Goal: Task Accomplishment & Management: Manage account settings

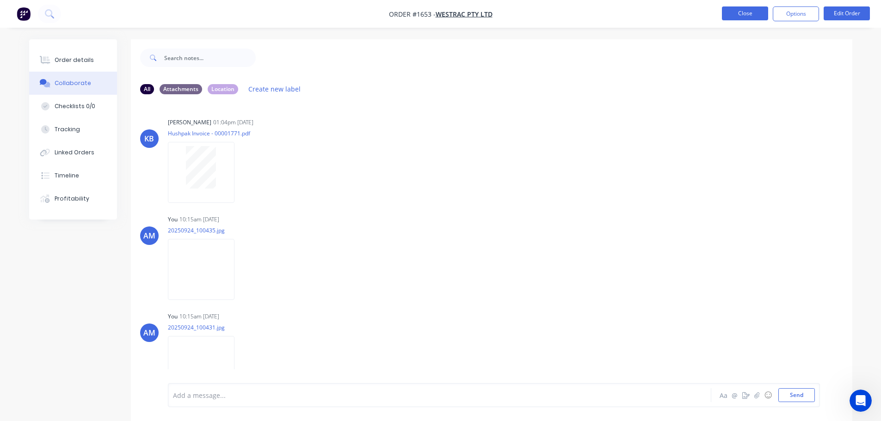
scroll to position [795, 0]
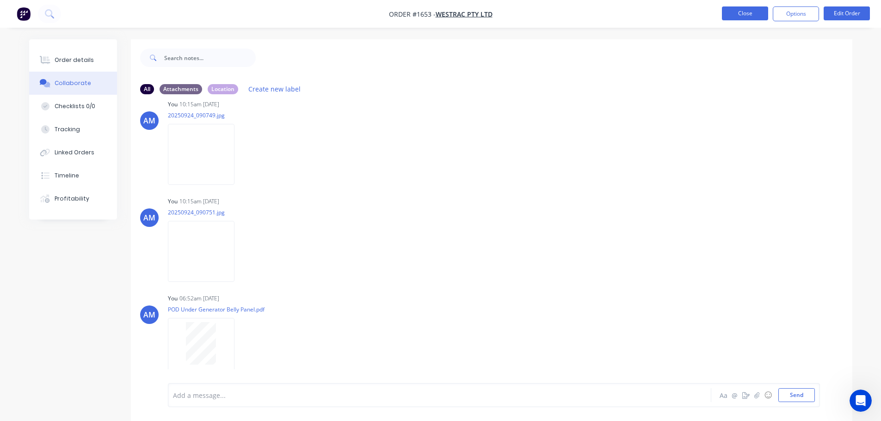
click at [737, 15] on button "Close" at bounding box center [745, 13] width 46 height 14
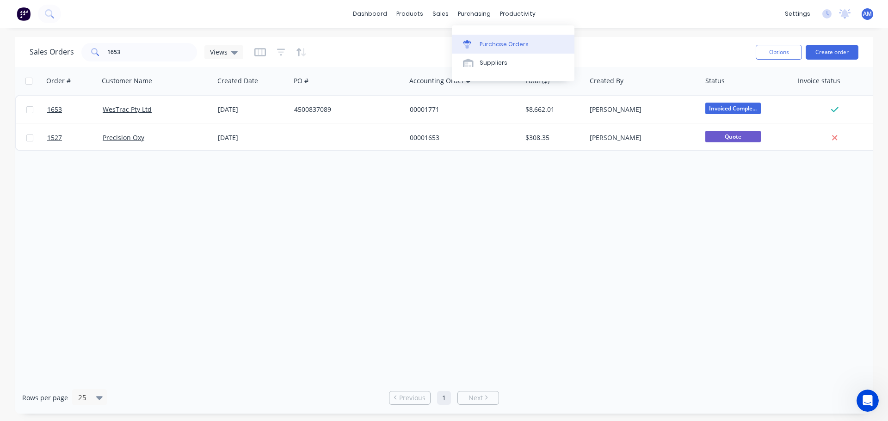
click at [498, 42] on div "Purchase Orders" at bounding box center [503, 44] width 49 height 8
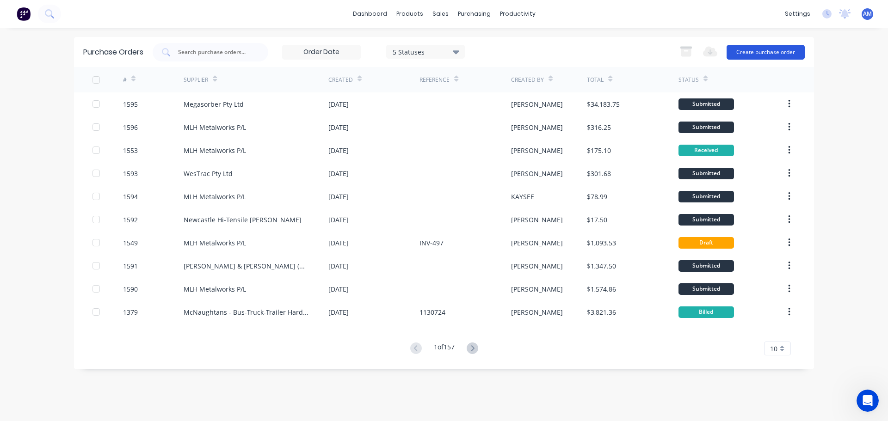
click at [764, 47] on button "Create purchase order" at bounding box center [765, 52] width 78 height 15
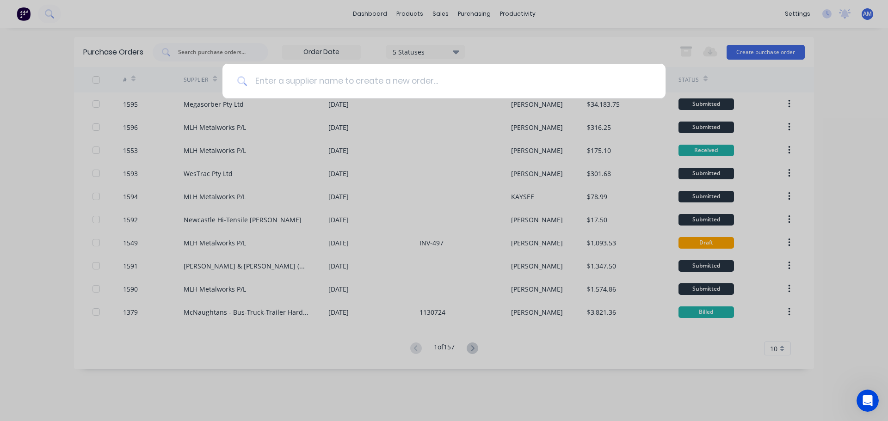
click at [350, 75] on input at bounding box center [448, 81] width 403 height 35
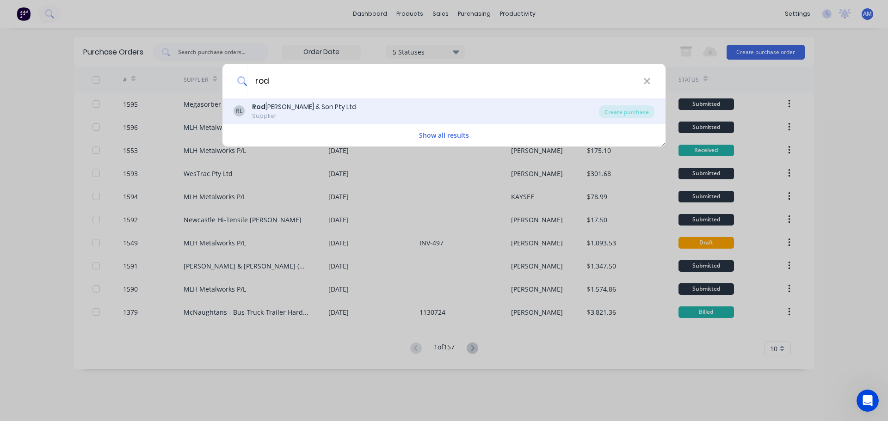
type input "rod"
click at [301, 106] on div "[PERSON_NAME] & Son Pty Ltd" at bounding box center [304, 107] width 104 height 10
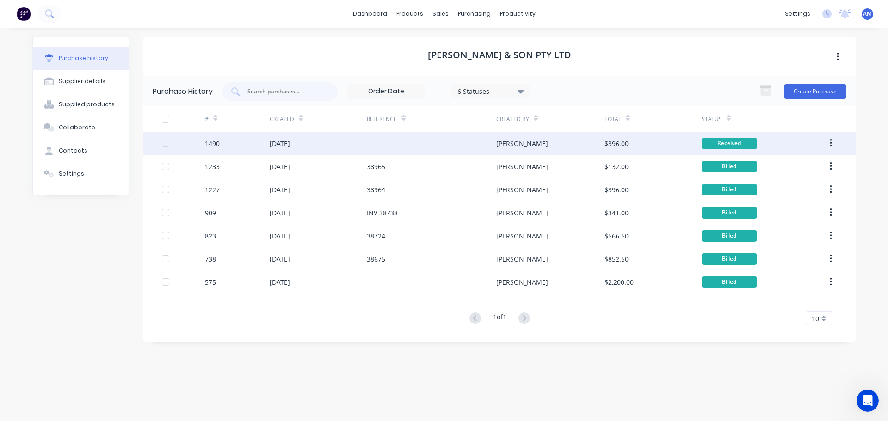
click at [619, 145] on div "$396.00" at bounding box center [616, 144] width 24 height 10
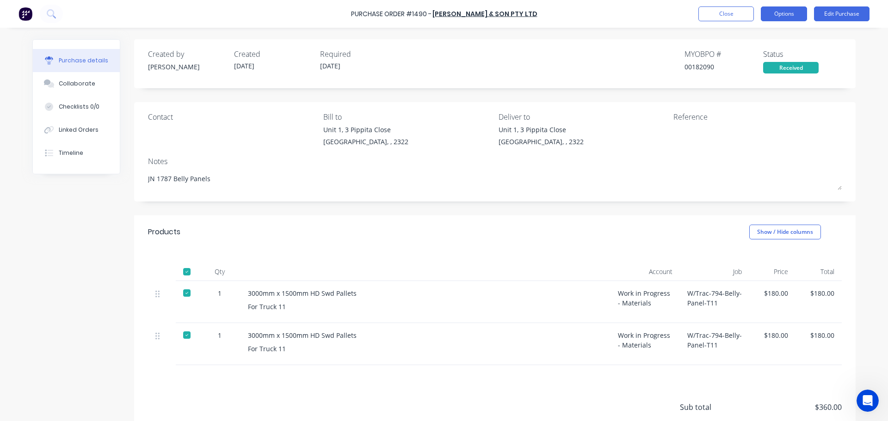
click at [781, 17] on button "Options" at bounding box center [784, 13] width 46 height 15
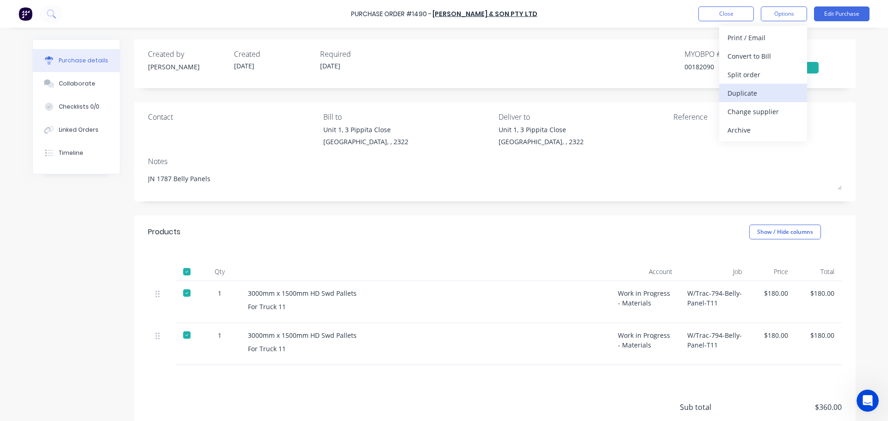
click at [738, 91] on div "Duplicate" at bounding box center [762, 92] width 71 height 13
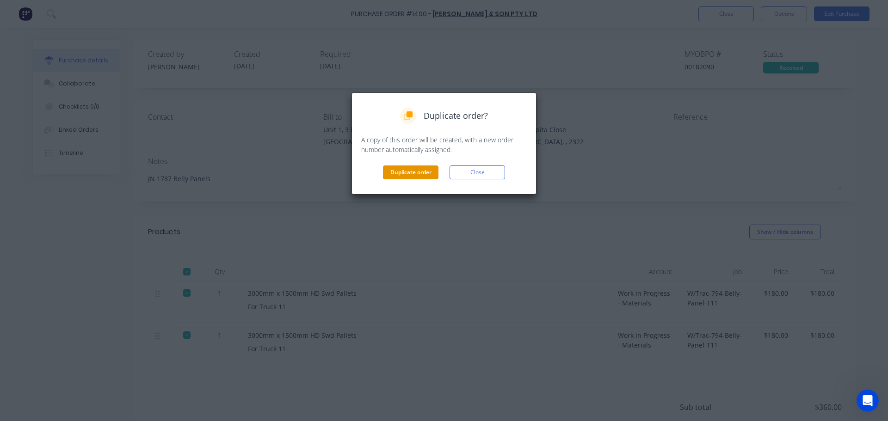
click at [399, 172] on button "Duplicate order" at bounding box center [410, 173] width 55 height 14
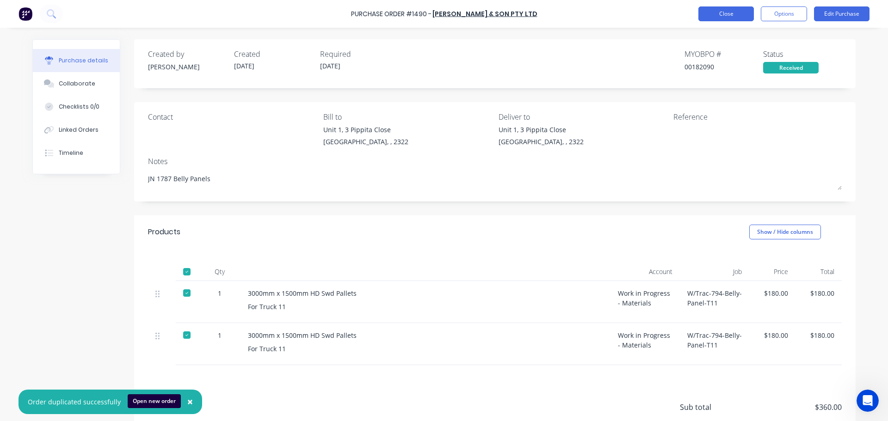
click at [724, 16] on button "Close" at bounding box center [725, 13] width 55 height 15
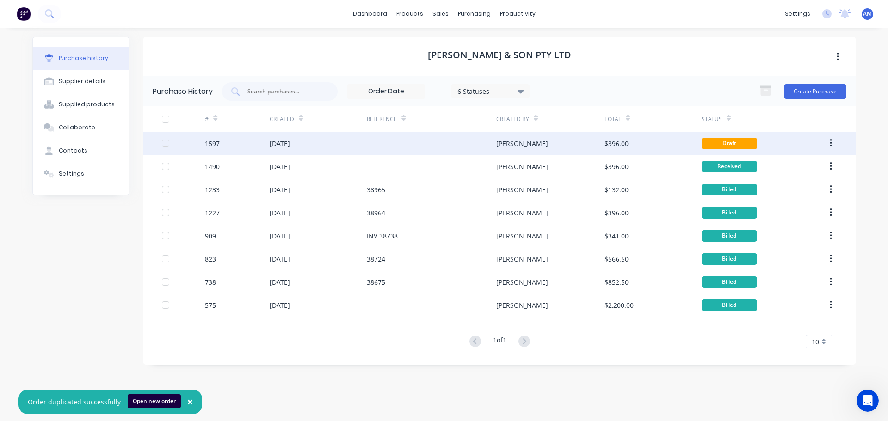
click at [623, 140] on div "$396.00" at bounding box center [616, 144] width 24 height 10
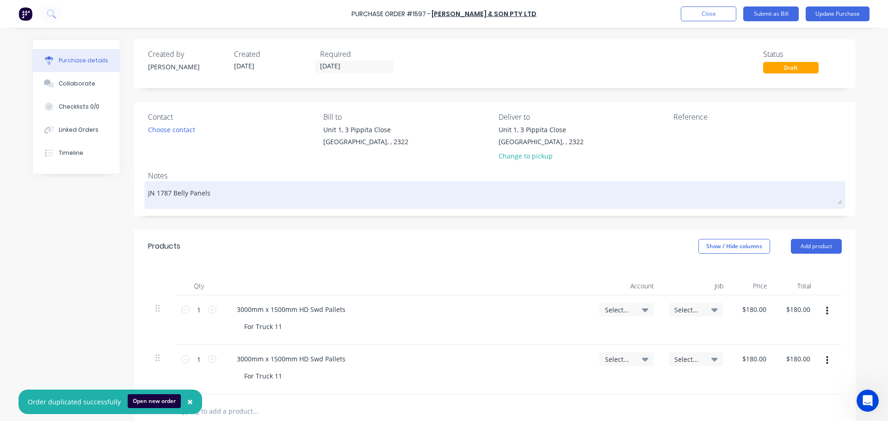
drag, startPoint x: 205, startPoint y: 192, endPoint x: 152, endPoint y: 189, distance: 53.2
click at [152, 189] on textarea "JN 1787 Belly Panels" at bounding box center [495, 194] width 694 height 21
type textarea "x"
type textarea "JN 1"
type textarea "x"
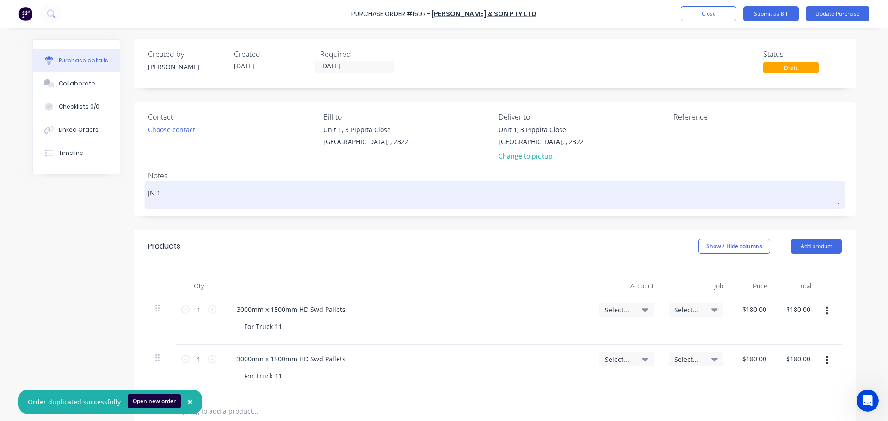
type textarea "JN 16"
type textarea "x"
type textarea "JN 163"
type textarea "x"
type textarea "JN 1634"
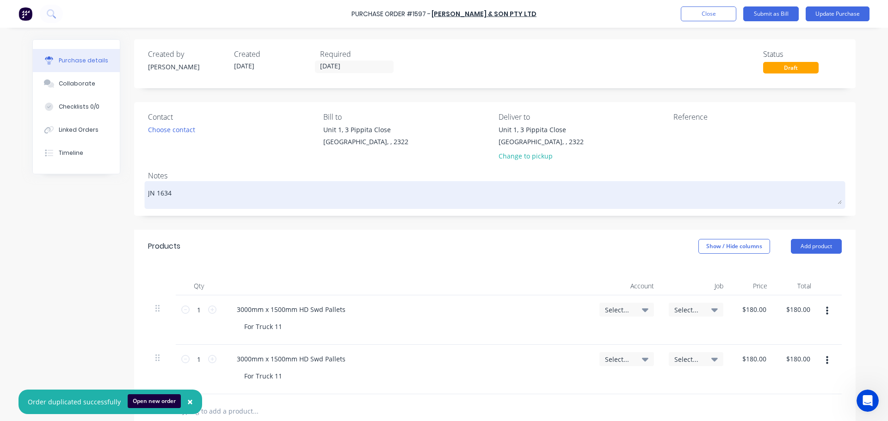
type textarea "x"
type textarea "JN 1634"
type textarea "x"
type textarea "JN 1634 S"
type textarea "x"
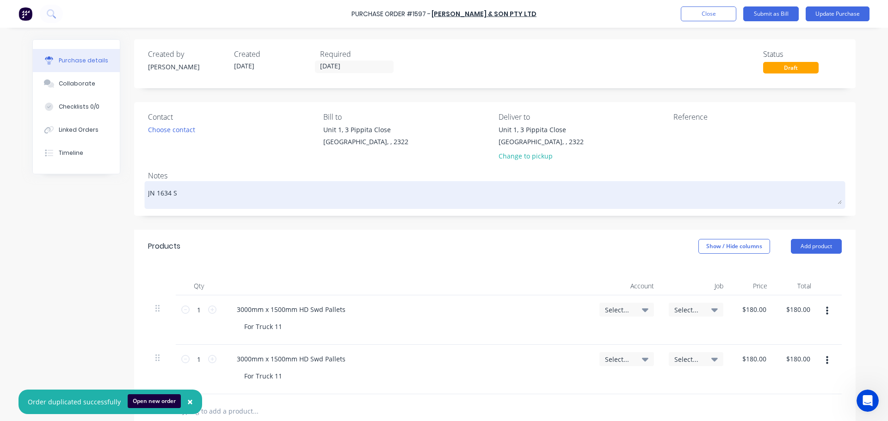
type textarea "JN 1634 Si"
type textarea "x"
type textarea "JN 1634 Sid"
type textarea "x"
type textarea "JN 1634 Side"
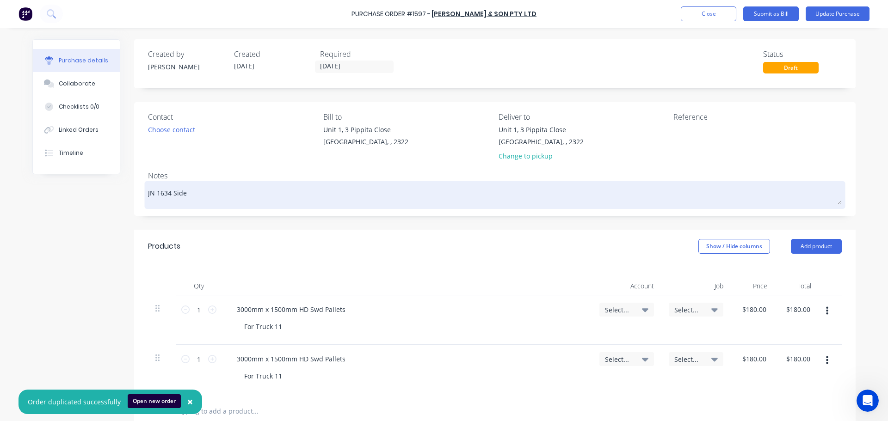
type textarea "x"
type textarea "JN 1634 Side"
type textarea "x"
type textarea "JN 1634 Side P"
type textarea "x"
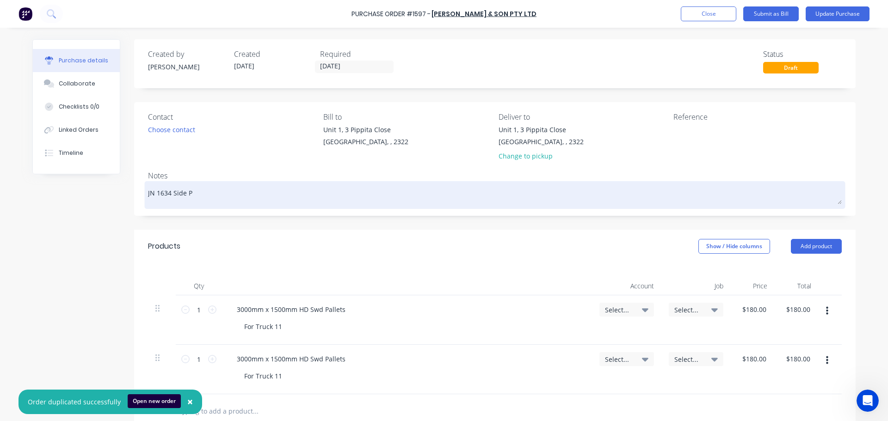
type textarea "JN 1634 Side PA"
type textarea "x"
type textarea "JN 1634 Side PAn"
type textarea "x"
type textarea "JN 1634 Side PAne"
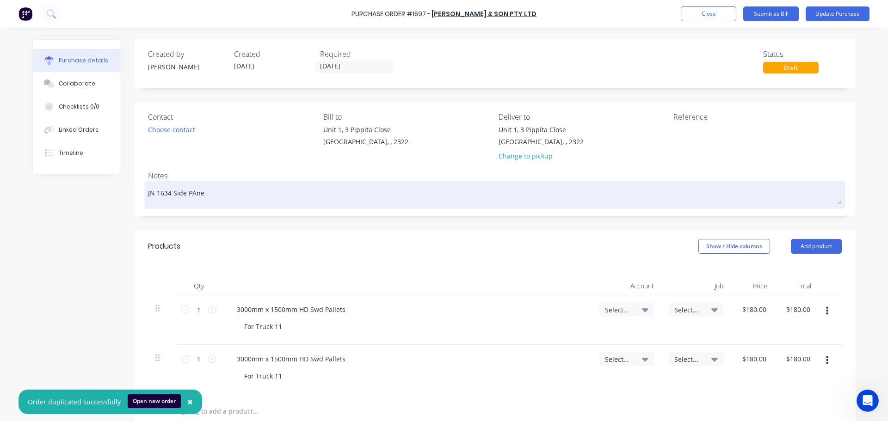
type textarea "x"
type textarea "JN 1634 Side PAnel"
type textarea "x"
type textarea "JN 1634 Side PAne"
type textarea "x"
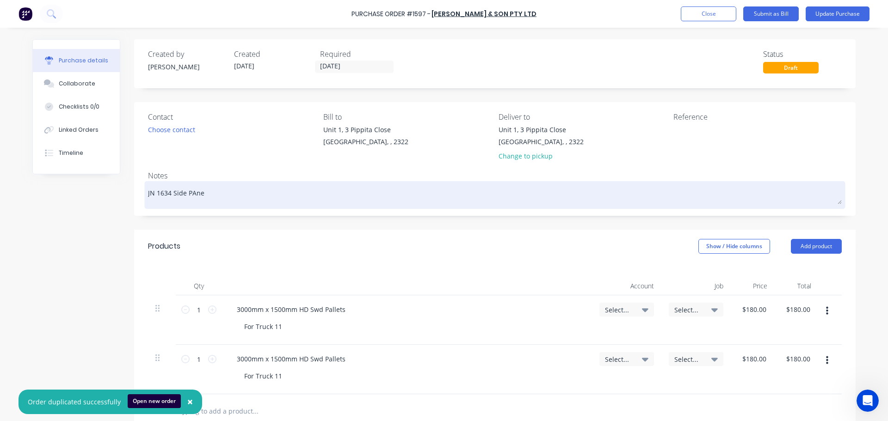
type textarea "JN 1634 Side PAn"
type textarea "x"
type textarea "JN 1634 Side PA"
type textarea "x"
type textarea "JN 1634 Side P"
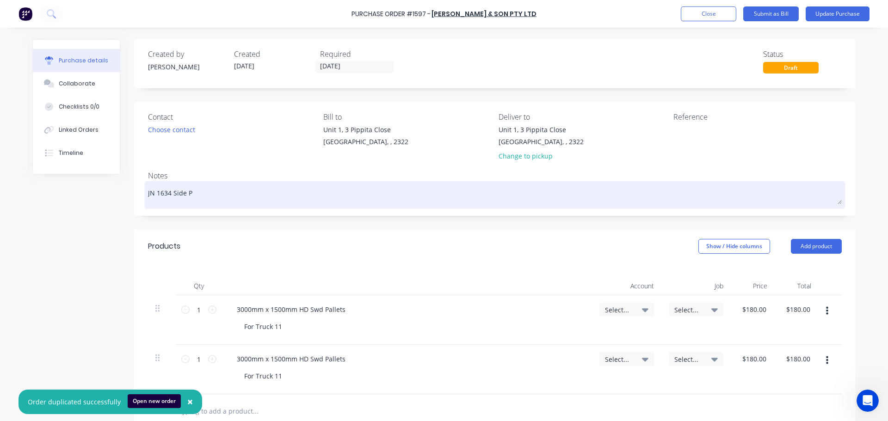
type textarea "x"
type textarea "JN 1634 Side Pa"
type textarea "x"
type textarea "JN 1634 Side Pan"
type textarea "x"
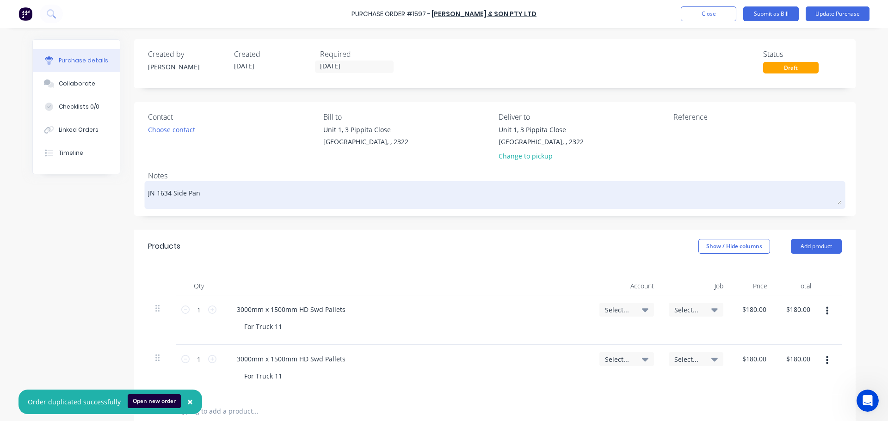
type textarea "JN 1634 Side Pane"
type textarea "x"
type textarea "JN 1634 Side Panel"
type textarea "x"
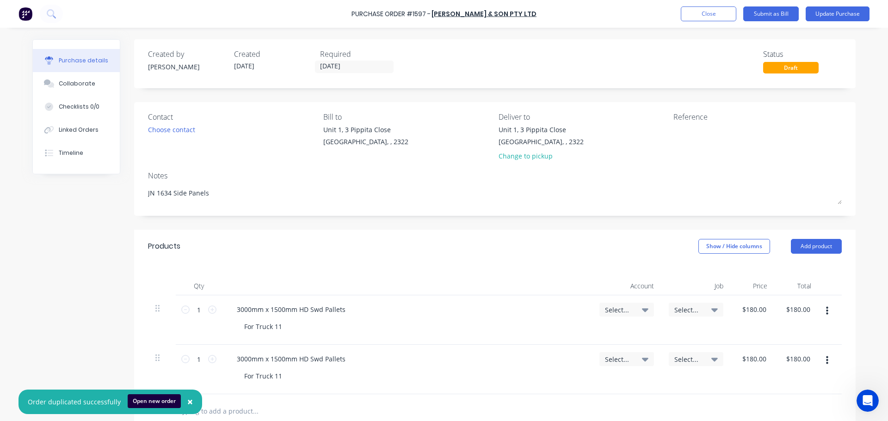
type textarea "JN 1634 Side Panels"
type textarea "x"
type textarea "JN 1634 Side Panels"
click at [642, 310] on icon at bounding box center [645, 310] width 6 height 4
type textarea "x"
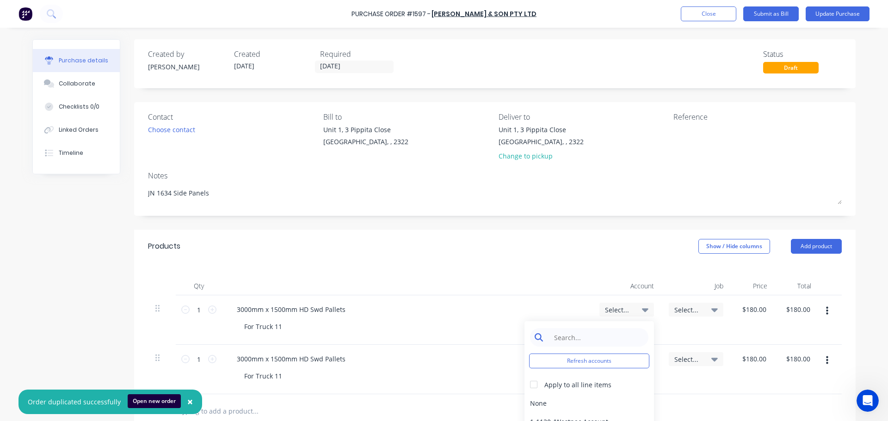
click at [578, 339] on input at bounding box center [596, 337] width 95 height 18
type input "1-14"
click at [597, 401] on div "1-1400 / Work in Progress - Materials" at bounding box center [588, 403] width 129 height 18
click at [642, 359] on icon at bounding box center [645, 360] width 6 height 4
type textarea "x"
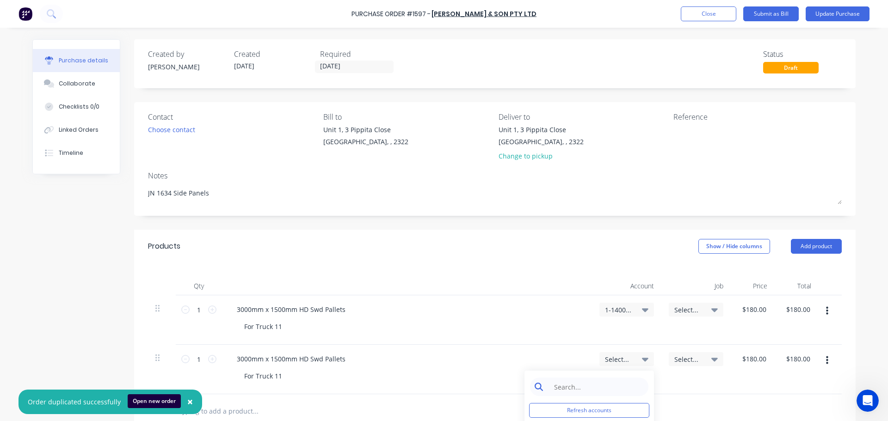
click at [590, 381] on input at bounding box center [596, 387] width 95 height 18
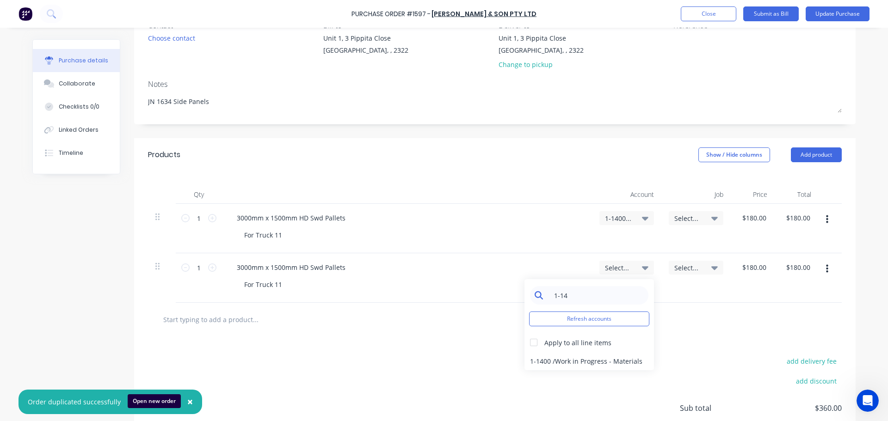
scroll to position [92, 0]
type input "1-14"
click at [573, 356] on div "1-1400 / Work in Progress - Materials" at bounding box center [588, 360] width 129 height 18
click at [711, 217] on icon at bounding box center [714, 217] width 6 height 10
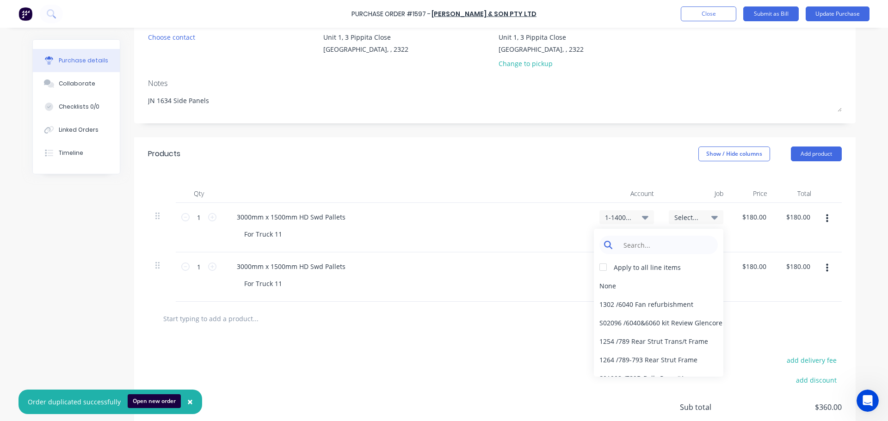
type textarea "x"
click at [648, 245] on input at bounding box center [665, 245] width 95 height 18
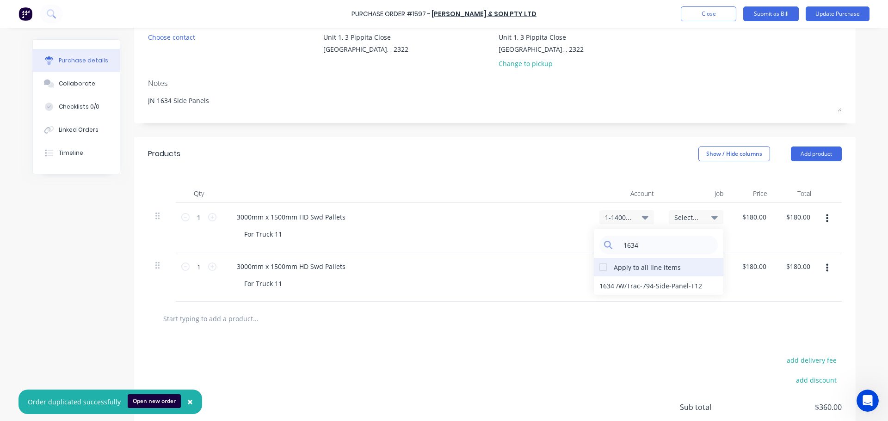
type input "1634"
click at [601, 271] on div at bounding box center [603, 267] width 18 height 18
click at [638, 288] on div "1634 / W/Trac-794-Side-Panel-T12" at bounding box center [658, 285] width 129 height 18
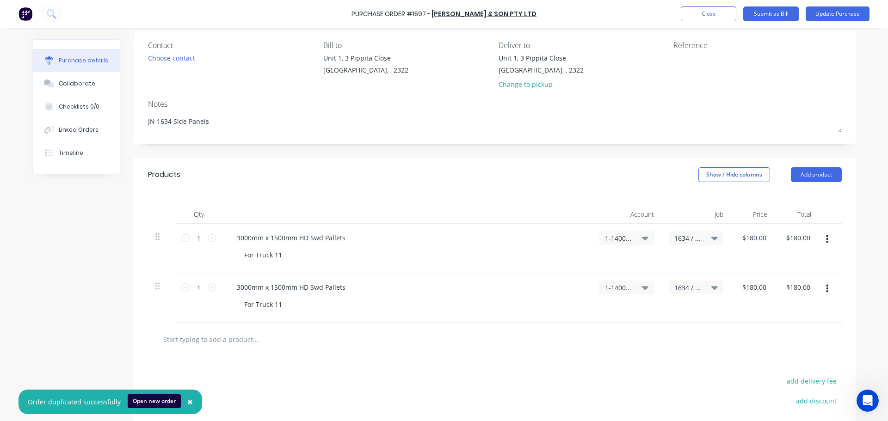
scroll to position [0, 0]
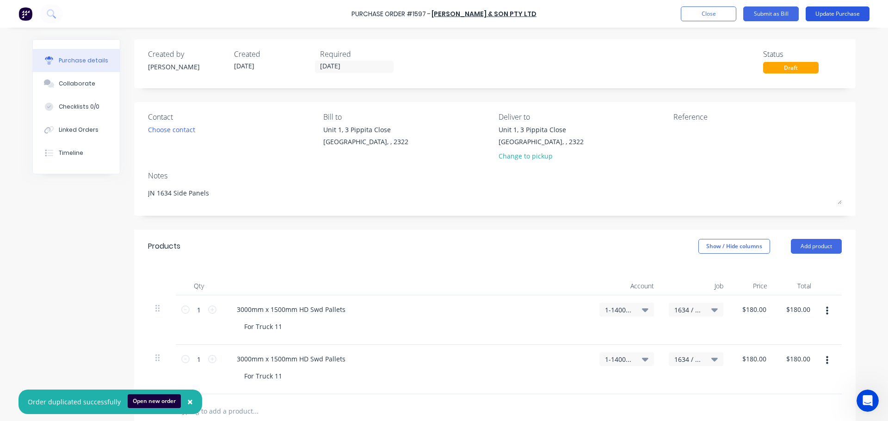
click at [831, 16] on button "Update Purchase" at bounding box center [837, 13] width 64 height 15
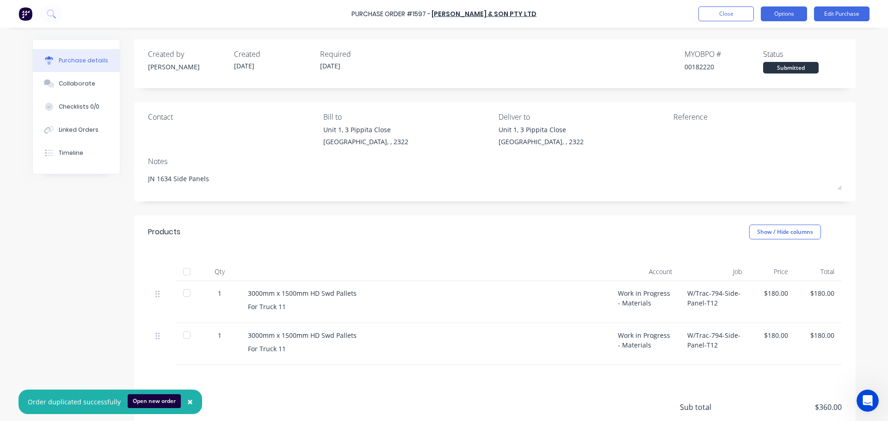
click at [779, 15] on button "Options" at bounding box center [784, 13] width 46 height 15
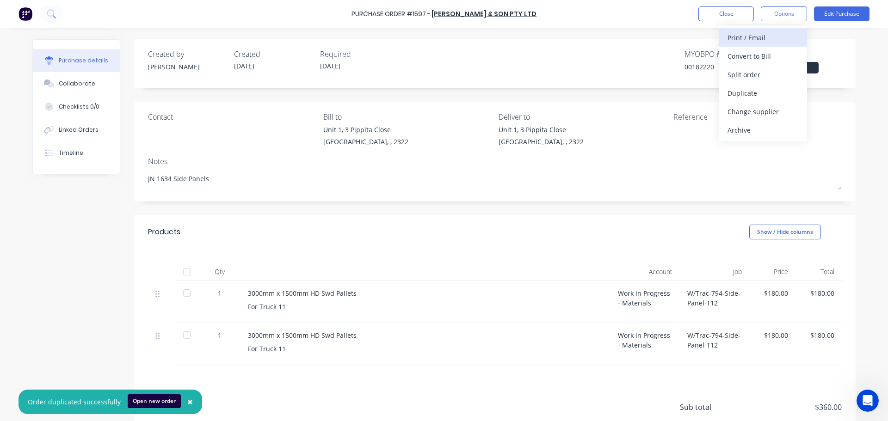
click at [758, 39] on div "Print / Email" at bounding box center [762, 37] width 71 height 13
click at [747, 57] on div "With pricing" at bounding box center [762, 55] width 71 height 13
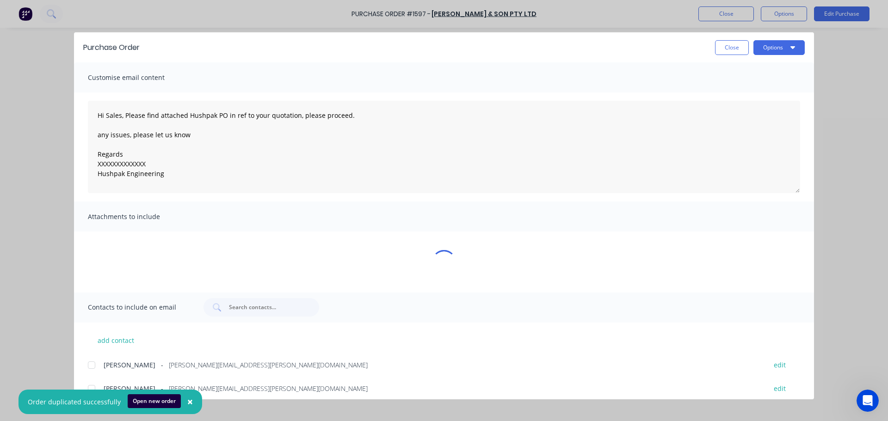
type textarea "x"
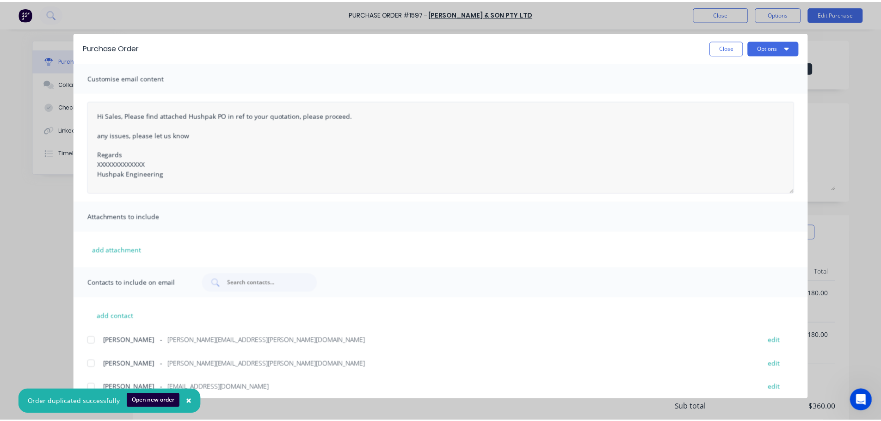
scroll to position [6, 0]
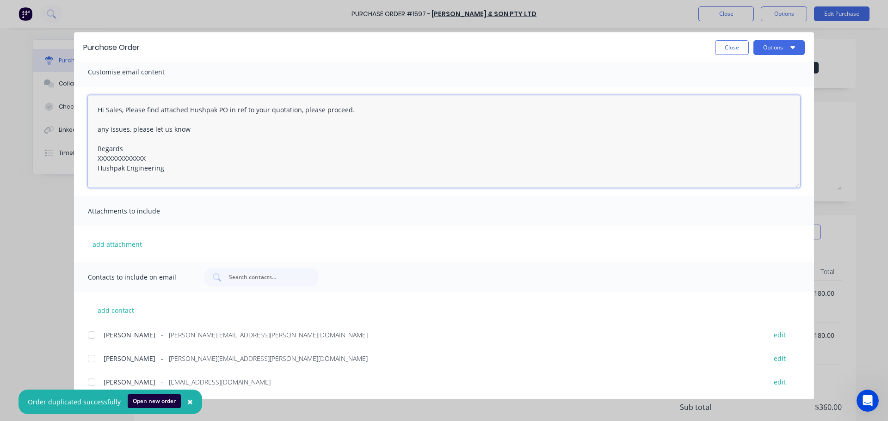
drag, startPoint x: 146, startPoint y: 158, endPoint x: 98, endPoint y: 156, distance: 48.6
click at [98, 156] on textarea "Hi Sales, Please find attached Hushpak PO in ref to your quotation, please proc…" at bounding box center [444, 141] width 712 height 92
click at [91, 382] on div at bounding box center [91, 382] width 18 height 18
type textarea "Hi Sales, Please find attached Hushpak PO in ref to your quotation, please proc…"
click at [187, 400] on span "×" at bounding box center [190, 401] width 6 height 13
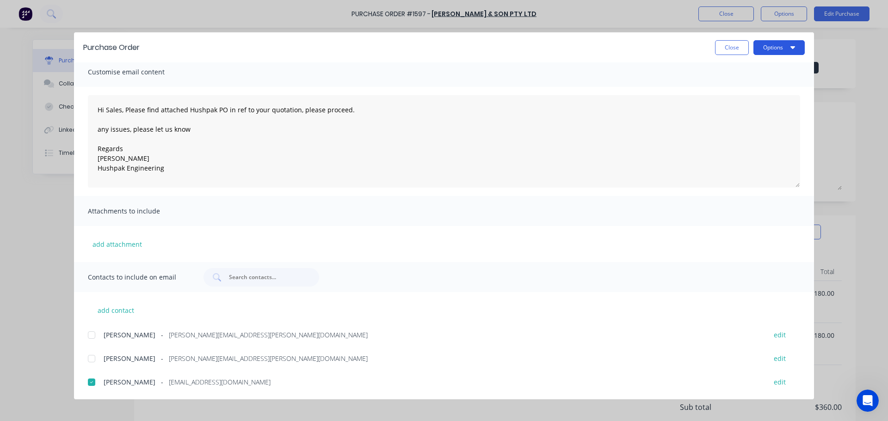
click at [768, 50] on button "Options" at bounding box center [778, 47] width 51 height 15
click at [738, 108] on div "Email" at bounding box center [760, 107] width 71 height 13
click at [768, 49] on button "Options" at bounding box center [778, 47] width 51 height 15
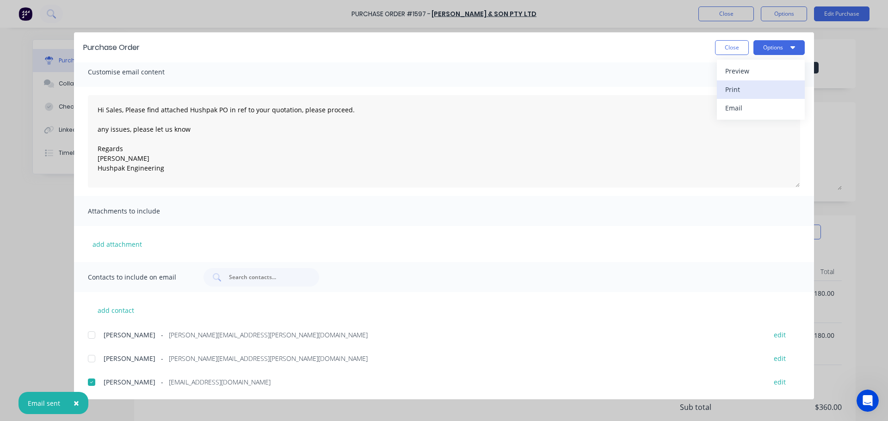
click at [738, 86] on div "Print" at bounding box center [760, 89] width 71 height 13
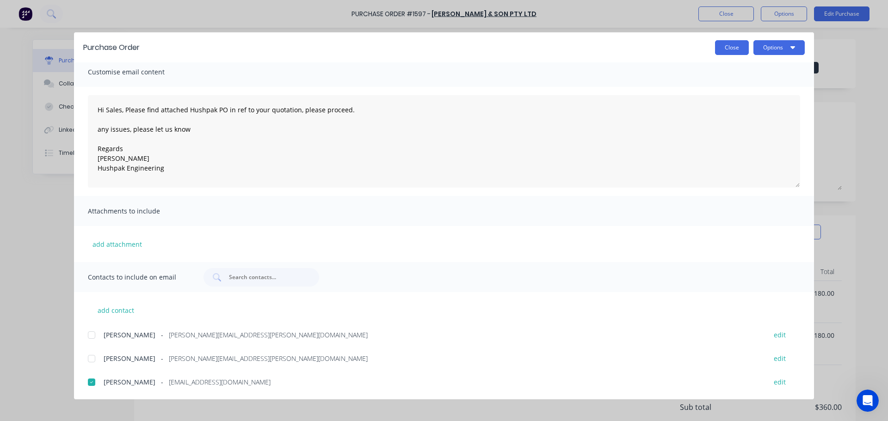
click at [735, 52] on button "Close" at bounding box center [732, 47] width 34 height 15
type textarea "x"
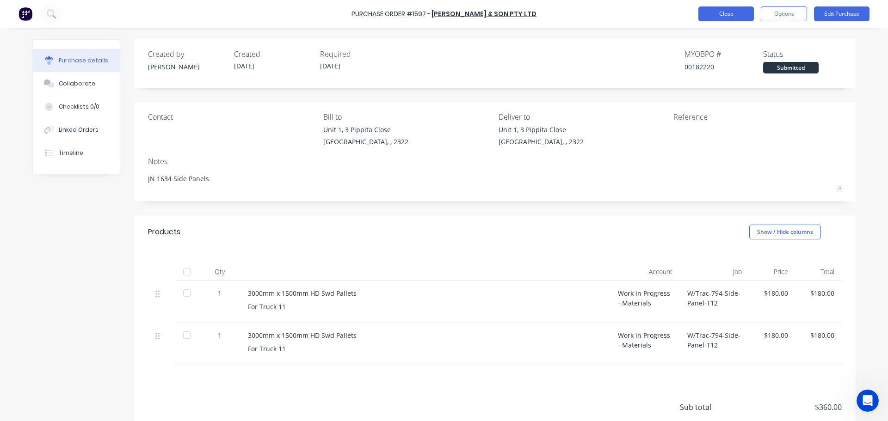
click at [705, 16] on button "Close" at bounding box center [725, 13] width 55 height 15
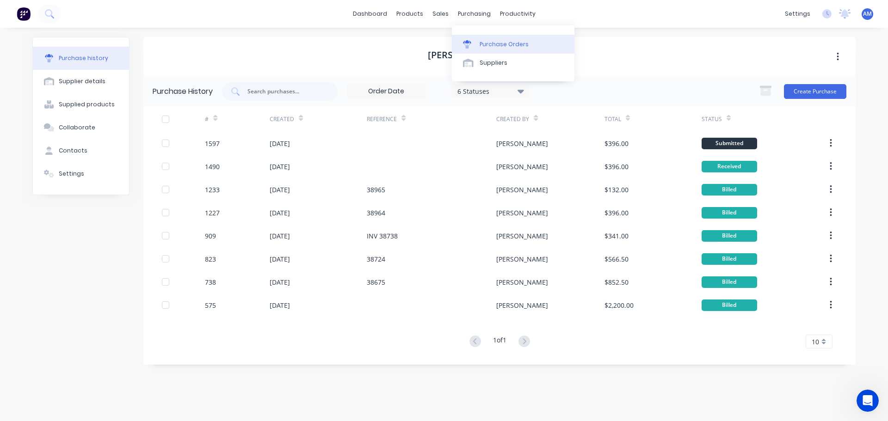
click at [487, 40] on div "Purchase Orders" at bounding box center [503, 44] width 49 height 8
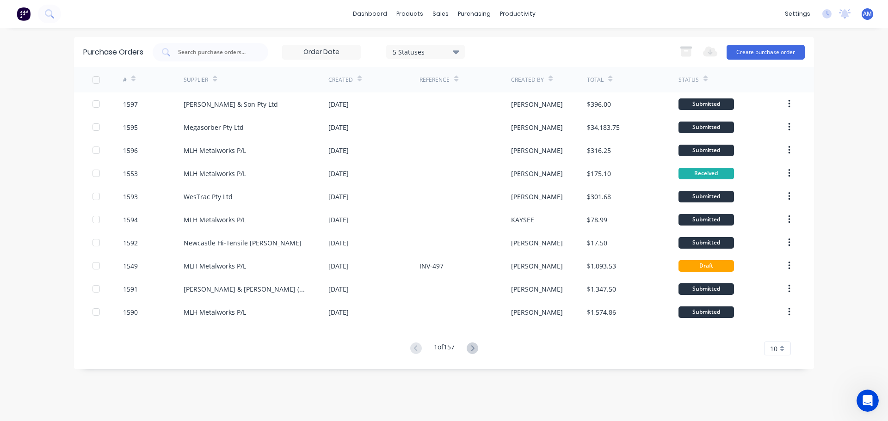
click at [255, 42] on div "Purchase Orders 5 Statuses 5 Statuses Export to Excel (XLSX) Create purchase or…" at bounding box center [444, 52] width 740 height 30
click at [237, 52] on input "text" at bounding box center [215, 52] width 77 height 9
type input "1554"
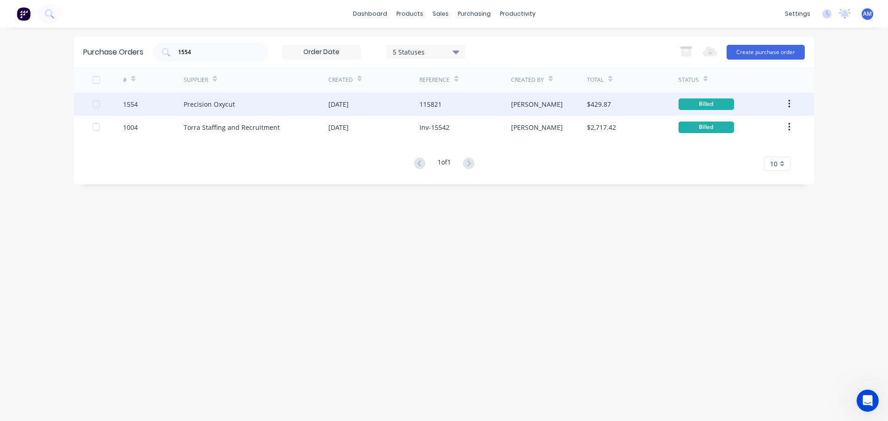
click at [349, 104] on div "[DATE]" at bounding box center [338, 104] width 20 height 10
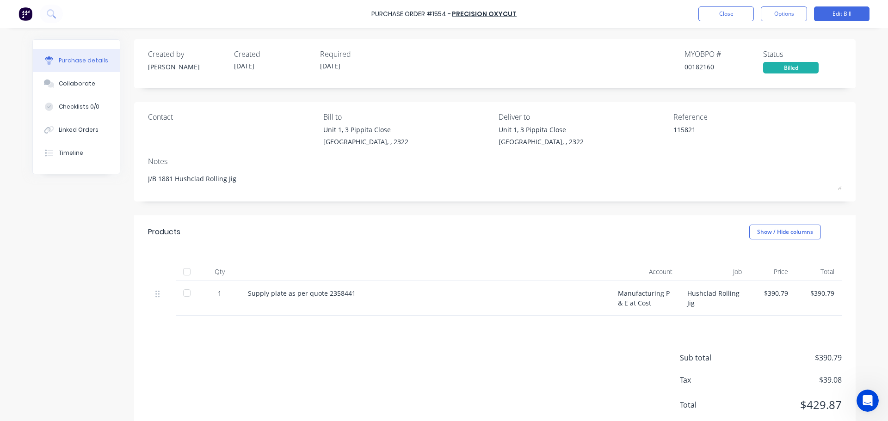
click at [185, 276] on div at bounding box center [187, 272] width 18 height 18
type textarea "x"
click at [709, 19] on button "Close" at bounding box center [725, 13] width 55 height 15
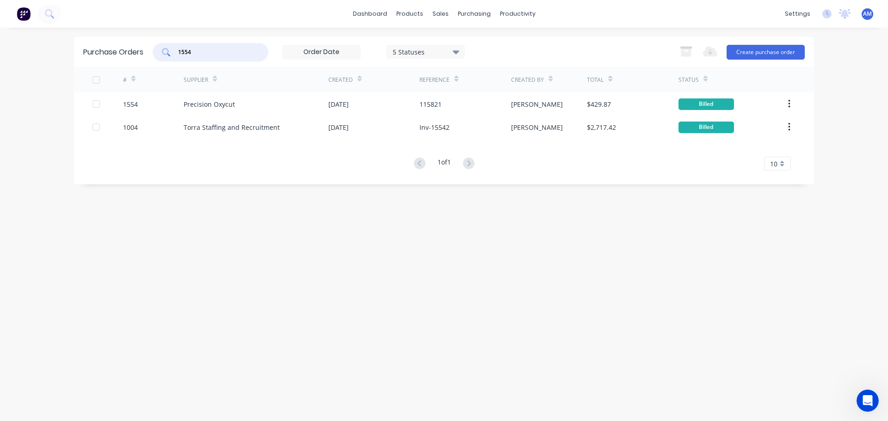
drag, startPoint x: 201, startPoint y: 53, endPoint x: 179, endPoint y: 49, distance: 22.6
click at [179, 49] on input "1554" at bounding box center [215, 52] width 77 height 9
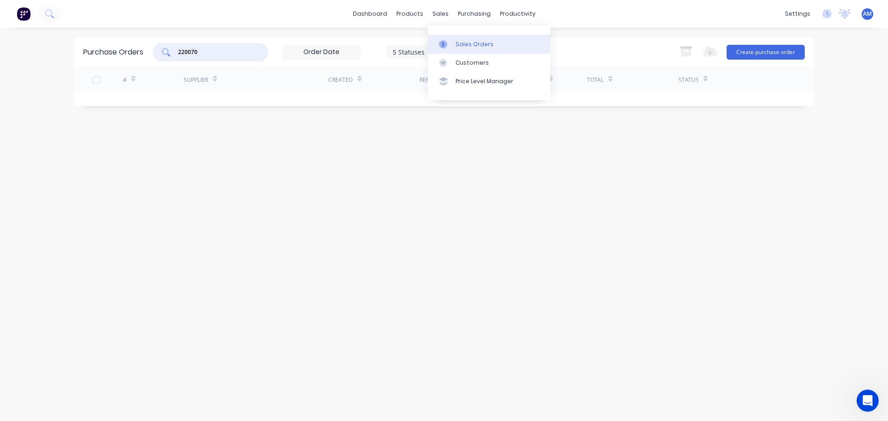
type input "220070"
click at [464, 43] on div "Sales Orders" at bounding box center [474, 44] width 38 height 8
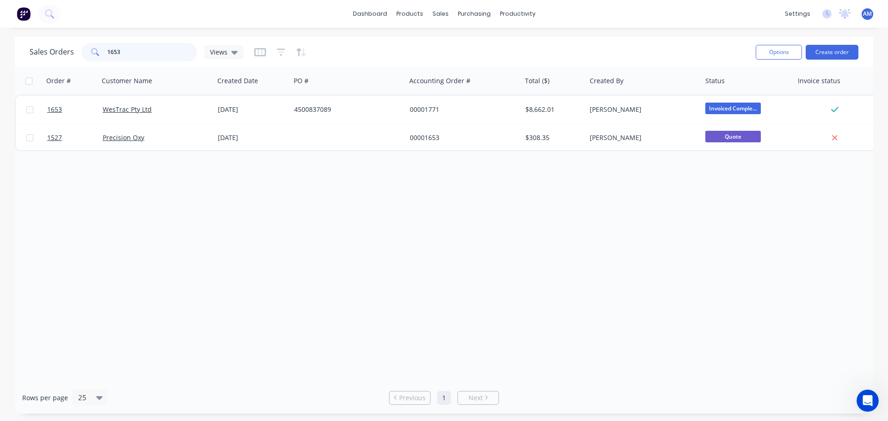
drag, startPoint x: 152, startPoint y: 52, endPoint x: 68, endPoint y: 54, distance: 84.2
click at [68, 54] on div "Sales Orders 1653 Views" at bounding box center [137, 52] width 214 height 18
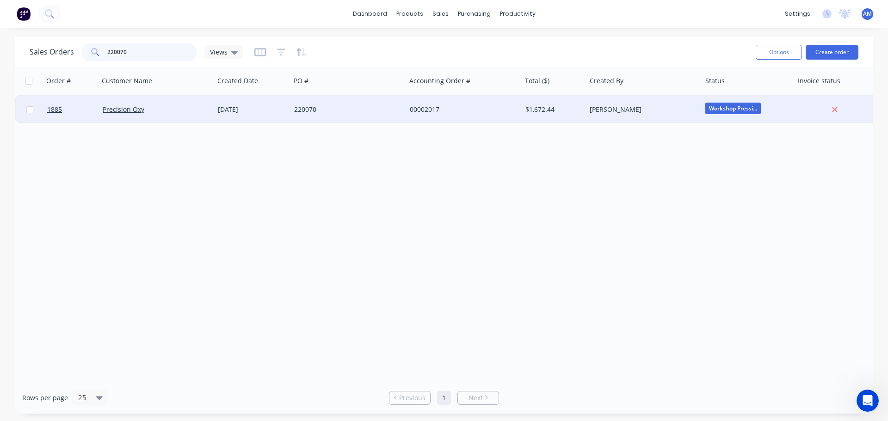
type input "220070"
click at [245, 110] on div "[DATE]" at bounding box center [252, 109] width 69 height 9
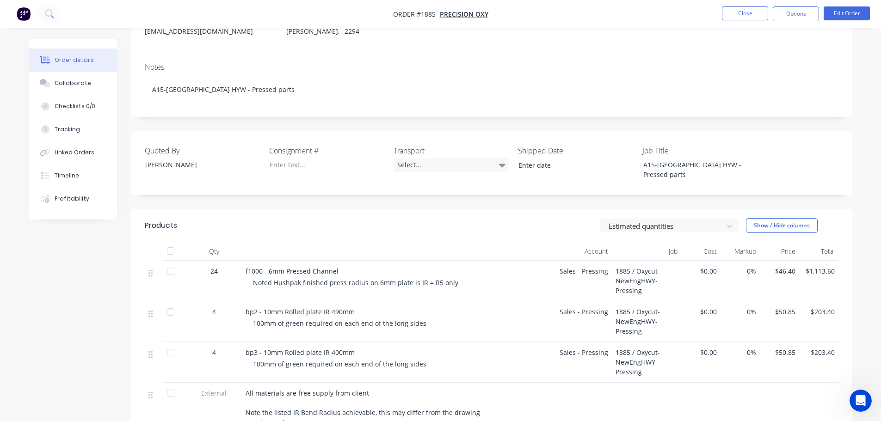
scroll to position [92, 0]
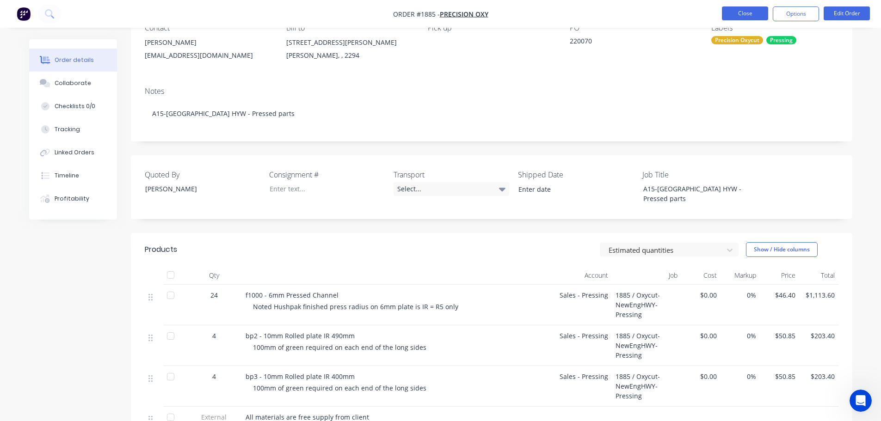
click at [745, 18] on button "Close" at bounding box center [745, 13] width 46 height 14
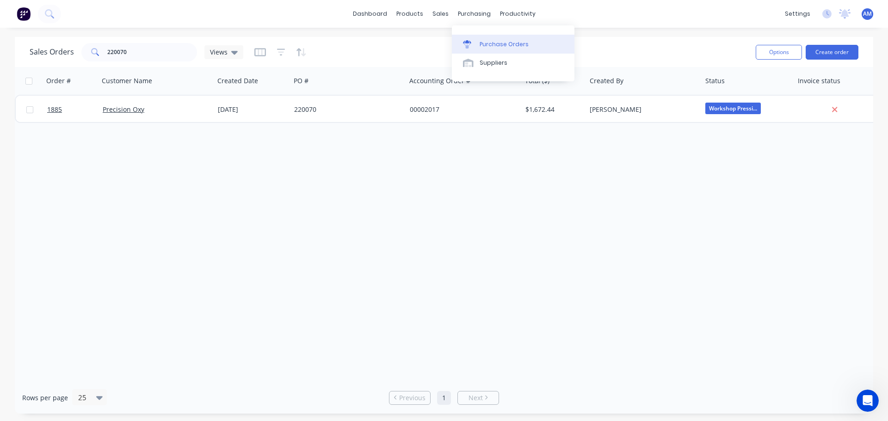
click at [496, 43] on div "Purchase Orders" at bounding box center [503, 44] width 49 height 8
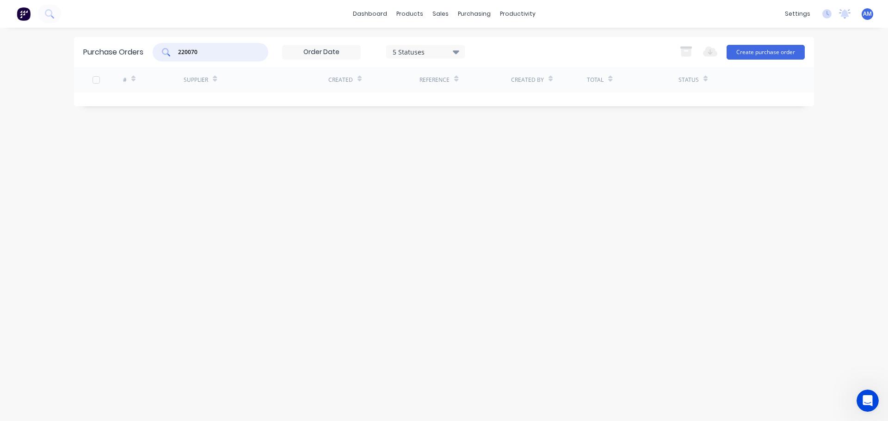
drag, startPoint x: 211, startPoint y: 49, endPoint x: 159, endPoint y: 26, distance: 56.7
click at [161, 41] on div "Purchase Orders 220070 5 Statuses 5 Statuses Export to Excel (XLSX) Create purc…" at bounding box center [444, 52] width 740 height 30
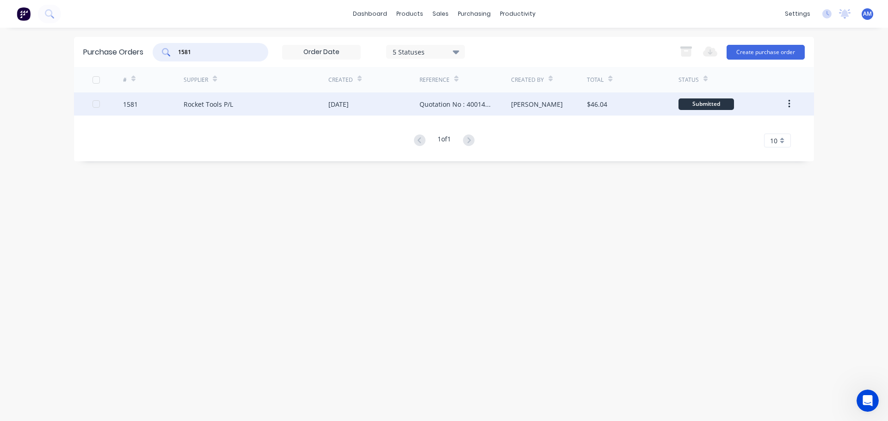
type input "1581"
click at [368, 103] on div "[DATE]" at bounding box center [373, 103] width 91 height 23
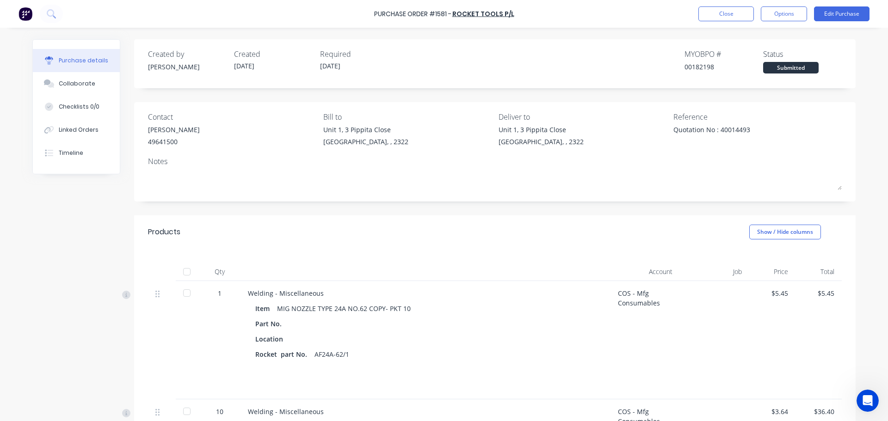
click at [180, 272] on div at bounding box center [187, 272] width 18 height 18
type textarea "x"
click at [712, 18] on button "Close" at bounding box center [725, 13] width 55 height 15
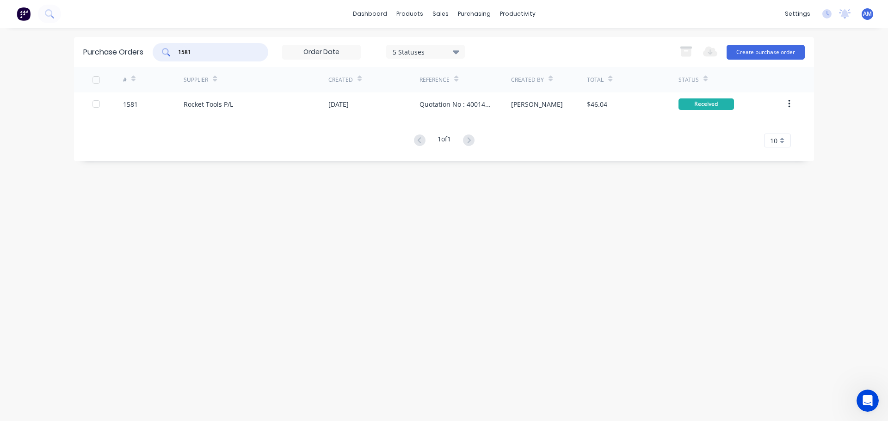
drag, startPoint x: 196, startPoint y: 49, endPoint x: 182, endPoint y: 48, distance: 14.8
click at [182, 48] on input "1581" at bounding box center [215, 52] width 77 height 9
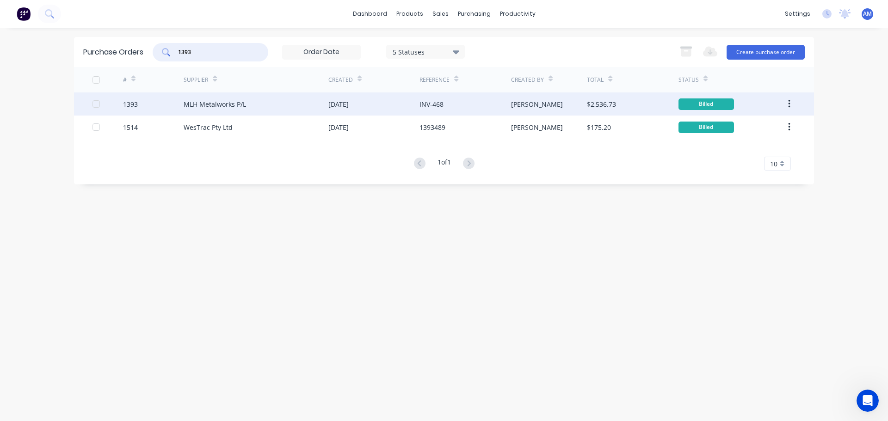
type input "1393"
click at [237, 104] on div "MLH Metalworks P/L" at bounding box center [215, 104] width 62 height 10
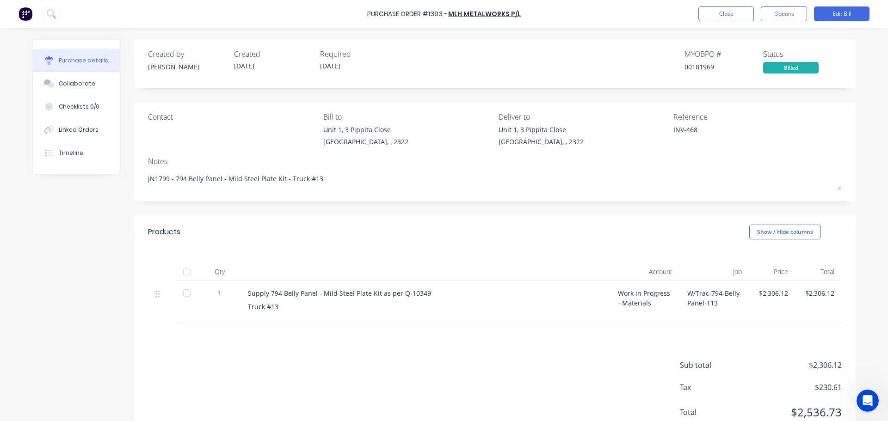
click at [184, 271] on div at bounding box center [187, 272] width 18 height 18
type textarea "x"
click at [719, 14] on button "Close" at bounding box center [725, 13] width 55 height 15
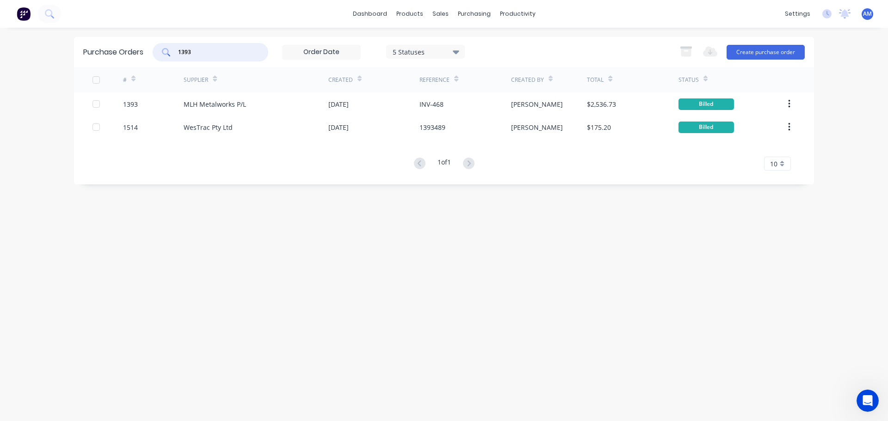
drag, startPoint x: 197, startPoint y: 49, endPoint x: 172, endPoint y: 47, distance: 25.1
click at [172, 47] on div "1393" at bounding box center [211, 52] width 116 height 18
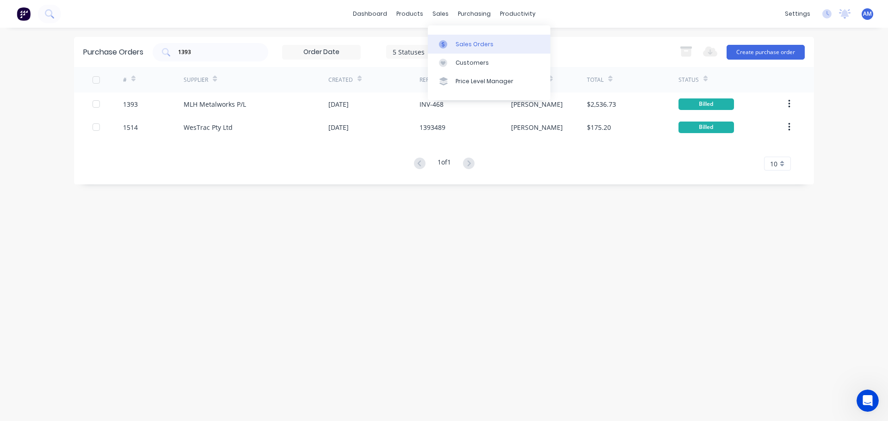
click at [466, 38] on link "Sales Orders" at bounding box center [489, 44] width 123 height 18
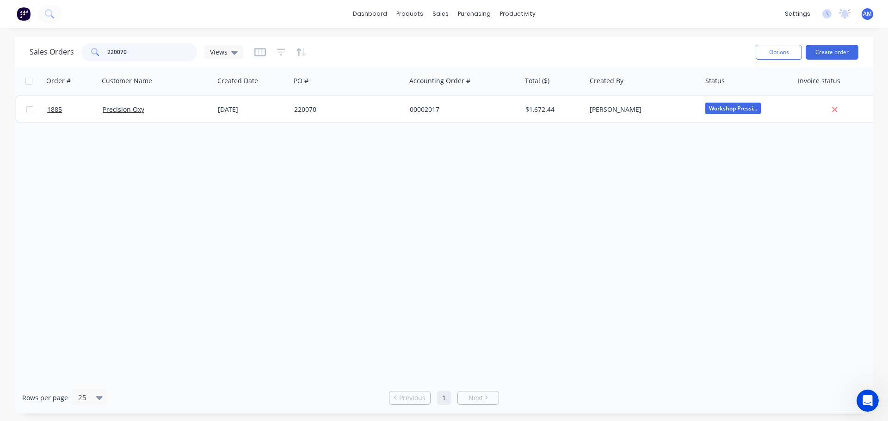
drag, startPoint x: 127, startPoint y: 50, endPoint x: 93, endPoint y: 48, distance: 33.8
click at [93, 48] on div "220070" at bounding box center [139, 52] width 116 height 18
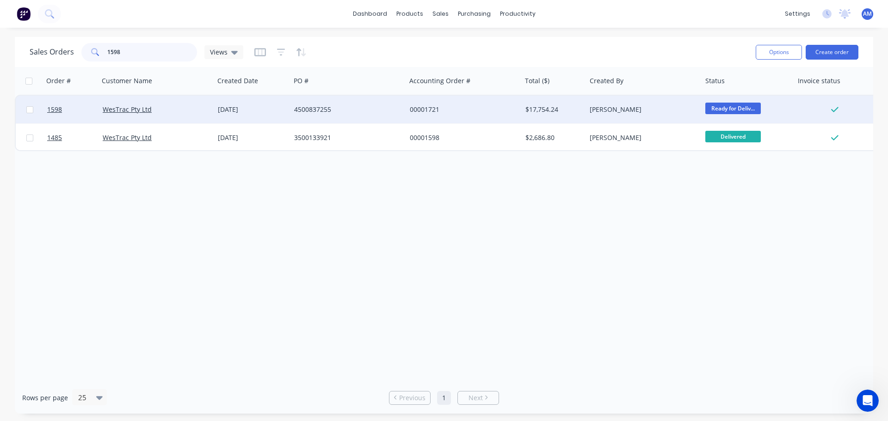
type input "1598"
click at [305, 105] on div "4500837255" at bounding box center [345, 109] width 103 height 9
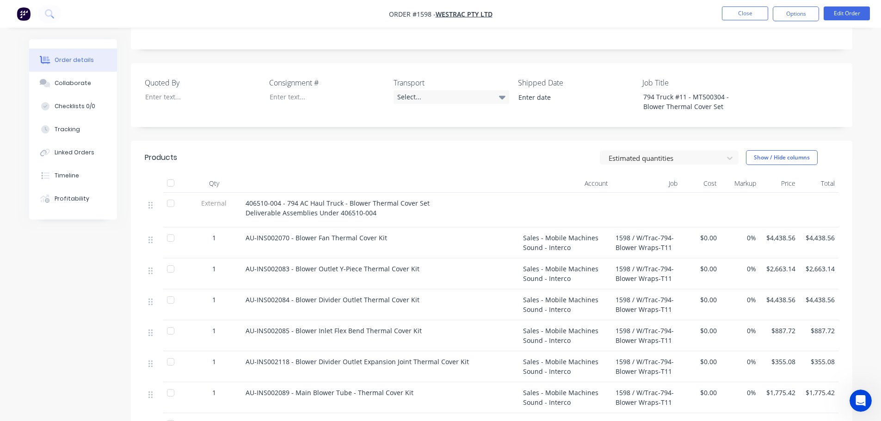
scroll to position [185, 0]
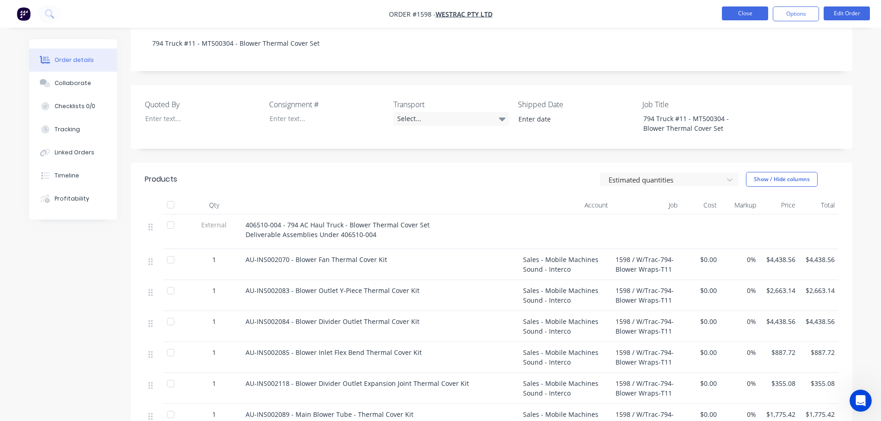
click at [745, 16] on button "Close" at bounding box center [745, 13] width 46 height 14
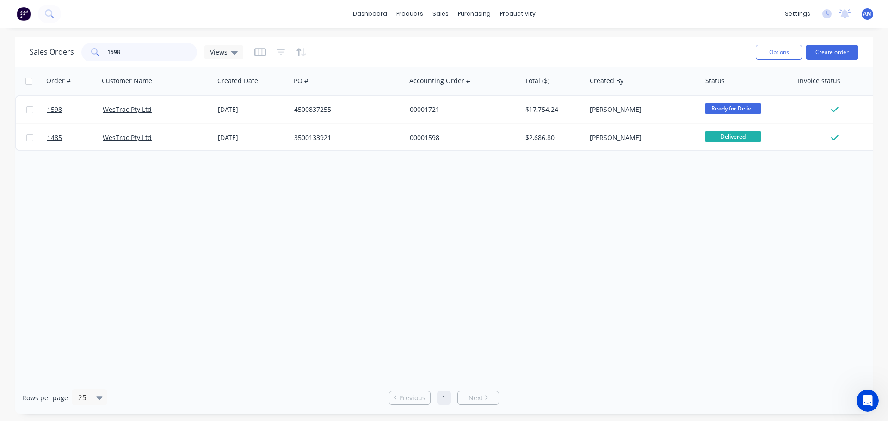
drag, startPoint x: 122, startPoint y: 53, endPoint x: 105, endPoint y: 50, distance: 16.5
click at [105, 50] on div "1598" at bounding box center [139, 52] width 116 height 18
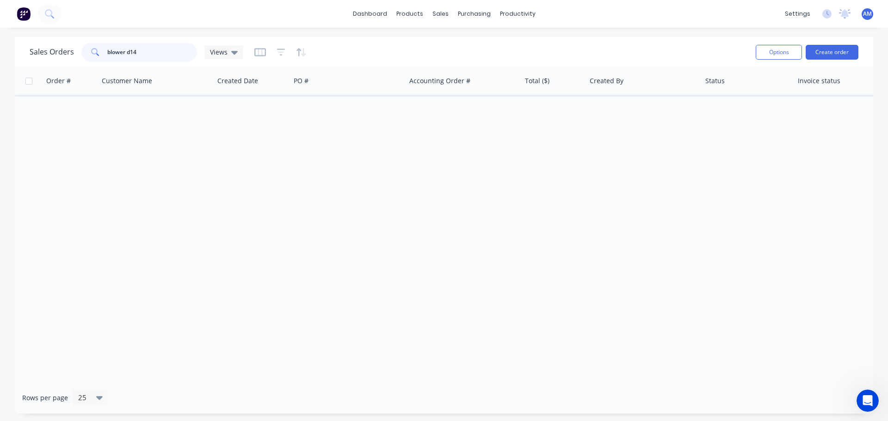
drag, startPoint x: 140, startPoint y: 51, endPoint x: 126, endPoint y: 50, distance: 13.9
click at [126, 50] on input "blower d14" at bounding box center [152, 52] width 90 height 18
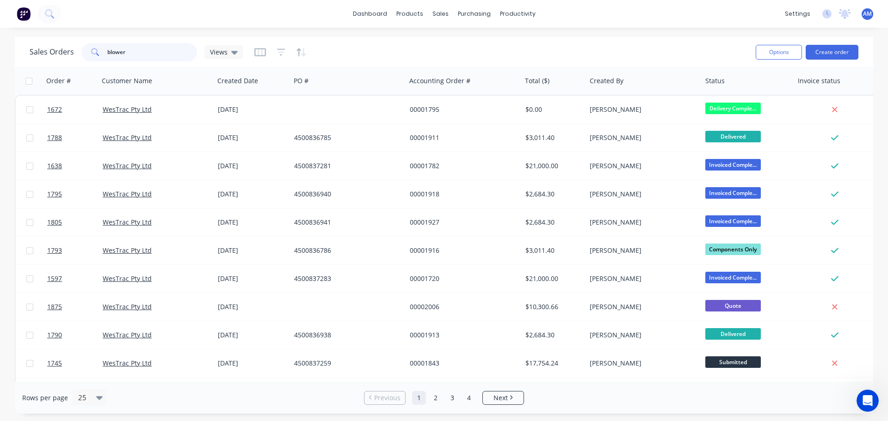
drag, startPoint x: 130, startPoint y: 47, endPoint x: 105, endPoint y: 47, distance: 25.0
click at [105, 47] on div "blower" at bounding box center [139, 52] width 116 height 18
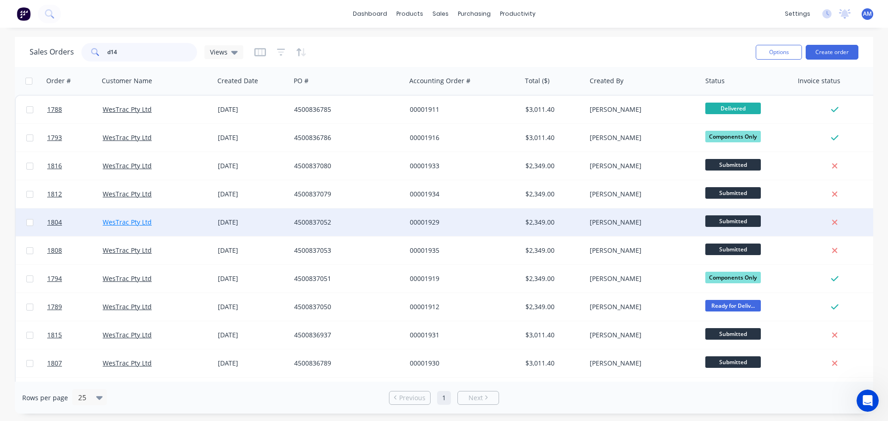
type input "d14"
click at [120, 222] on link "WesTrac Pty Ltd" at bounding box center [127, 222] width 49 height 9
click at [296, 221] on div "4500837052" at bounding box center [345, 222] width 103 height 9
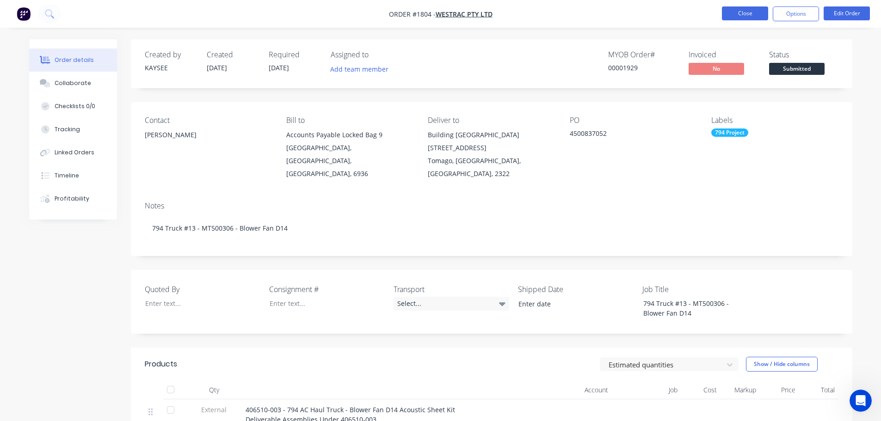
click at [739, 15] on button "Close" at bounding box center [745, 13] width 46 height 14
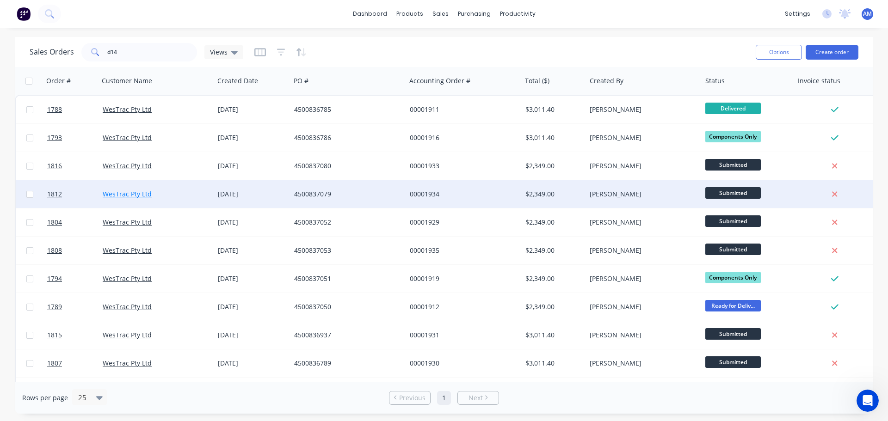
click at [136, 192] on link "WesTrac Pty Ltd" at bounding box center [127, 194] width 49 height 9
click at [315, 192] on div "4500837079" at bounding box center [345, 194] width 103 height 9
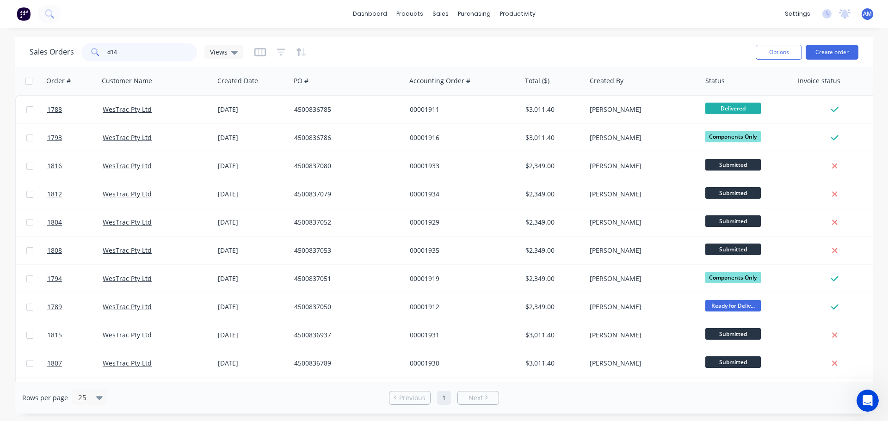
drag, startPoint x: 123, startPoint y: 54, endPoint x: 92, endPoint y: 42, distance: 32.8
click at [92, 42] on div "Sales Orders d14 Views" at bounding box center [389, 52] width 718 height 23
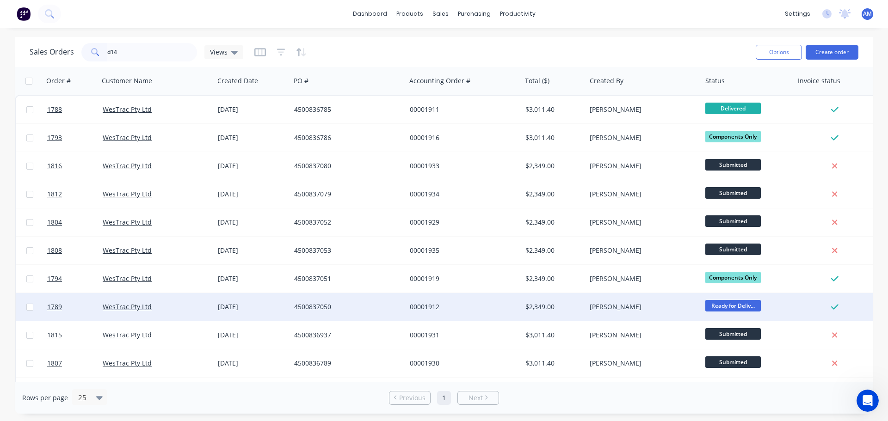
click at [302, 310] on div "4500837050" at bounding box center [345, 306] width 103 height 9
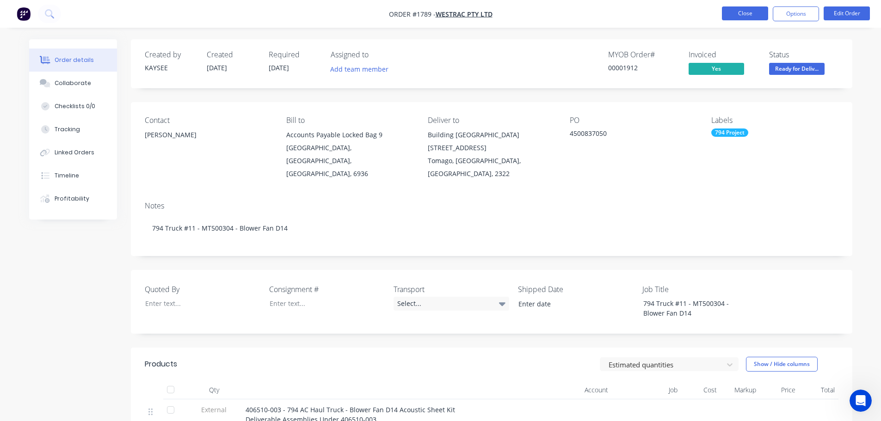
click at [749, 15] on button "Close" at bounding box center [745, 13] width 46 height 14
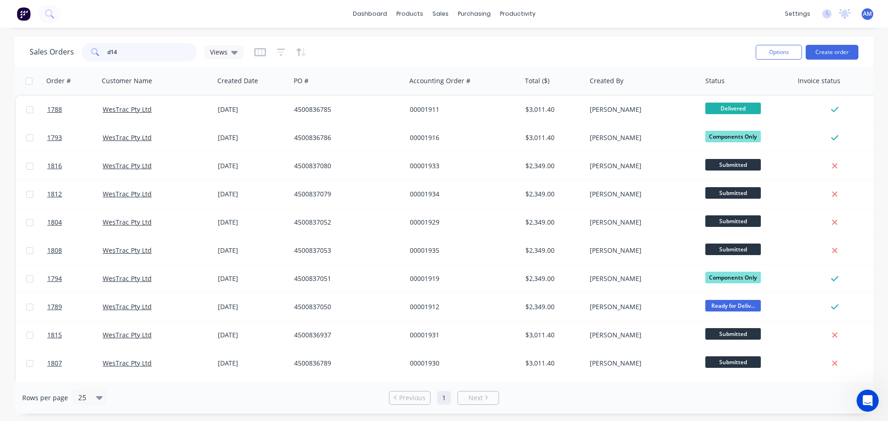
drag, startPoint x: 152, startPoint y: 49, endPoint x: 97, endPoint y: 54, distance: 55.3
click at [97, 54] on div "d14" at bounding box center [139, 52] width 116 height 18
type input "1794"
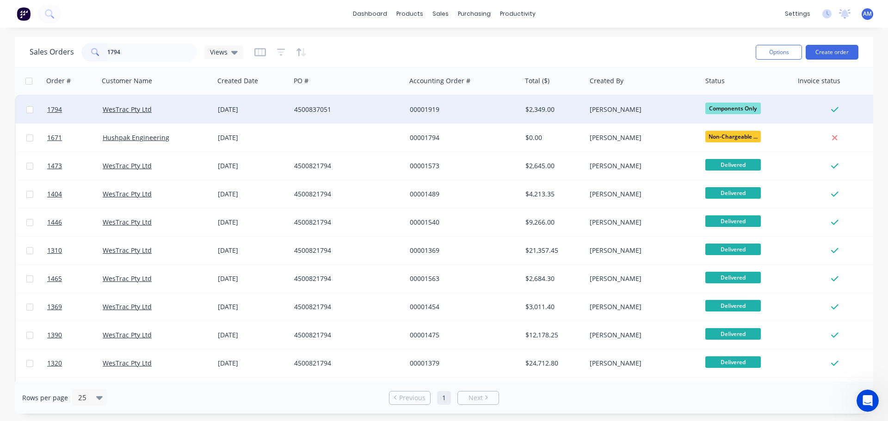
click at [322, 106] on div "4500837051" at bounding box center [345, 109] width 103 height 9
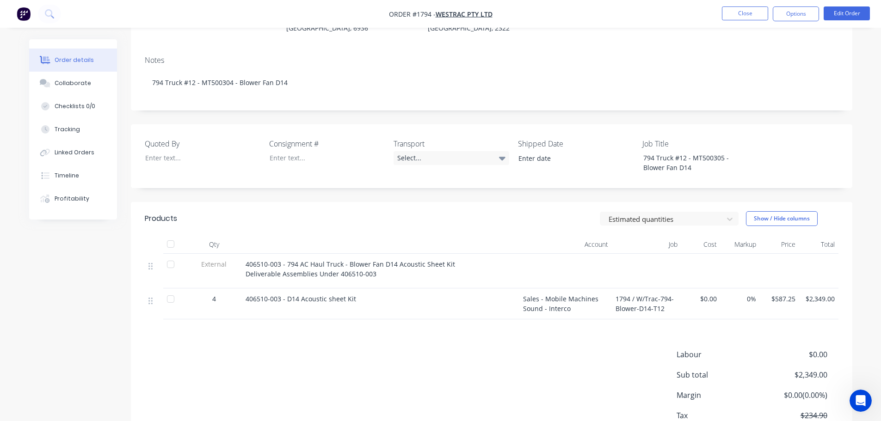
scroll to position [92, 0]
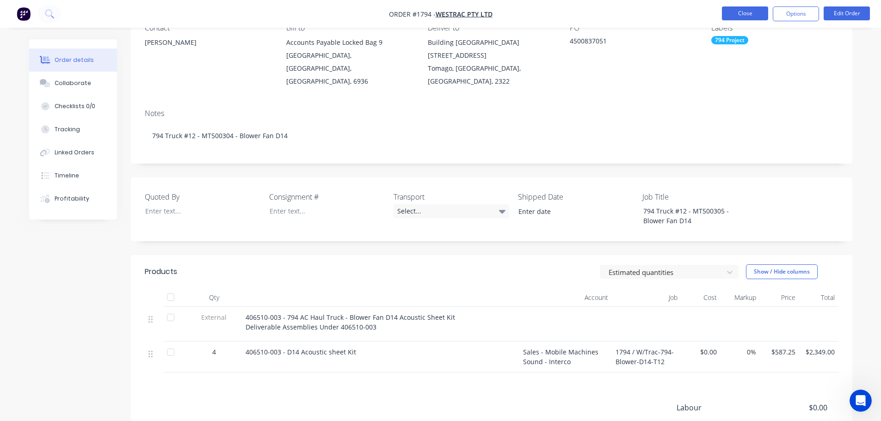
click at [730, 15] on button "Close" at bounding box center [745, 13] width 46 height 14
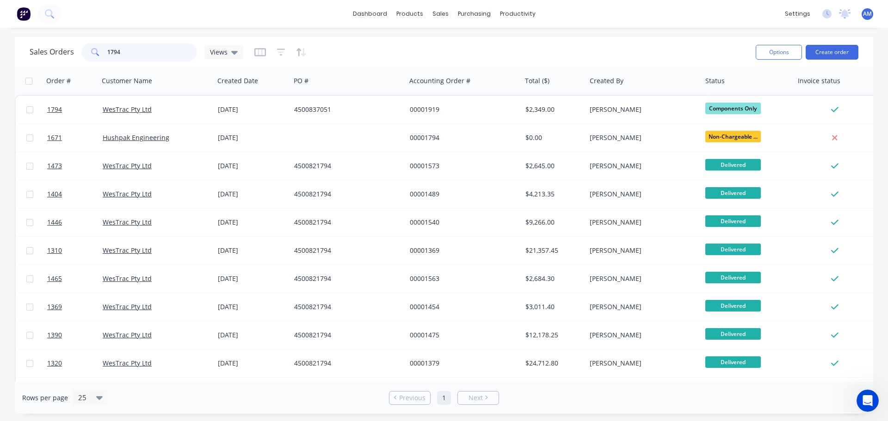
drag, startPoint x: 121, startPoint y: 48, endPoint x: 94, endPoint y: 46, distance: 26.9
click at [94, 46] on div "1794" at bounding box center [139, 52] width 116 height 18
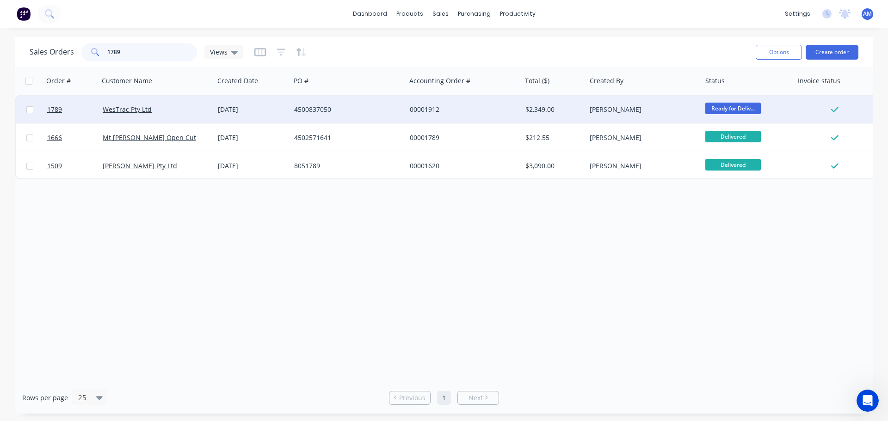
type input "1789"
click at [322, 107] on div "4500837050" at bounding box center [345, 109] width 103 height 9
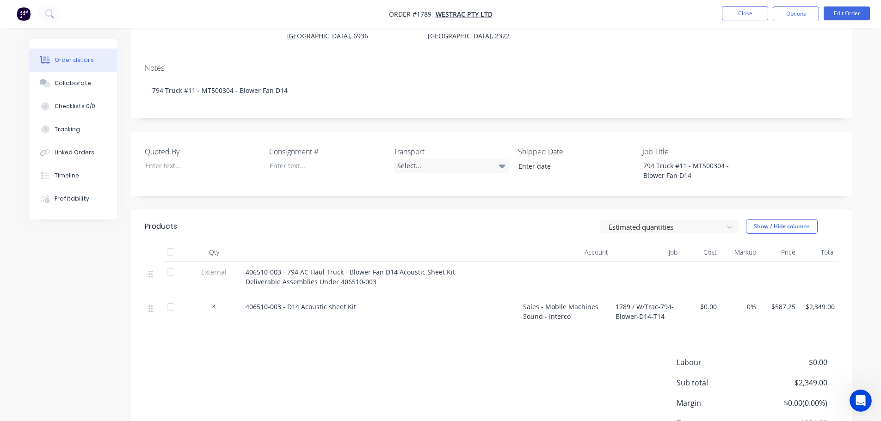
scroll to position [139, 0]
click at [410, 158] on div "Select..." at bounding box center [451, 165] width 116 height 14
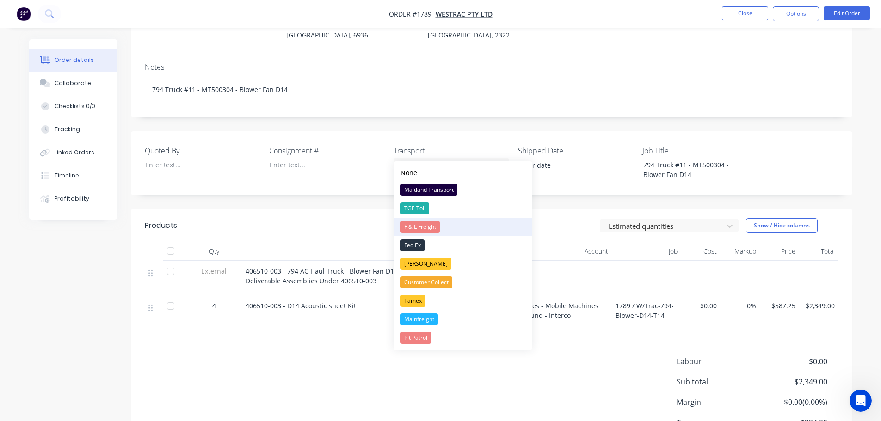
click at [423, 229] on div "F & L Freight" at bounding box center [419, 227] width 39 height 12
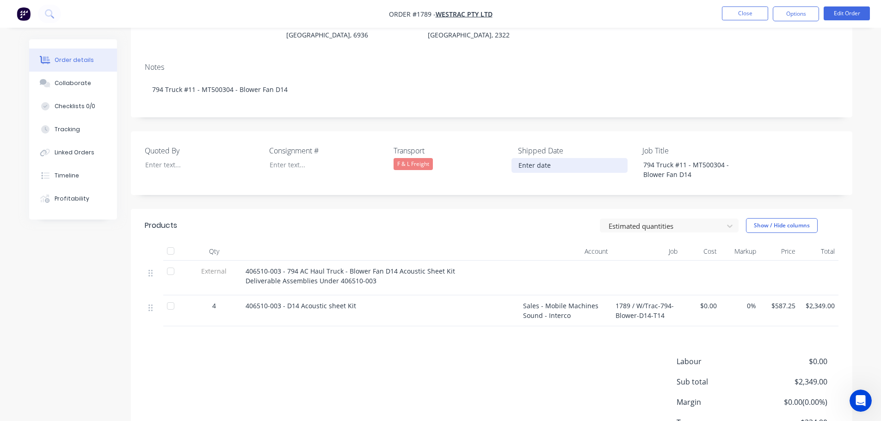
click at [524, 159] on input at bounding box center [569, 166] width 115 height 14
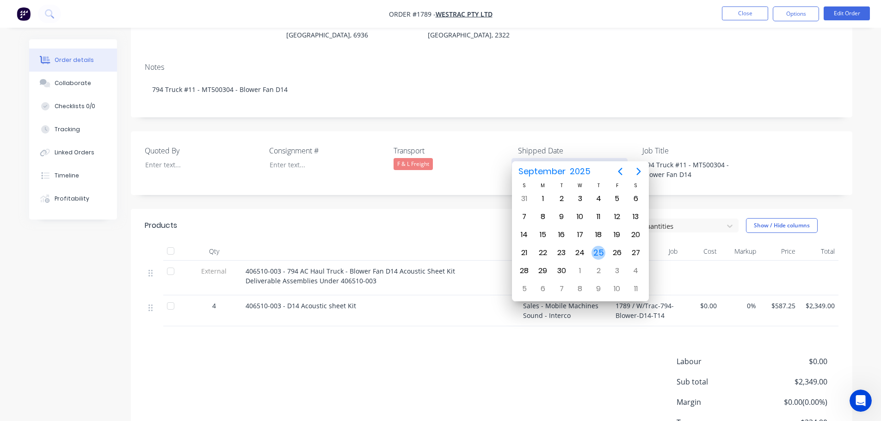
click at [596, 250] on div "25" at bounding box center [598, 253] width 14 height 14
type input "[DATE]"
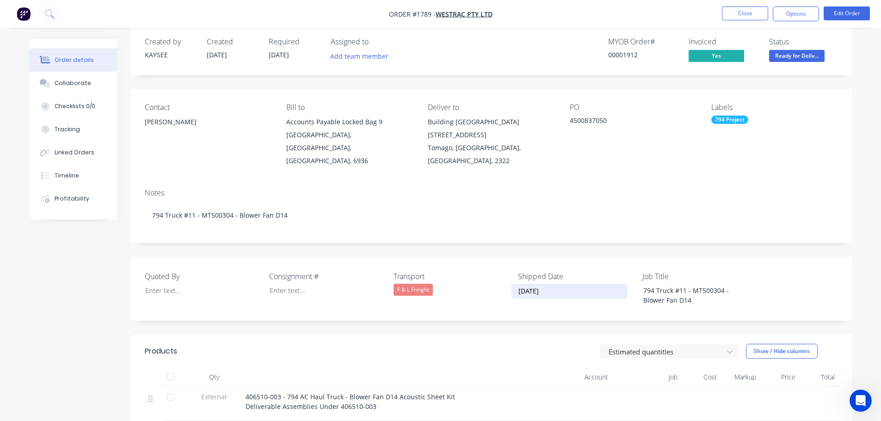
scroll to position [0, 0]
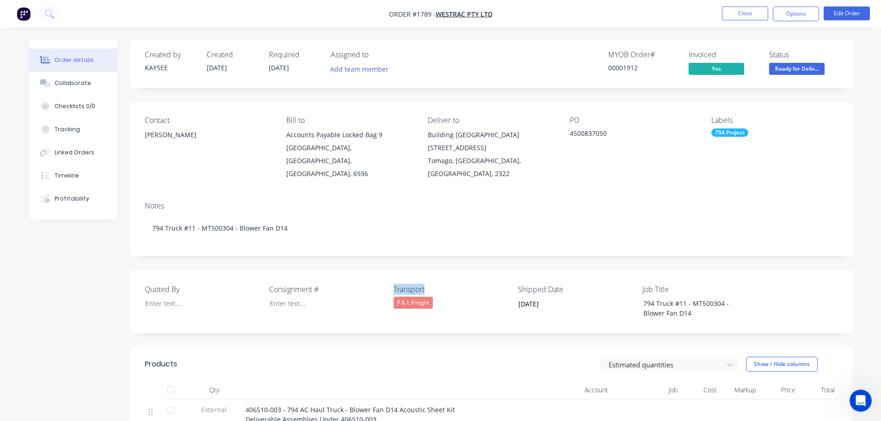
drag, startPoint x: 430, startPoint y: 276, endPoint x: 389, endPoint y: 275, distance: 40.7
click at [389, 275] on div "Quoted By Consignment # Transport F & L Freight Shipped Date [DATE] Job Title 7…" at bounding box center [491, 302] width 721 height 64
copy label "Transport"
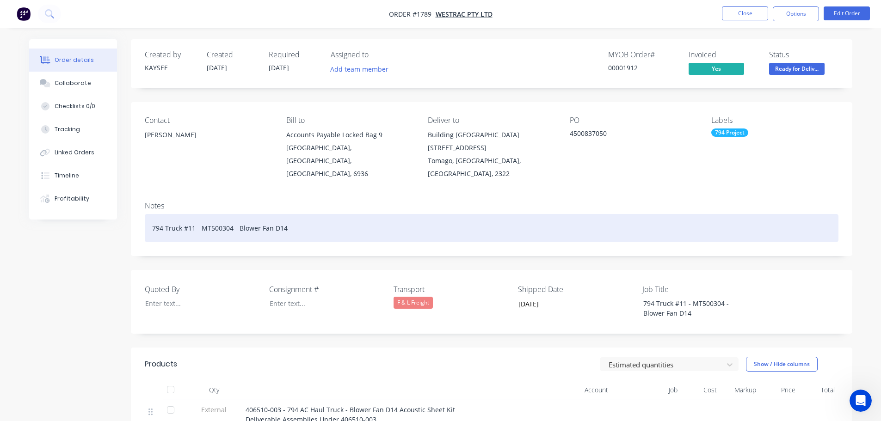
drag, startPoint x: 317, startPoint y: 226, endPoint x: 317, endPoint y: 221, distance: 5.1
click at [317, 223] on div "794 Truck #11 - MT500304 - Blower Fan D14" at bounding box center [492, 228] width 694 height 28
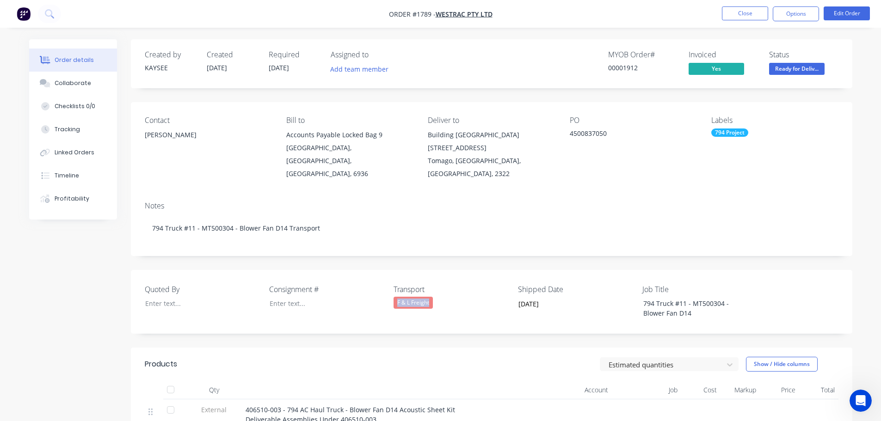
drag, startPoint x: 439, startPoint y: 289, endPoint x: 393, endPoint y: 289, distance: 46.2
click at [393, 289] on div "Quoted By Consignment # Transport F & L Freight Shipped Date [DATE] Job Title 7…" at bounding box center [491, 302] width 721 height 64
copy div "F & L Freight"
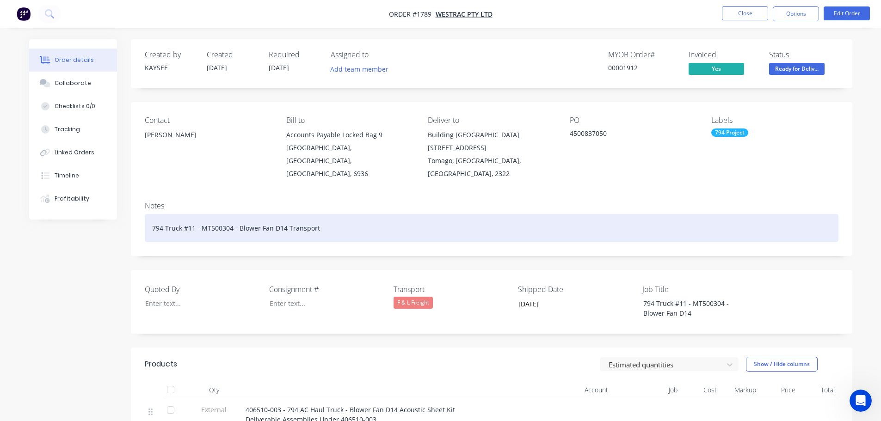
click at [330, 214] on div "794 Truck #11 - MT500304 - Blower Fan D14 Transport" at bounding box center [492, 228] width 694 height 28
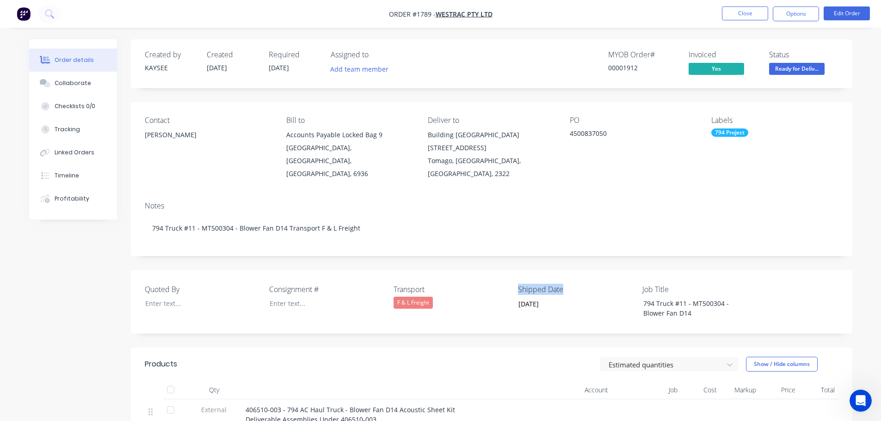
drag, startPoint x: 561, startPoint y: 276, endPoint x: 516, endPoint y: 276, distance: 45.3
click at [516, 276] on div "Quoted By Consignment # Transport F & L Freight Shipped Date [DATE] Job Title 7…" at bounding box center [491, 302] width 721 height 64
copy label "Shipped Date"
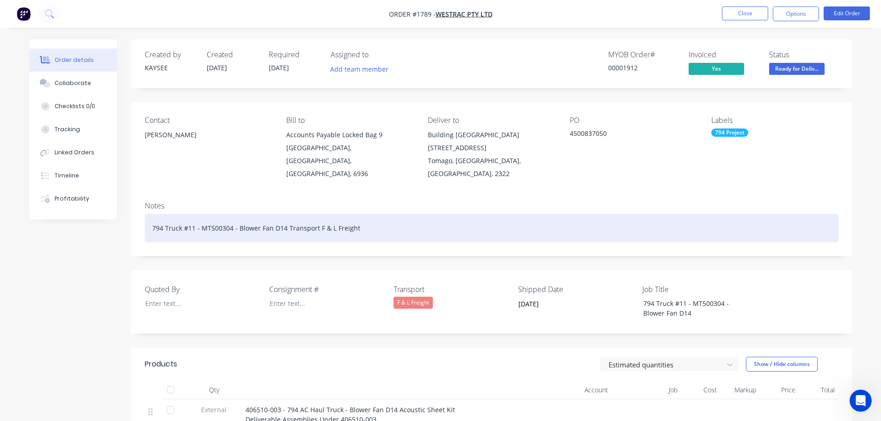
click at [387, 214] on div "794 Truck #11 - MT500304 - Blower Fan D14 Transport F & L Freight" at bounding box center [492, 228] width 694 height 28
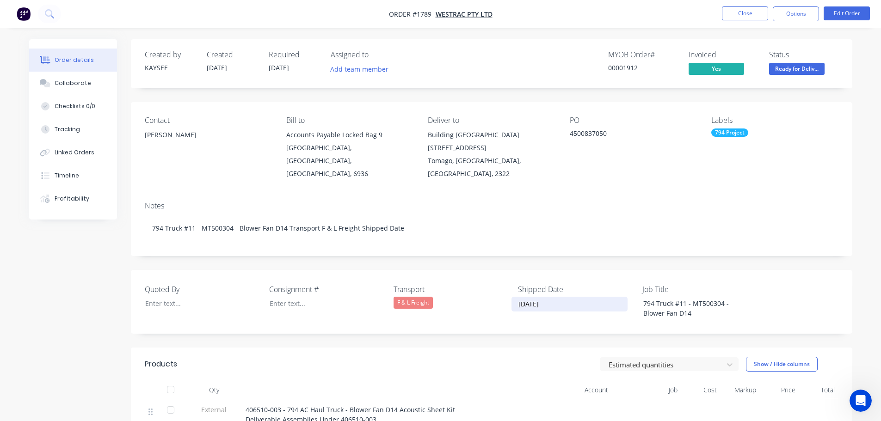
drag, startPoint x: 554, startPoint y: 289, endPoint x: 510, endPoint y: 289, distance: 44.4
click at [510, 289] on div "Quoted By Consignment # Transport F & L Freight Shipped Date [DATE] Job Title 7…" at bounding box center [491, 302] width 721 height 64
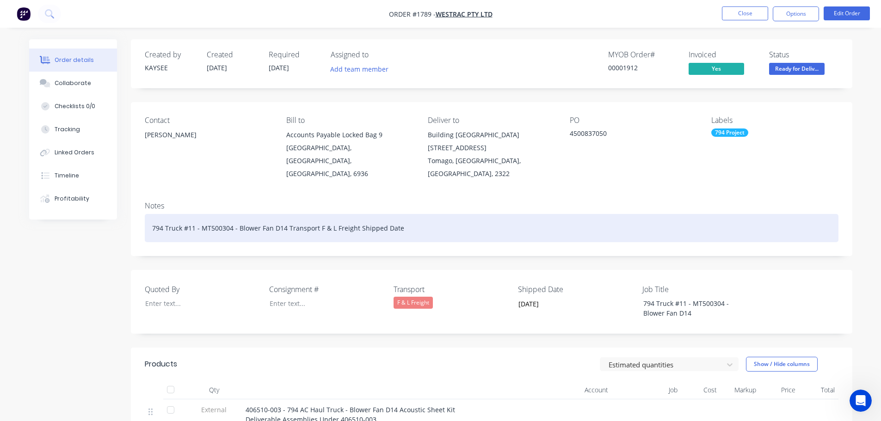
click at [415, 214] on div "794 Truck #11 - MT500304 - Blower Fan D14 Transport F & L Freight Shipped Date" at bounding box center [492, 228] width 694 height 28
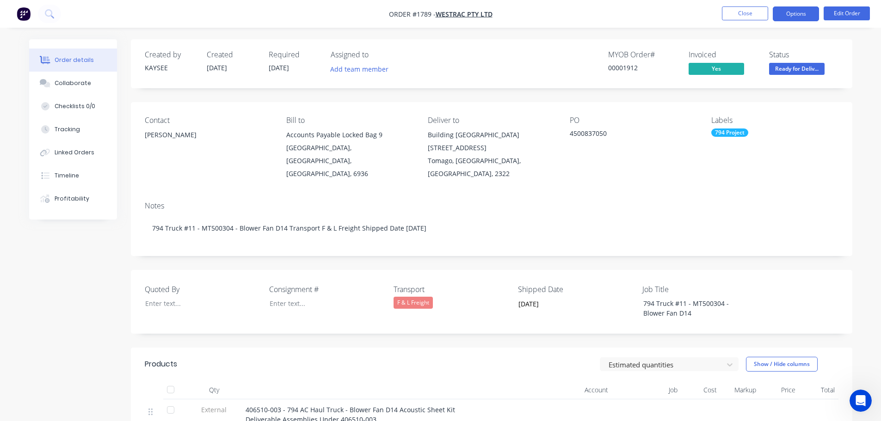
click at [798, 16] on button "Options" at bounding box center [796, 13] width 46 height 15
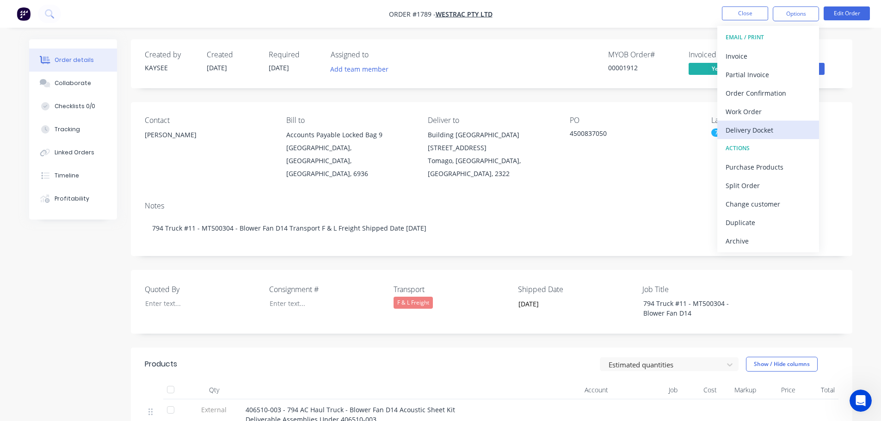
click at [761, 127] on div "Delivery Docket" at bounding box center [767, 129] width 85 height 13
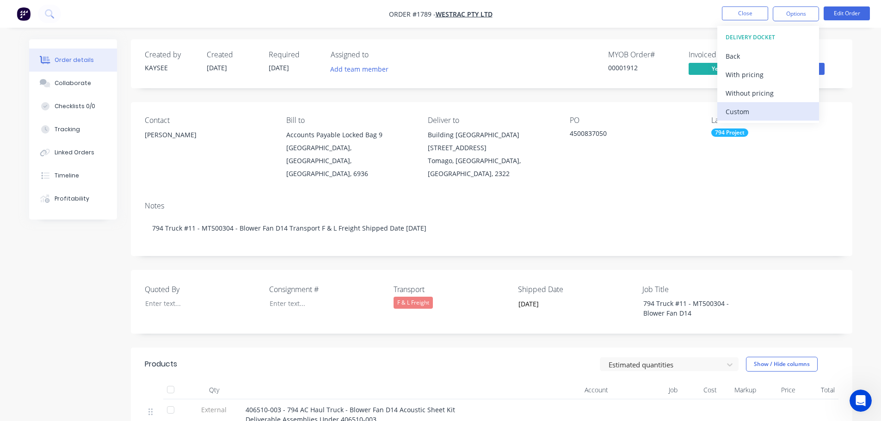
click at [749, 112] on div "Custom" at bounding box center [767, 111] width 85 height 13
click at [749, 94] on div "Without pricing" at bounding box center [767, 92] width 85 height 13
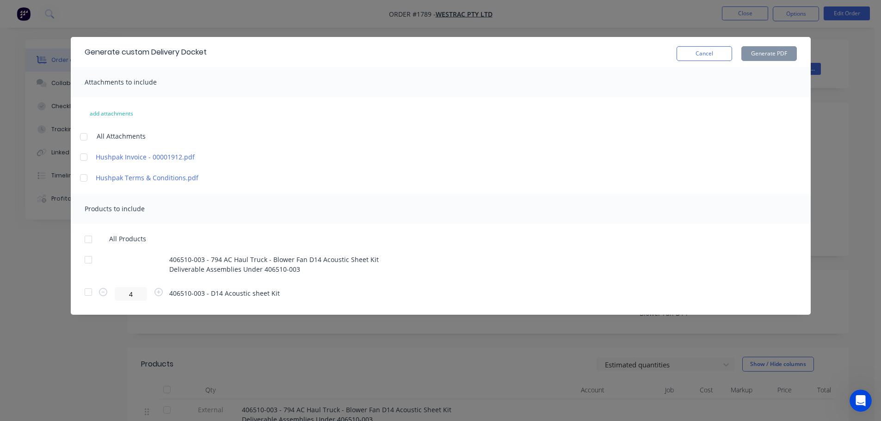
click at [90, 239] on div at bounding box center [88, 239] width 18 height 18
click at [692, 55] on button "Cancel" at bounding box center [703, 53] width 55 height 15
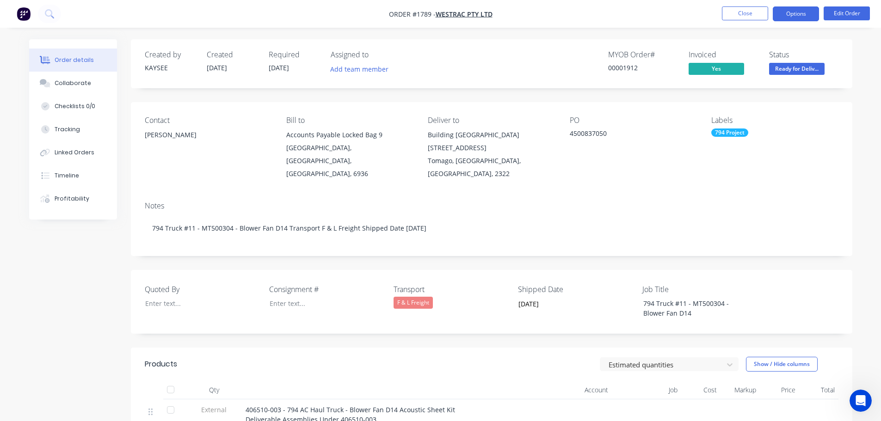
click at [788, 15] on button "Options" at bounding box center [796, 13] width 46 height 15
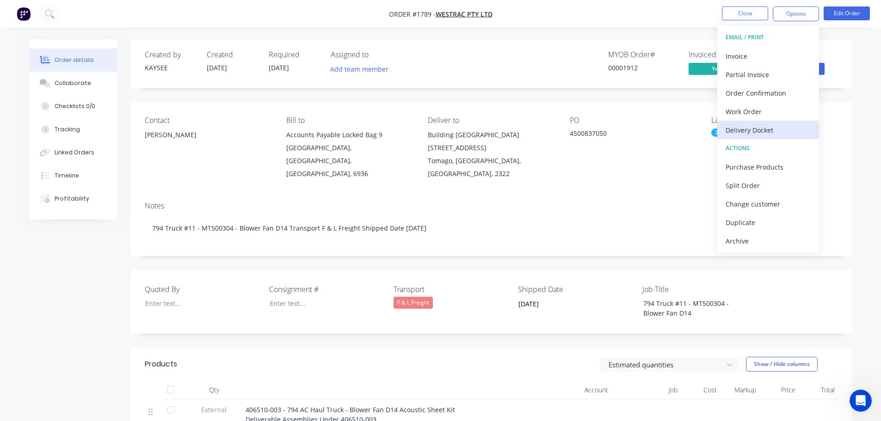
click at [761, 124] on div "Delivery Docket" at bounding box center [767, 129] width 85 height 13
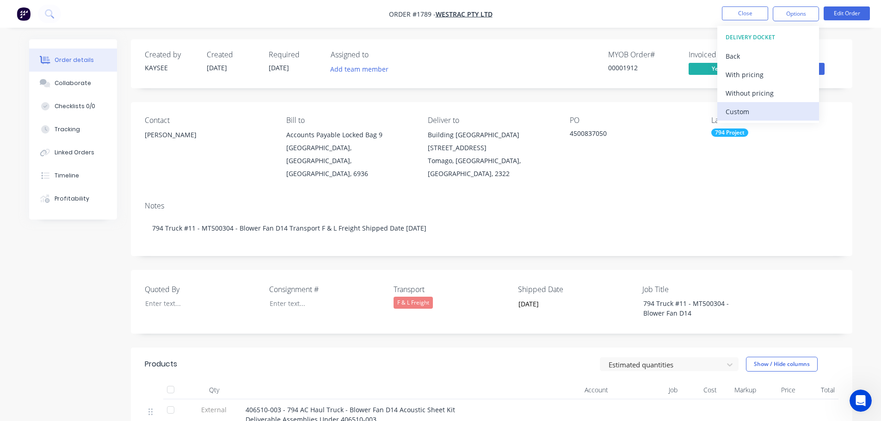
click at [754, 108] on div "Custom" at bounding box center [767, 111] width 85 height 13
click at [750, 88] on div "Without pricing" at bounding box center [767, 92] width 85 height 13
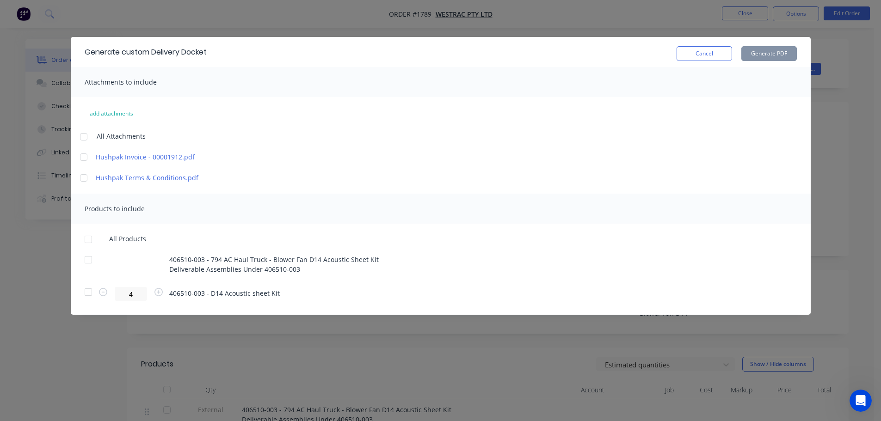
click at [85, 240] on div at bounding box center [88, 239] width 18 height 18
click at [777, 52] on button "Generate PDF" at bounding box center [768, 53] width 55 height 15
click at [703, 59] on button "Cancel" at bounding box center [703, 53] width 55 height 15
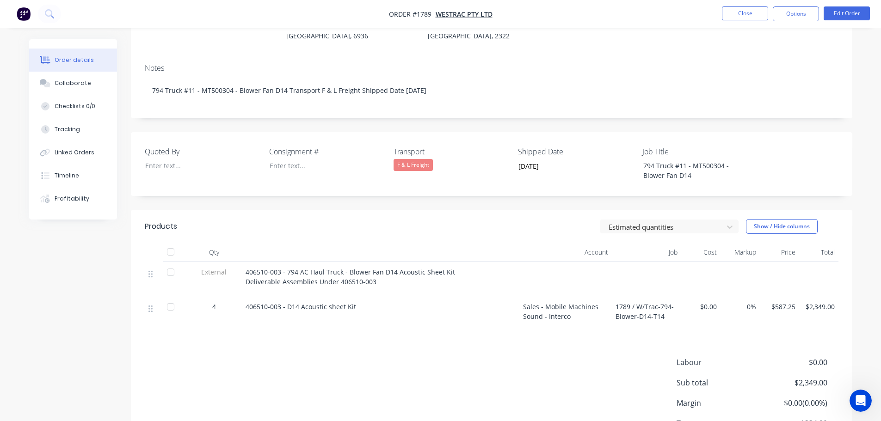
scroll to position [139, 0]
click at [173, 242] on div at bounding box center [170, 251] width 18 height 18
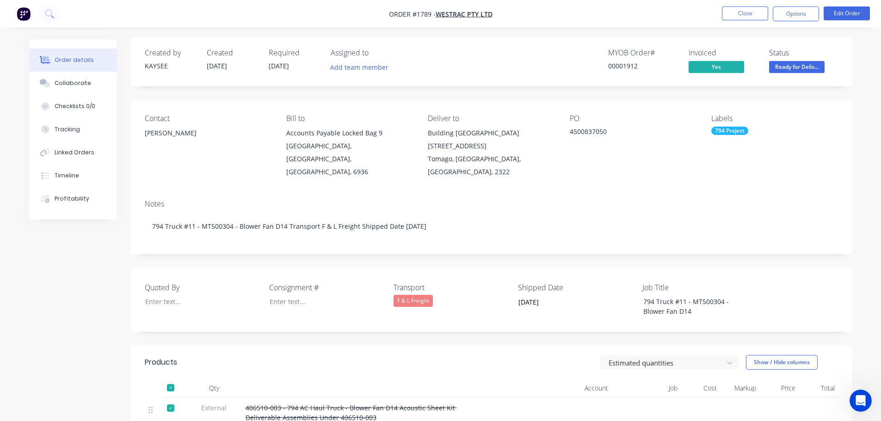
scroll to position [0, 0]
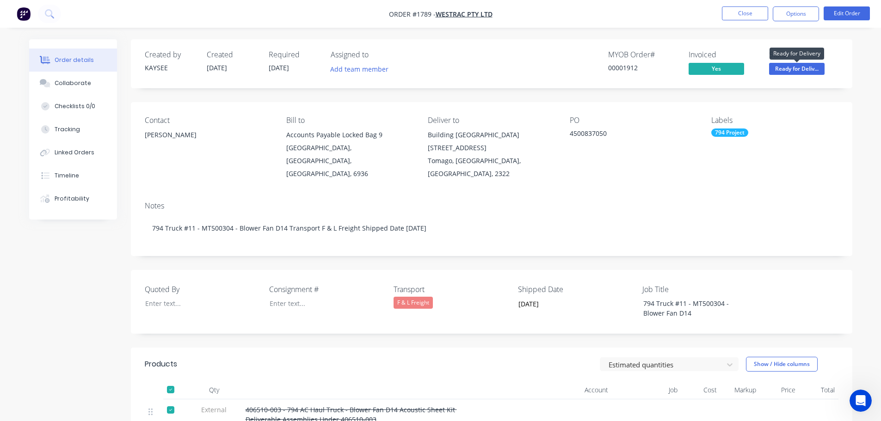
click at [799, 73] on span "Ready for Deliv..." at bounding box center [796, 69] width 55 height 12
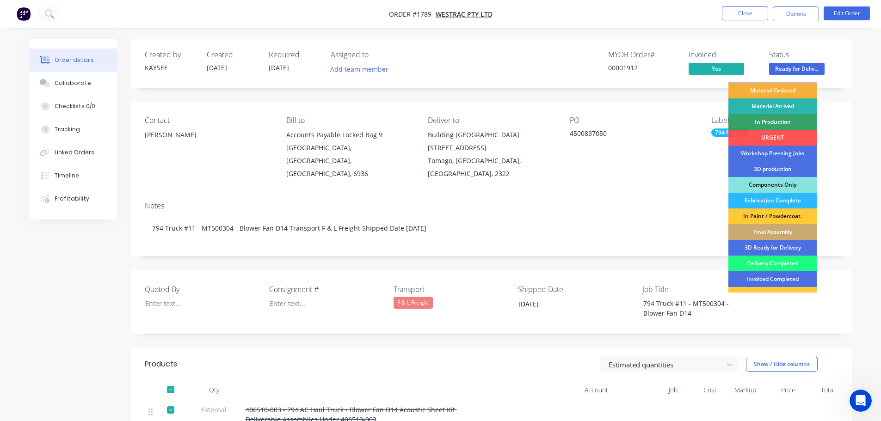
scroll to position [46, 0]
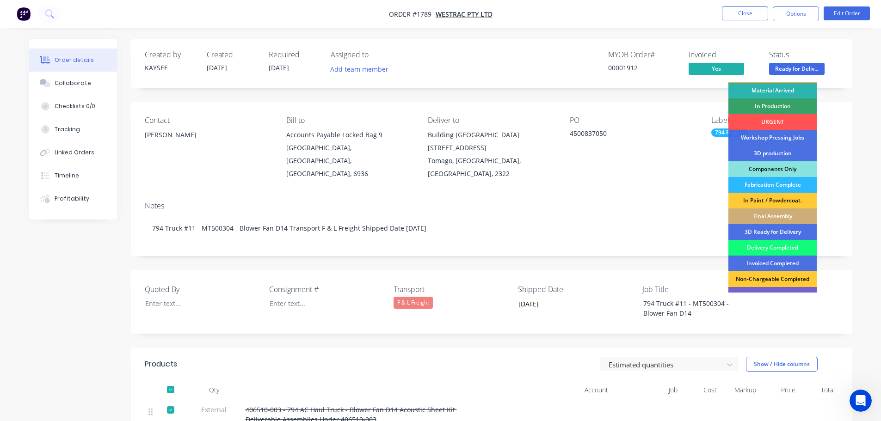
click at [782, 244] on div "Delivery Completed" at bounding box center [772, 248] width 88 height 16
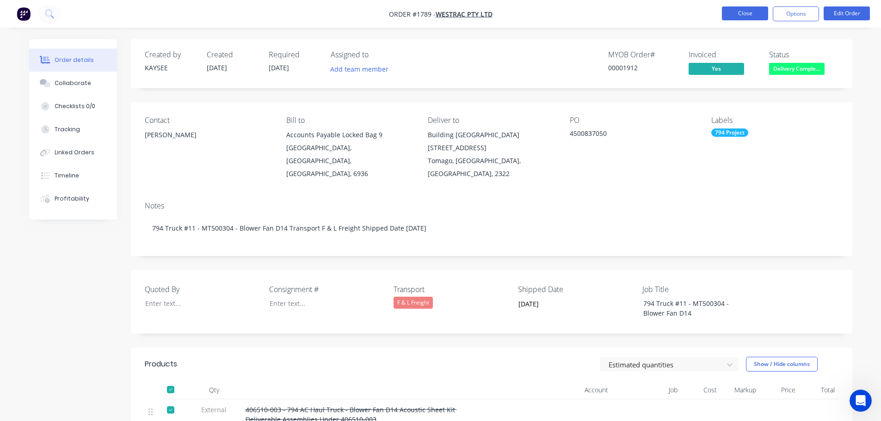
click at [729, 16] on button "Close" at bounding box center [745, 13] width 46 height 14
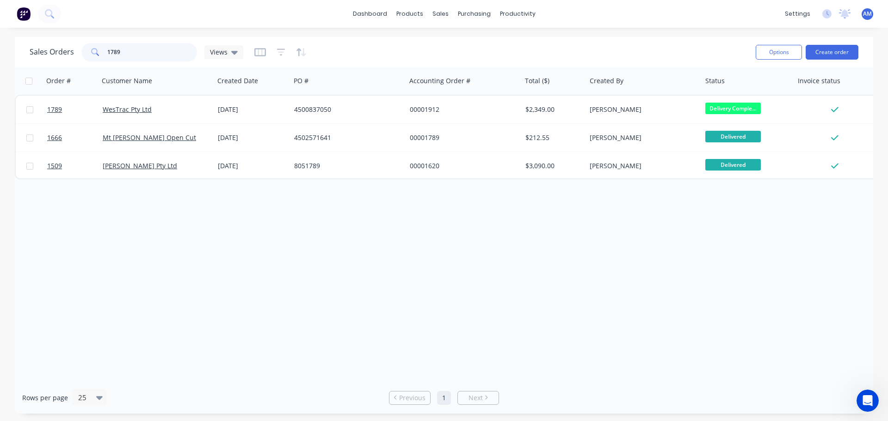
drag, startPoint x: 126, startPoint y: 54, endPoint x: 104, endPoint y: 51, distance: 22.4
click at [104, 51] on div "1789" at bounding box center [139, 52] width 116 height 18
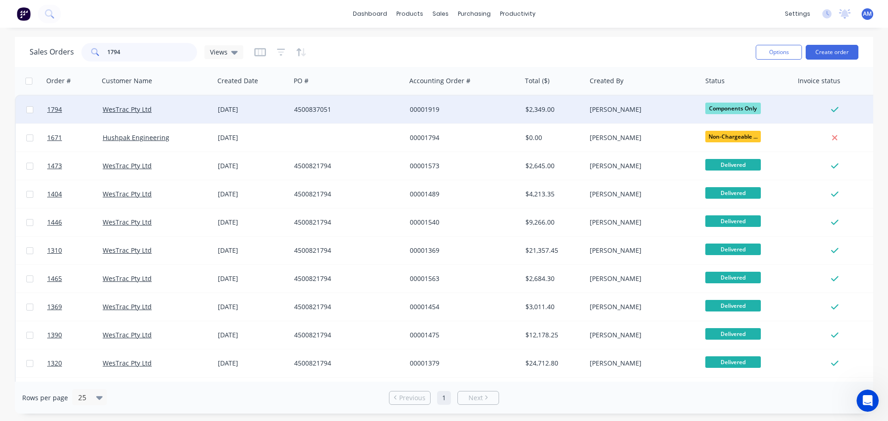
type input "1794"
click at [326, 107] on div "4500837051" at bounding box center [345, 109] width 103 height 9
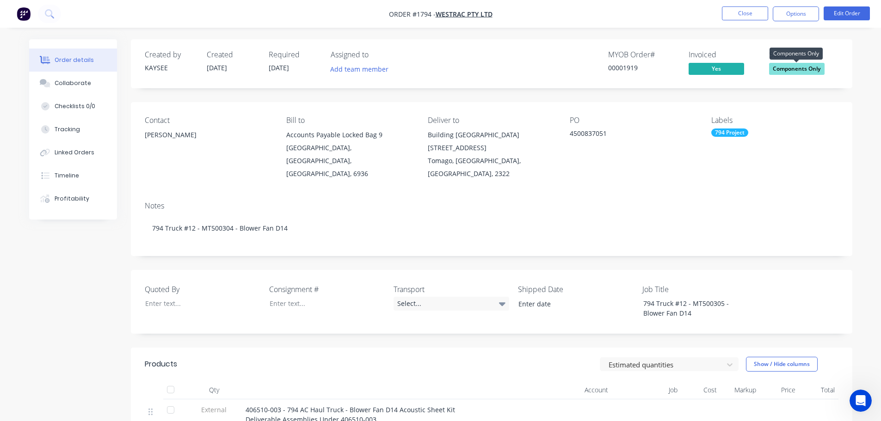
click at [793, 67] on span "Components Only" at bounding box center [796, 69] width 55 height 12
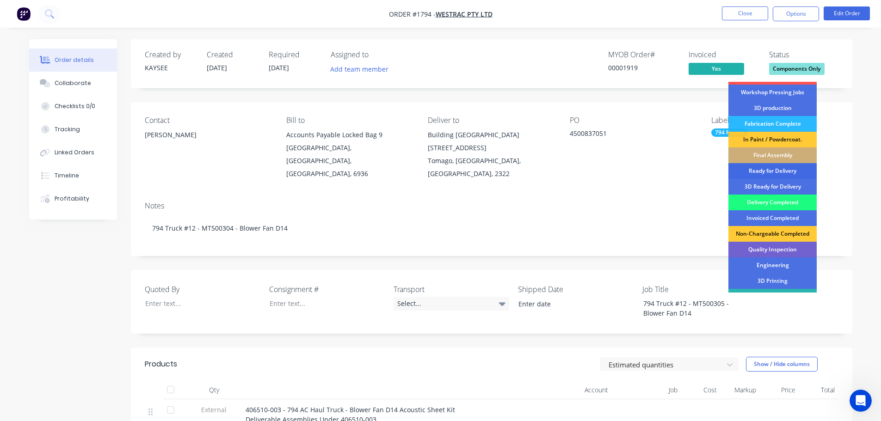
scroll to position [92, 0]
click at [776, 202] on div "Delivery Completed" at bounding box center [772, 202] width 88 height 16
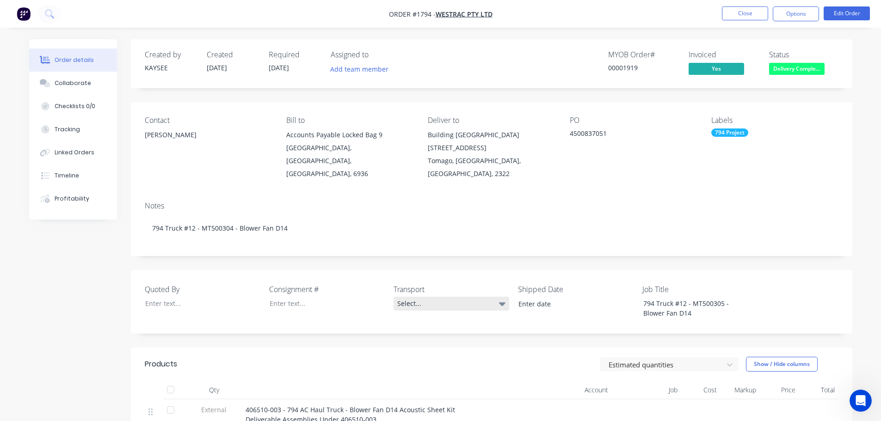
click at [412, 297] on div "Select..." at bounding box center [451, 304] width 116 height 14
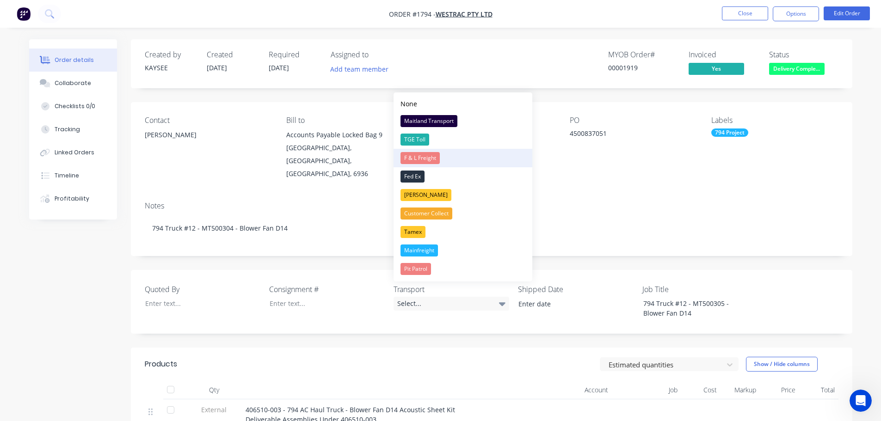
click at [430, 161] on div "F & L Freight" at bounding box center [419, 158] width 39 height 12
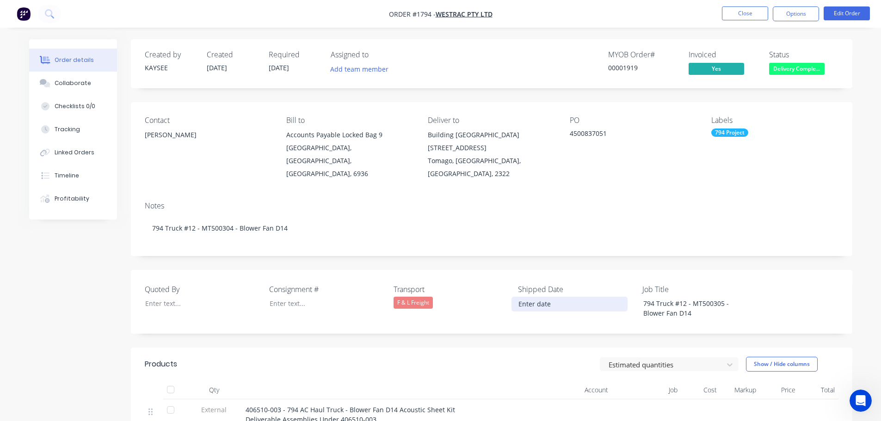
click at [540, 297] on input at bounding box center [569, 304] width 115 height 14
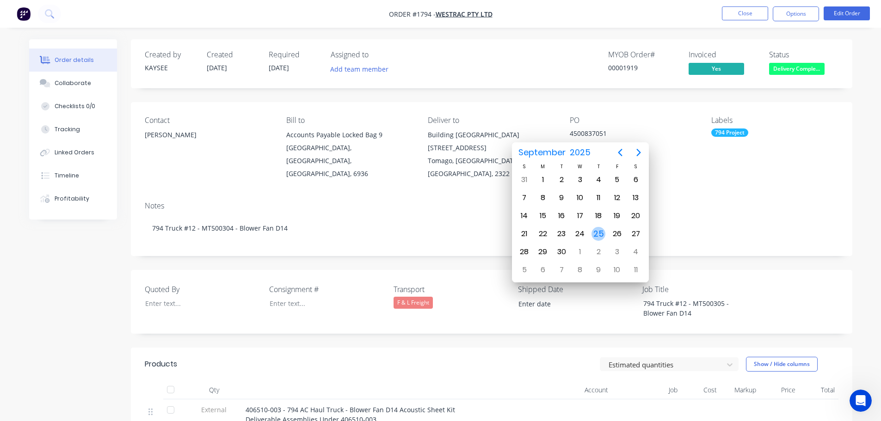
click at [593, 236] on div "25" at bounding box center [598, 234] width 14 height 14
type input "[DATE]"
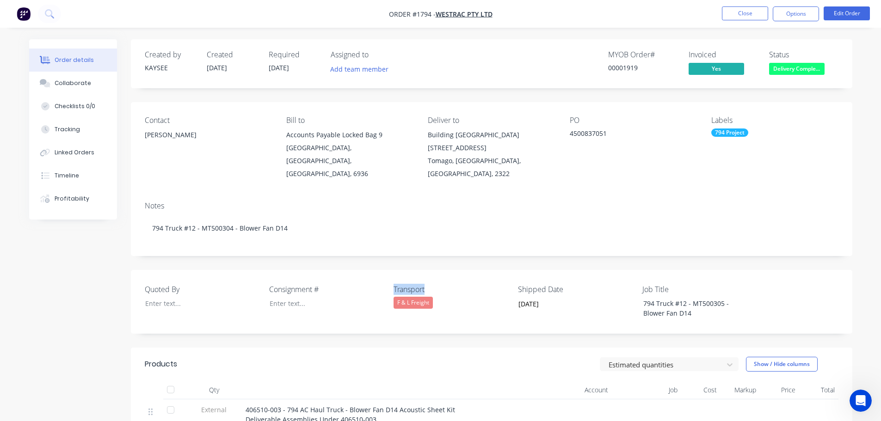
drag, startPoint x: 435, startPoint y: 277, endPoint x: 393, endPoint y: 274, distance: 41.7
click at [393, 284] on label "Transport" at bounding box center [451, 289] width 116 height 11
copy label "Transport"
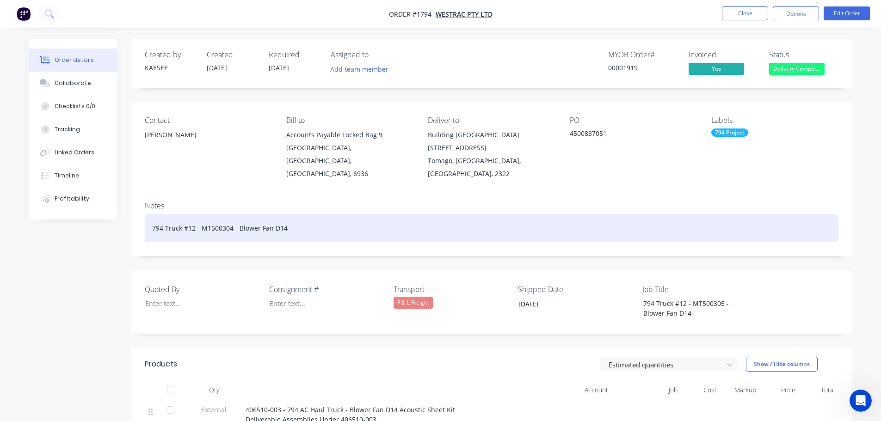
click at [307, 215] on div "794 Truck #12 - MT500304 - Blower Fan D14" at bounding box center [492, 228] width 694 height 28
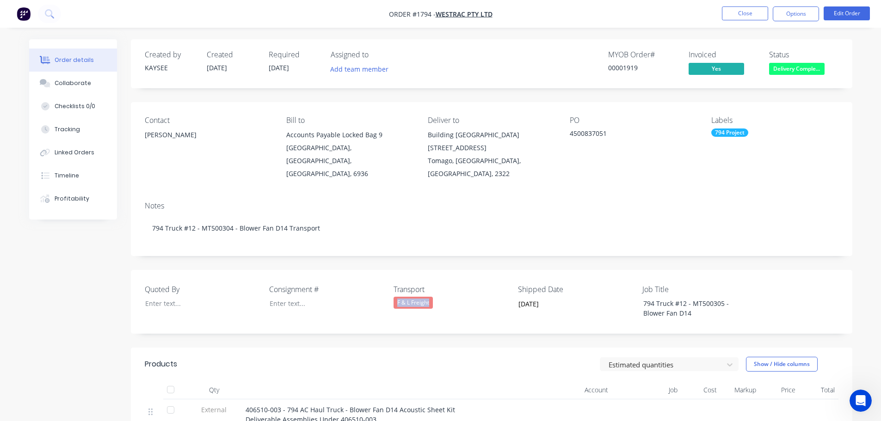
drag, startPoint x: 432, startPoint y: 289, endPoint x: 398, endPoint y: 290, distance: 34.2
click at [398, 297] on div "F & L Freight" at bounding box center [412, 303] width 39 height 12
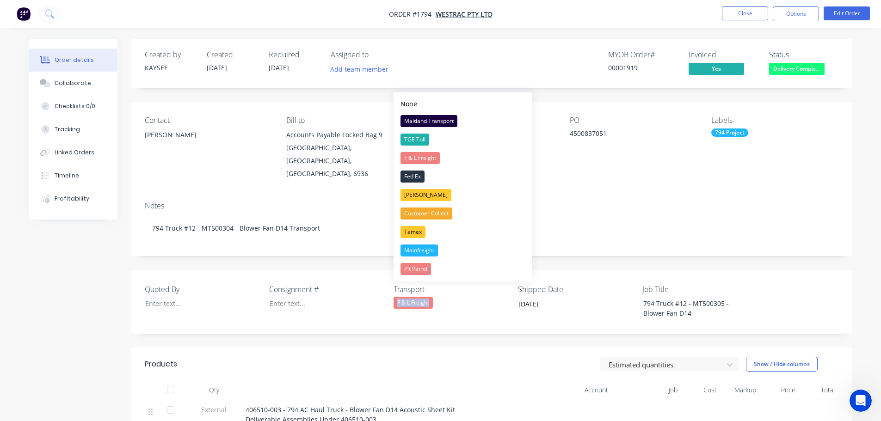
copy div "F & L Freight"
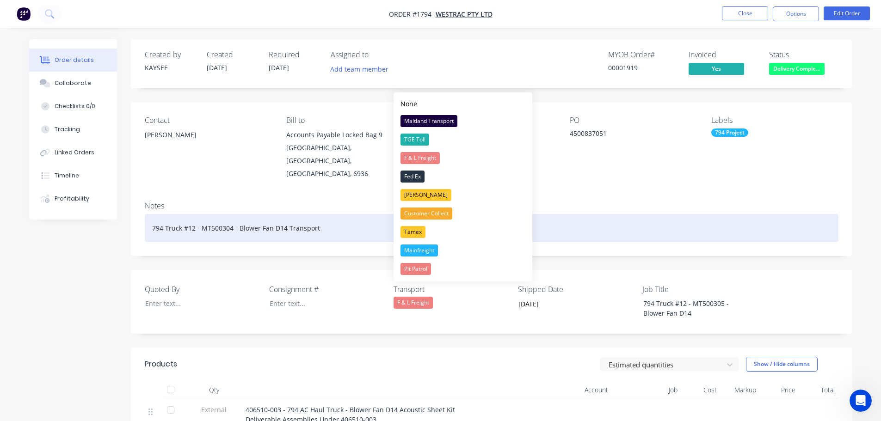
click at [335, 216] on div "794 Truck #12 - MT500304 - Blower Fan D14 Transport" at bounding box center [492, 228] width 694 height 28
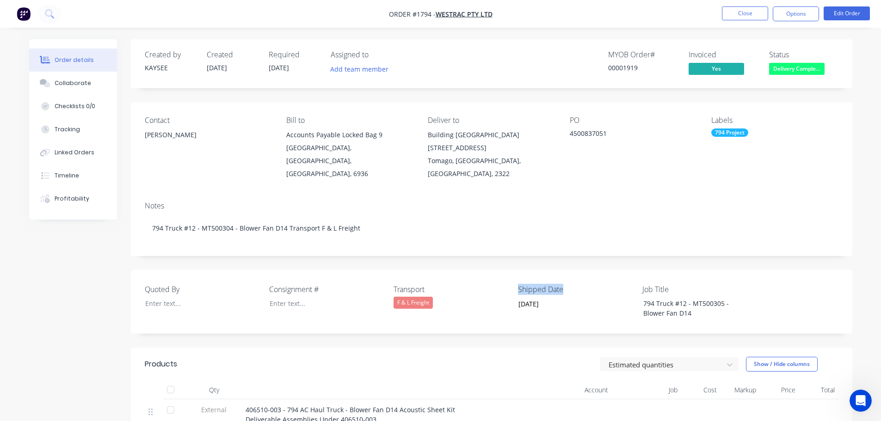
drag, startPoint x: 564, startPoint y: 277, endPoint x: 517, endPoint y: 277, distance: 46.7
click at [517, 277] on div "Quoted By Consignment # Transport F & L Freight Shipped Date [DATE] Job Title 7…" at bounding box center [491, 302] width 721 height 64
copy label "Shipped Date"
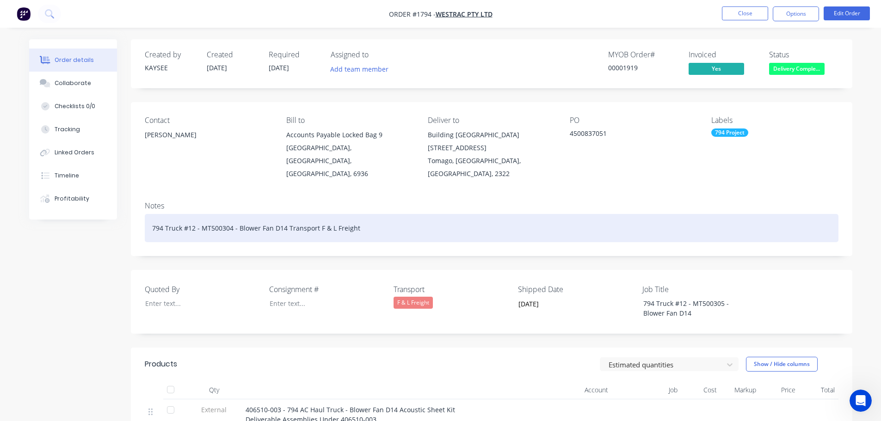
click at [386, 214] on div "794 Truck #12 - MT500304 - Blower Fan D14 Transport F & L Freight" at bounding box center [492, 228] width 694 height 28
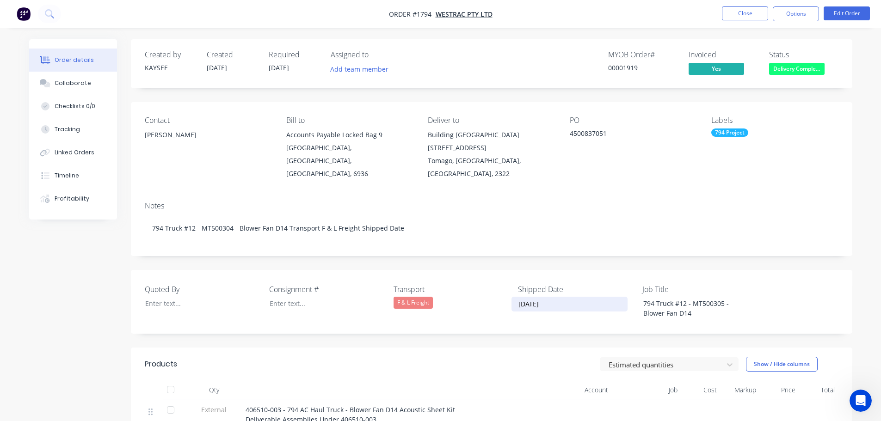
drag, startPoint x: 553, startPoint y: 288, endPoint x: 519, endPoint y: 290, distance: 33.8
click at [519, 297] on input "[DATE]" at bounding box center [569, 304] width 115 height 14
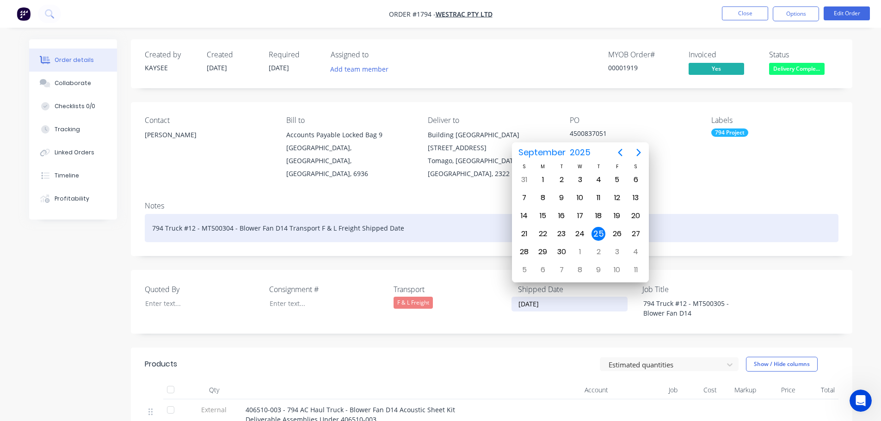
click at [408, 214] on div "794 Truck #12 - MT500304 - Blower Fan D14 Transport F & L Freight Shipped Date" at bounding box center [492, 228] width 694 height 28
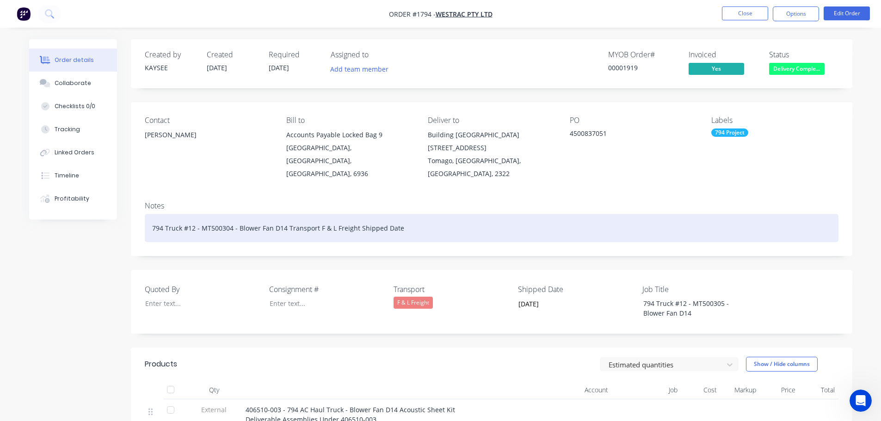
click at [408, 214] on div "794 Truck #12 - MT500304 - Blower Fan D14 Transport F & L Freight Shipped Date" at bounding box center [492, 228] width 694 height 28
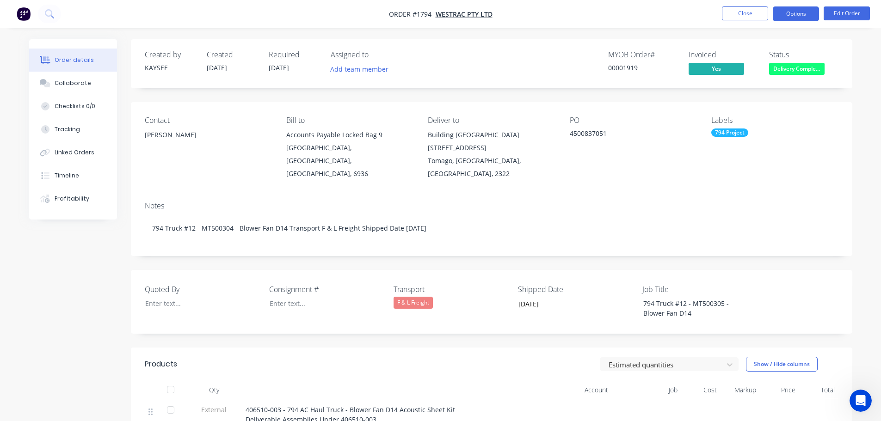
click at [792, 16] on button "Options" at bounding box center [796, 13] width 46 height 15
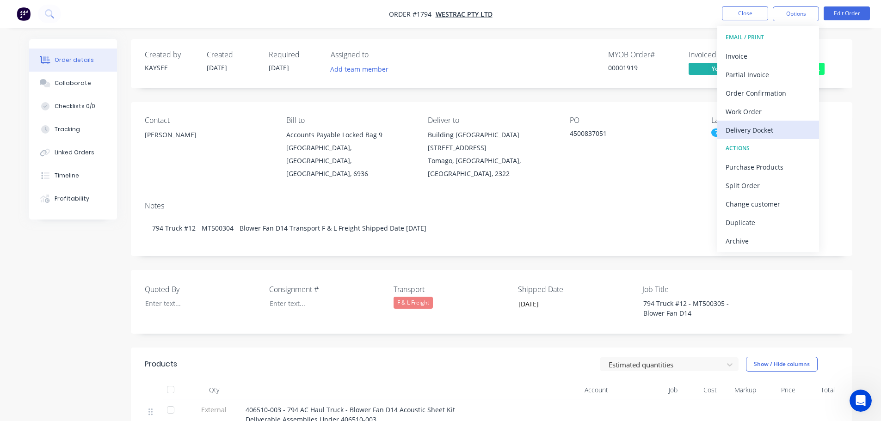
click at [759, 127] on div "Delivery Docket" at bounding box center [767, 129] width 85 height 13
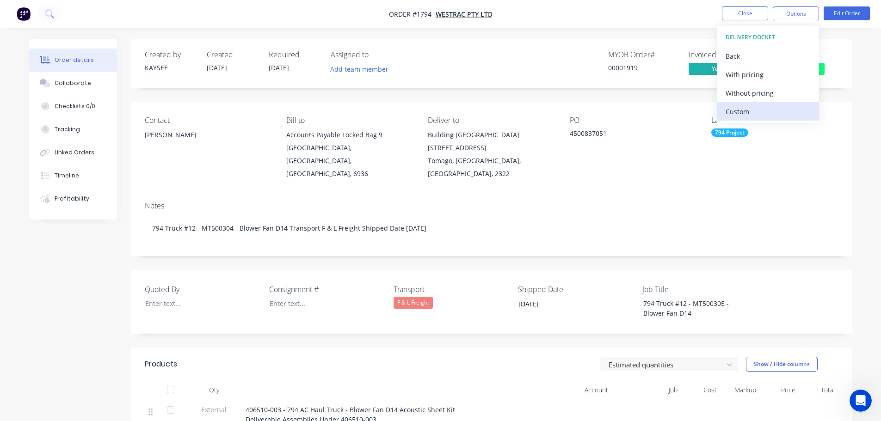
click at [753, 114] on div "Custom" at bounding box center [767, 111] width 85 height 13
click at [751, 93] on div "Without pricing" at bounding box center [767, 92] width 85 height 13
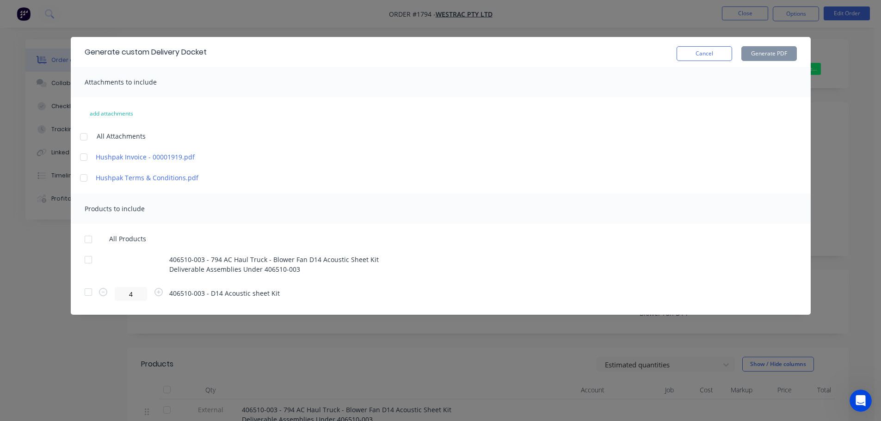
click at [87, 239] on div at bounding box center [88, 239] width 18 height 18
click at [762, 55] on button "Generate PDF" at bounding box center [768, 53] width 55 height 15
click at [704, 57] on button "Cancel" at bounding box center [703, 53] width 55 height 15
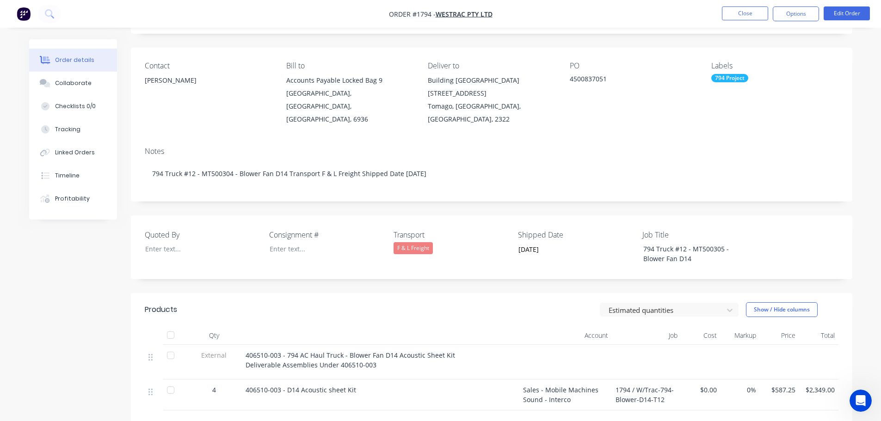
scroll to position [139, 0]
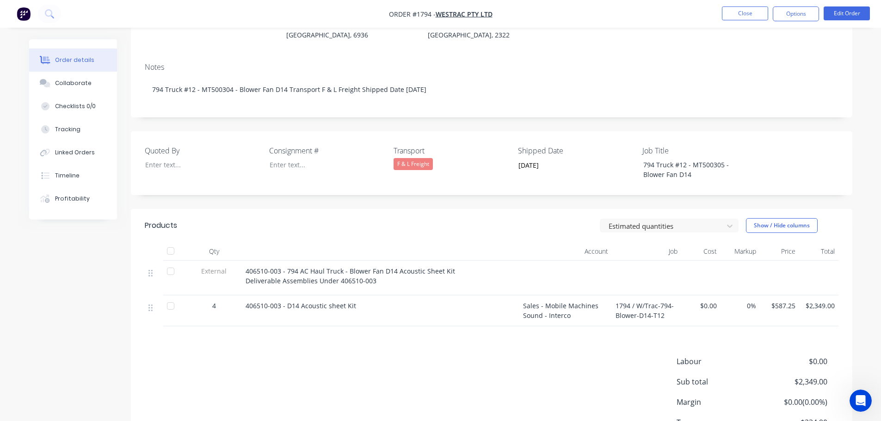
click at [171, 242] on div at bounding box center [170, 251] width 18 height 18
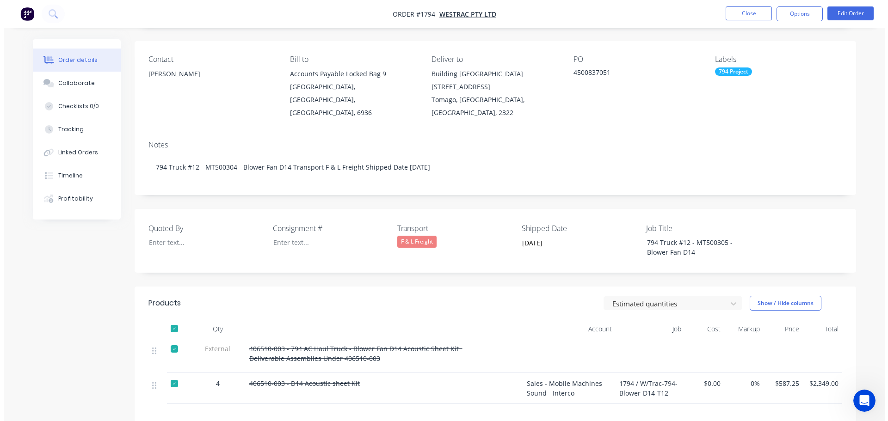
scroll to position [0, 0]
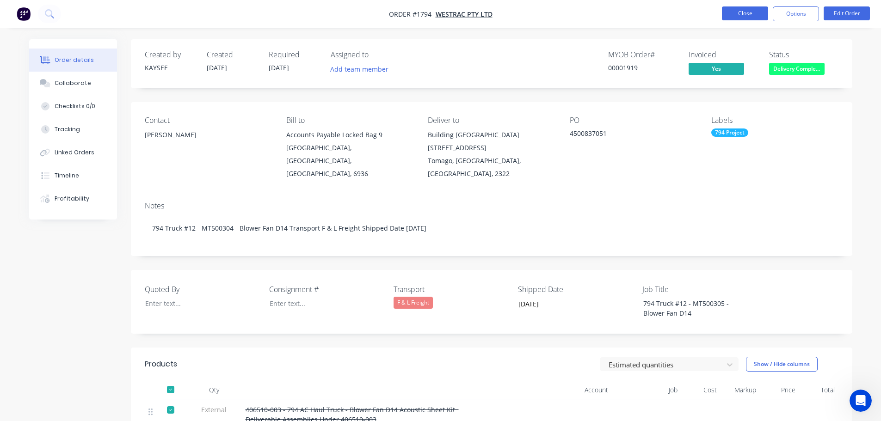
click at [738, 14] on button "Close" at bounding box center [745, 13] width 46 height 14
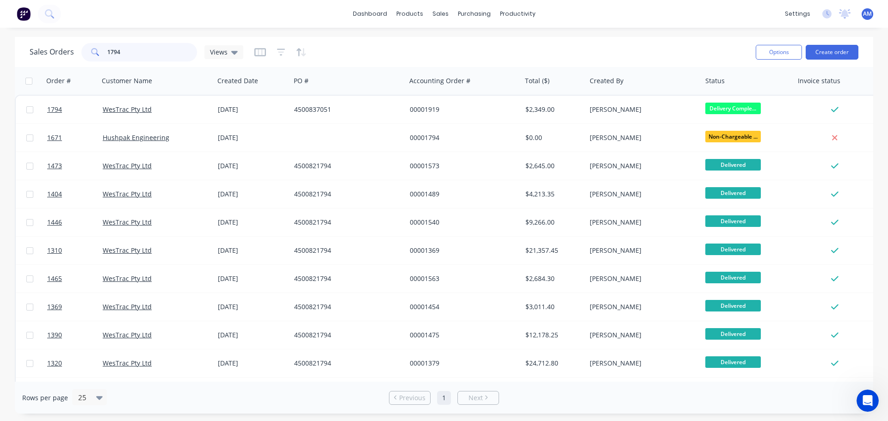
drag, startPoint x: 122, startPoint y: 53, endPoint x: 98, endPoint y: 47, distance: 24.8
click at [98, 47] on div "1794" at bounding box center [139, 52] width 116 height 18
type input "1804"
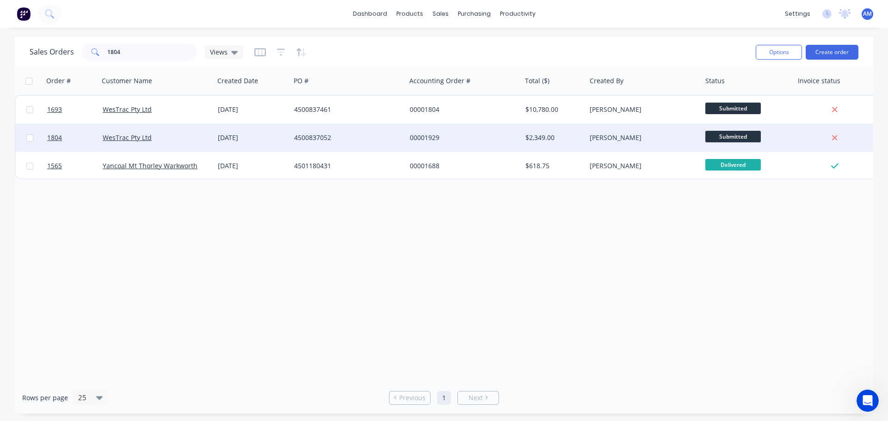
click at [317, 137] on div "4500837052" at bounding box center [345, 137] width 103 height 9
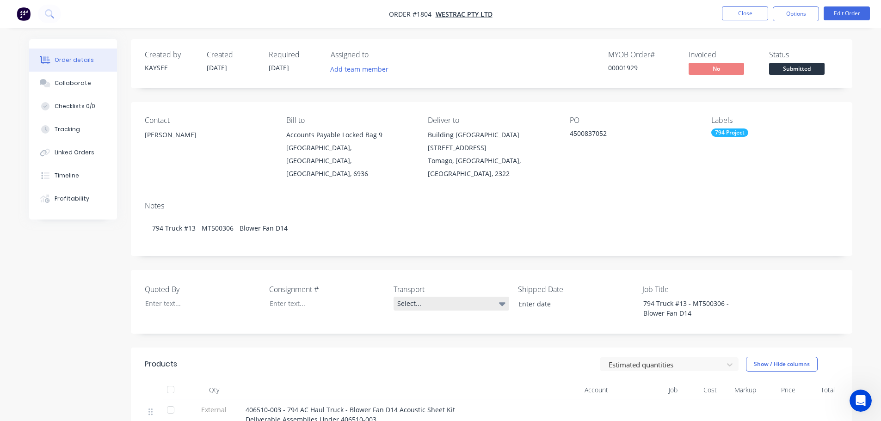
click at [418, 297] on div "Select..." at bounding box center [451, 304] width 116 height 14
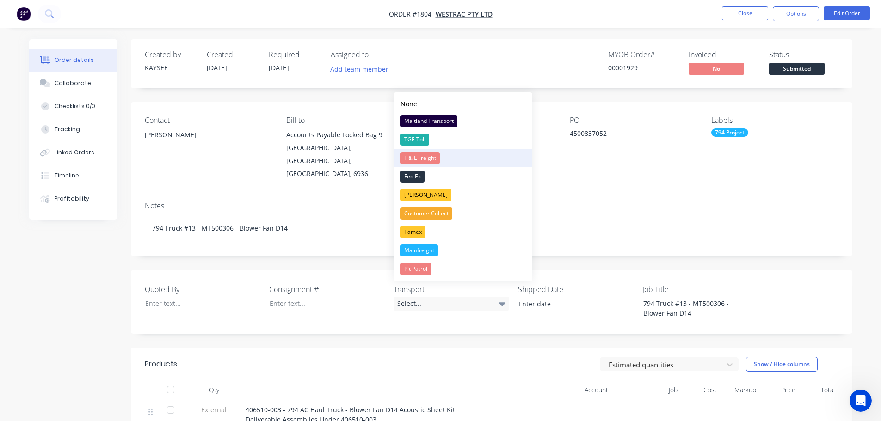
click at [424, 156] on div "F & L Freight" at bounding box center [419, 158] width 39 height 12
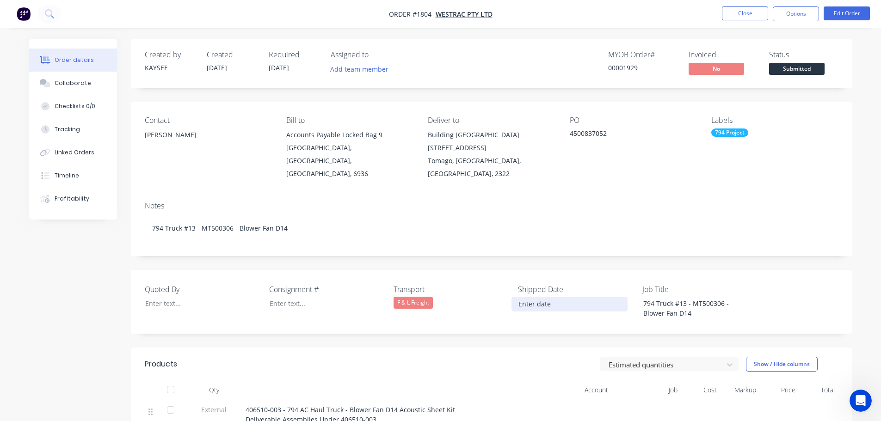
click at [547, 297] on input at bounding box center [569, 304] width 115 height 14
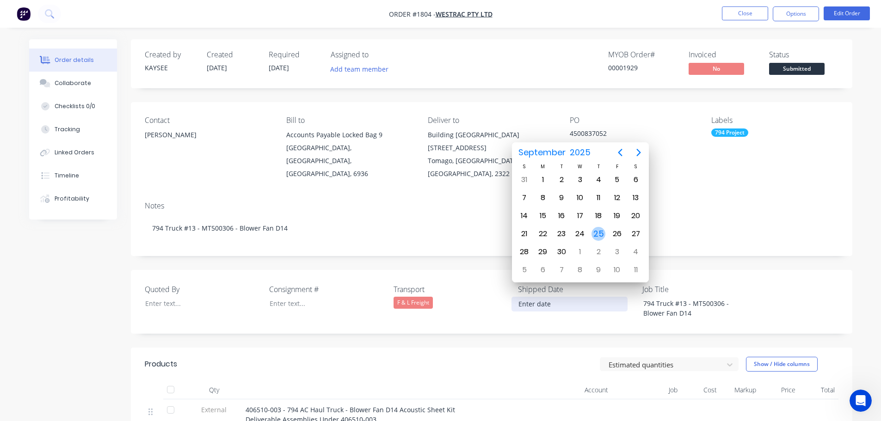
click at [598, 235] on div "25" at bounding box center [598, 234] width 14 height 14
type input "[DATE]"
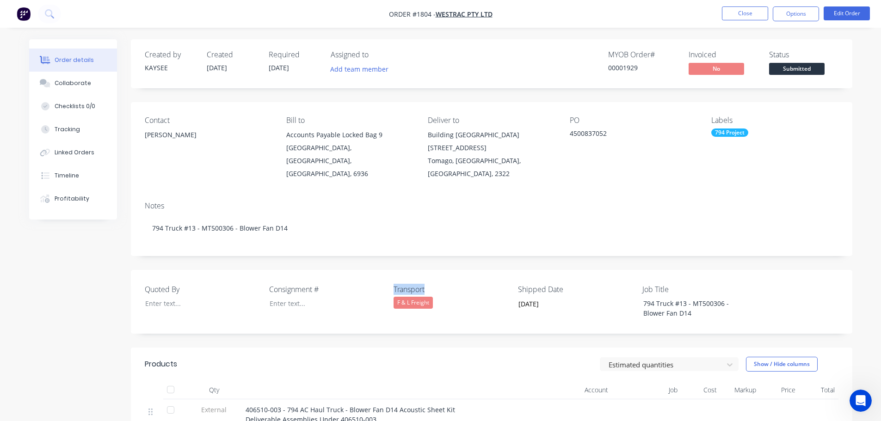
drag, startPoint x: 425, startPoint y: 278, endPoint x: 392, endPoint y: 275, distance: 33.4
click at [392, 275] on div "Quoted By Consignment # Transport F & L Freight Shipped Date [DATE] Job Title 7…" at bounding box center [491, 302] width 721 height 64
copy label "Transport"
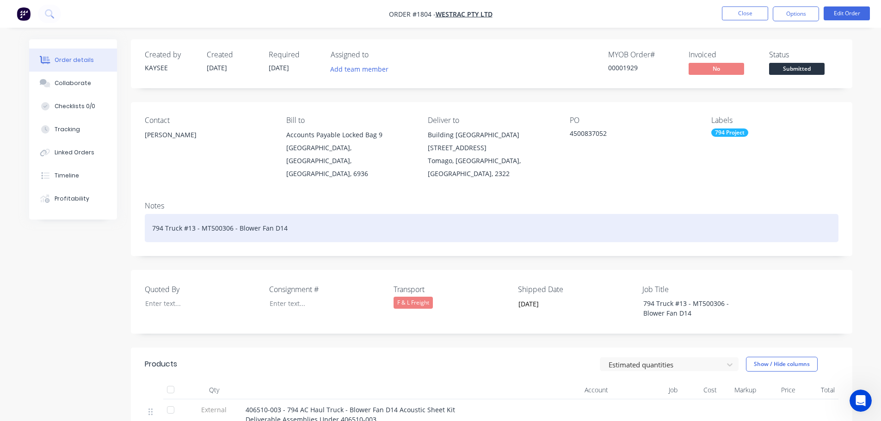
click at [309, 217] on div "794 Truck #13 - MT500306 - Blower Fan D14" at bounding box center [492, 228] width 694 height 28
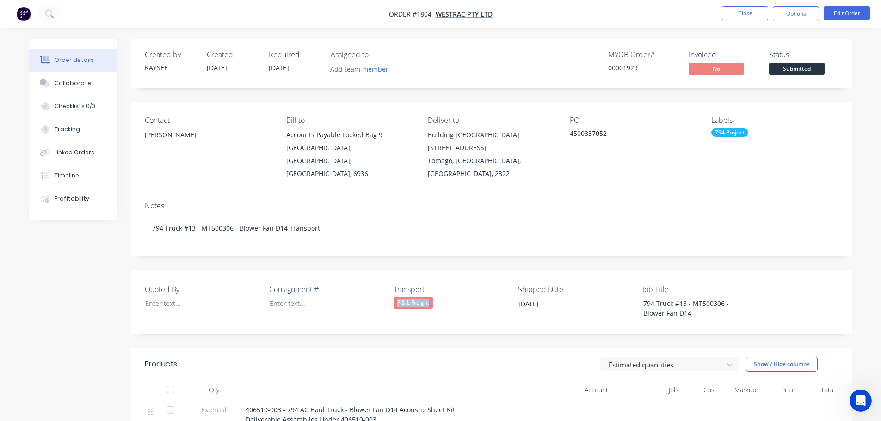
drag, startPoint x: 430, startPoint y: 291, endPoint x: 396, endPoint y: 291, distance: 34.7
click at [396, 297] on div "F & L Freight" at bounding box center [412, 303] width 39 height 12
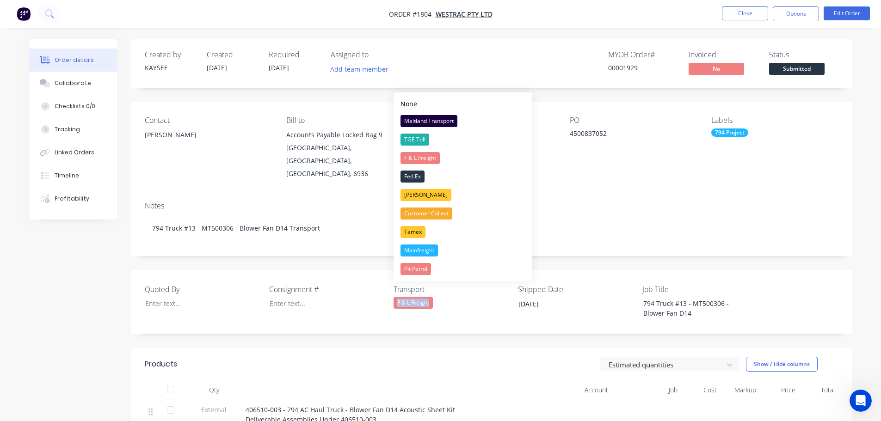
copy div "F & L Freight"
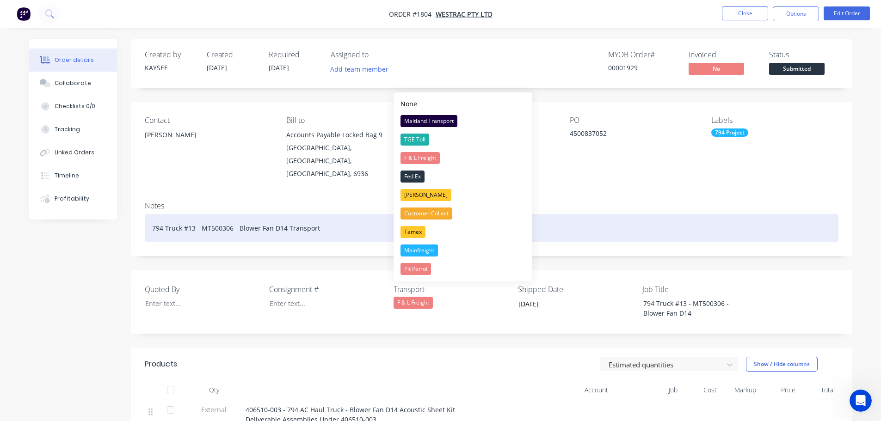
click at [331, 216] on div "794 Truck #13 - MT500306 - Blower Fan D14 Transport" at bounding box center [492, 228] width 694 height 28
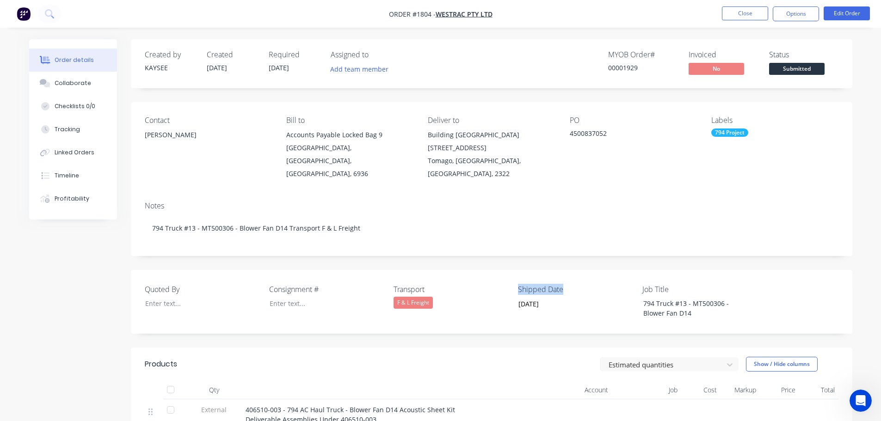
drag, startPoint x: 567, startPoint y: 276, endPoint x: 518, endPoint y: 278, distance: 49.0
click at [518, 284] on label "Shipped Date" at bounding box center [576, 289] width 116 height 11
copy label "Shipped Date"
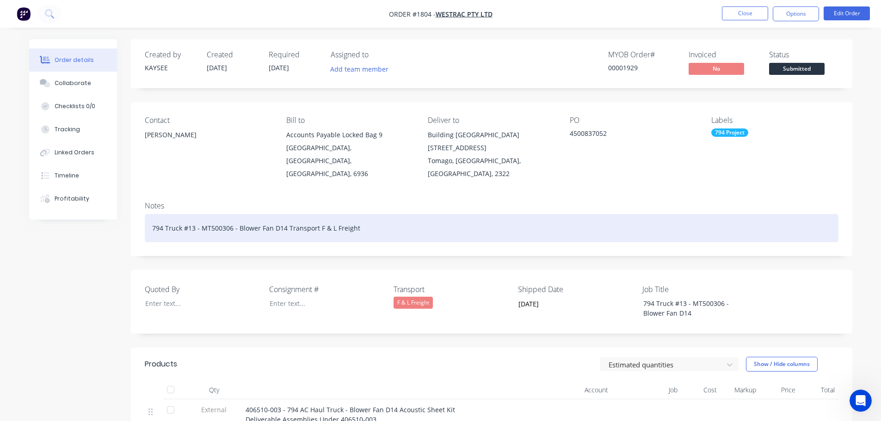
click at [402, 215] on div "794 Truck #13 - MT500306 - Blower Fan D14 Transport F & L Freight" at bounding box center [492, 228] width 694 height 28
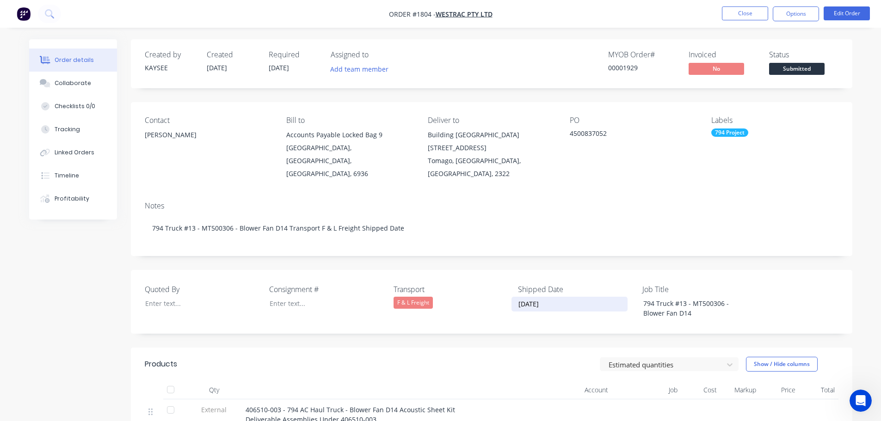
drag, startPoint x: 553, startPoint y: 293, endPoint x: 517, endPoint y: 295, distance: 36.2
click at [517, 297] on input "[DATE]" at bounding box center [569, 304] width 115 height 14
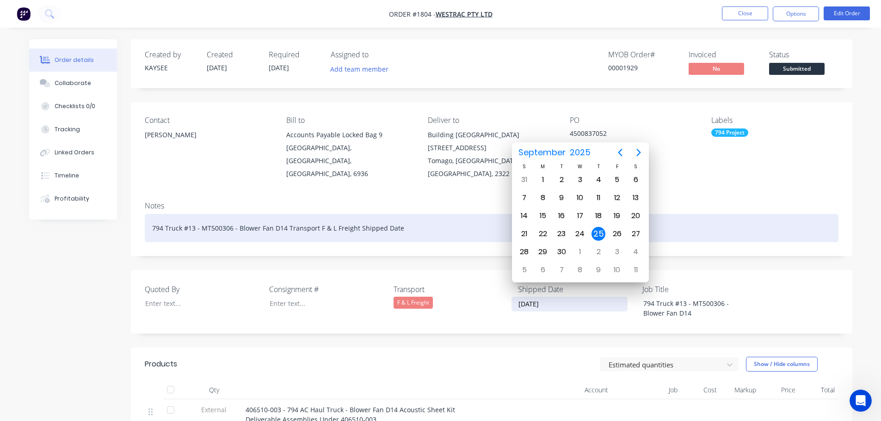
click at [419, 220] on div "794 Truck #13 - MT500306 - Blower Fan D14 Transport F & L Freight Shipped Date" at bounding box center [492, 228] width 694 height 28
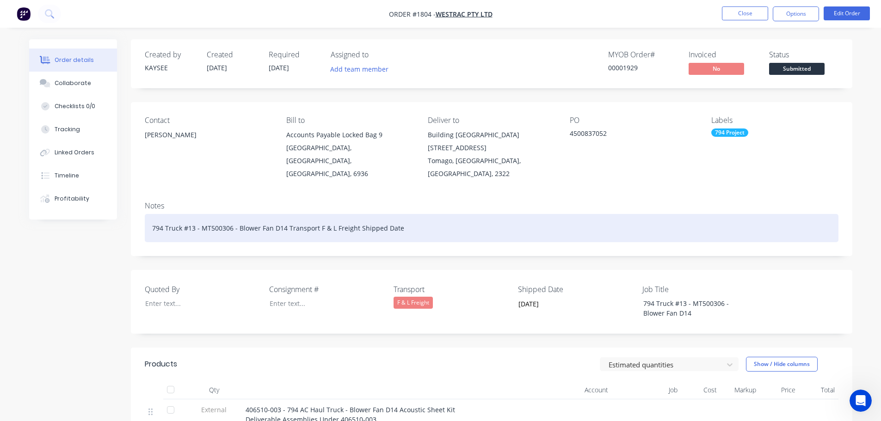
click at [418, 218] on div "794 Truck #13 - MT500306 - Blower Fan D14 Transport F & L Freight Shipped Date" at bounding box center [492, 228] width 694 height 28
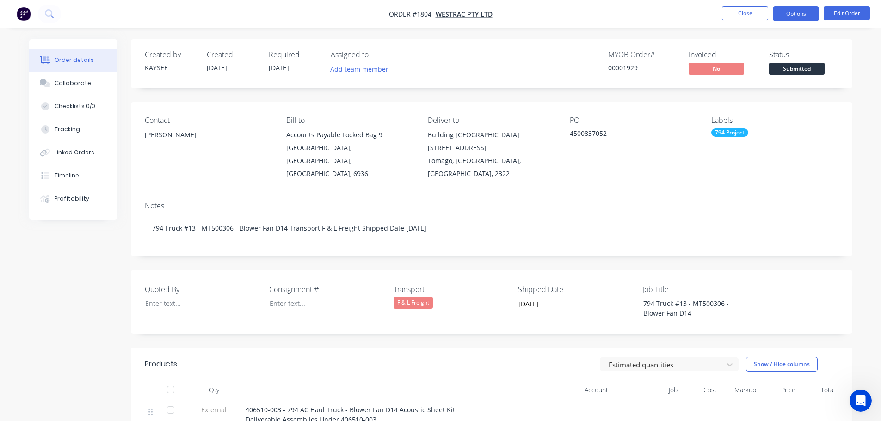
click at [791, 18] on button "Options" at bounding box center [796, 13] width 46 height 15
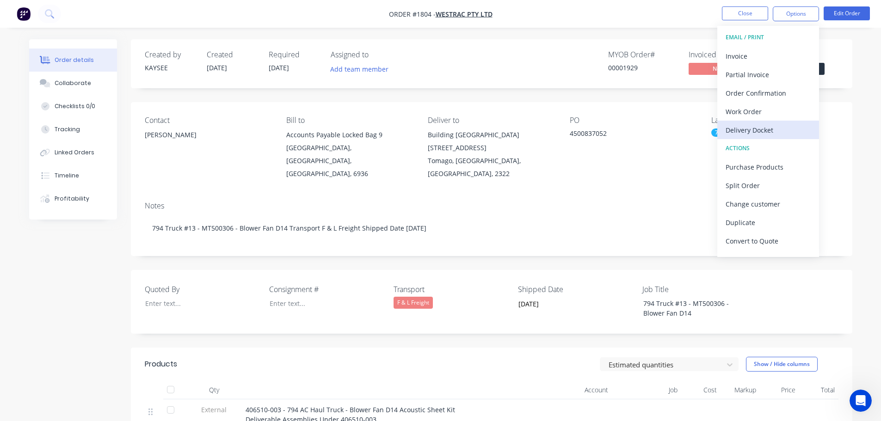
click at [755, 128] on div "Delivery Docket" at bounding box center [767, 129] width 85 height 13
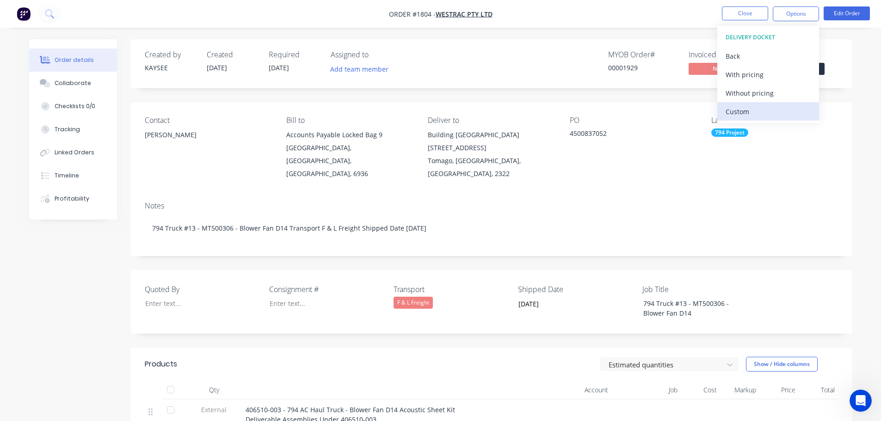
click at [751, 108] on div "Custom" at bounding box center [767, 111] width 85 height 13
click at [752, 92] on div "Without pricing" at bounding box center [767, 92] width 85 height 13
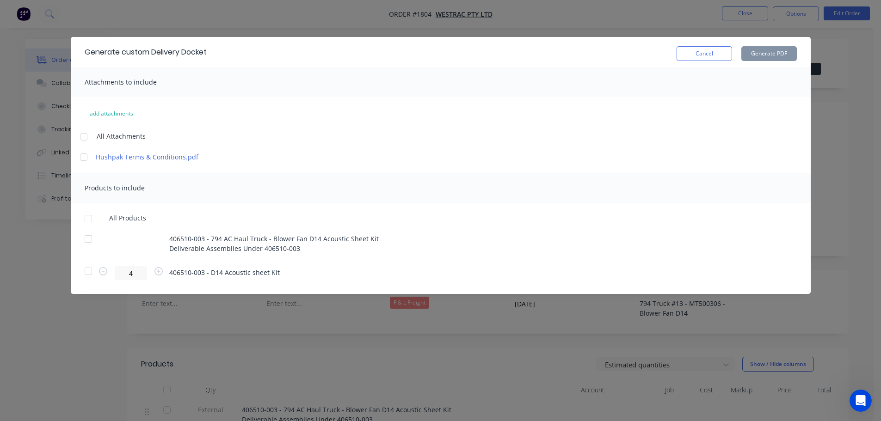
click at [90, 219] on div at bounding box center [88, 218] width 18 height 18
click at [774, 55] on button "Generate PDF" at bounding box center [768, 53] width 55 height 15
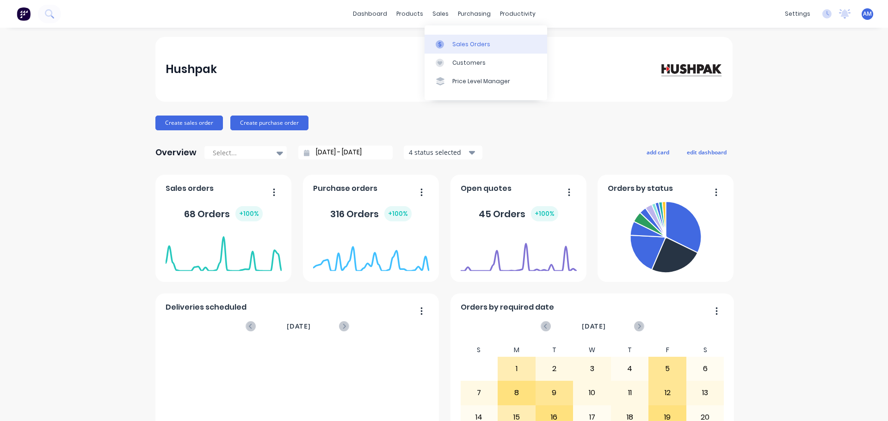
drag, startPoint x: 0, startPoint y: 0, endPoint x: 463, endPoint y: 44, distance: 465.4
click at [463, 44] on div "Sales Orders" at bounding box center [471, 44] width 38 height 8
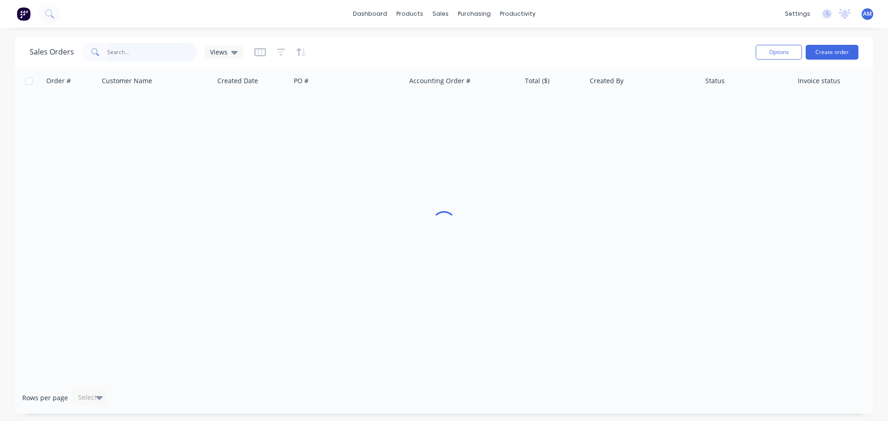
click at [130, 53] on input "text" at bounding box center [152, 52] width 90 height 18
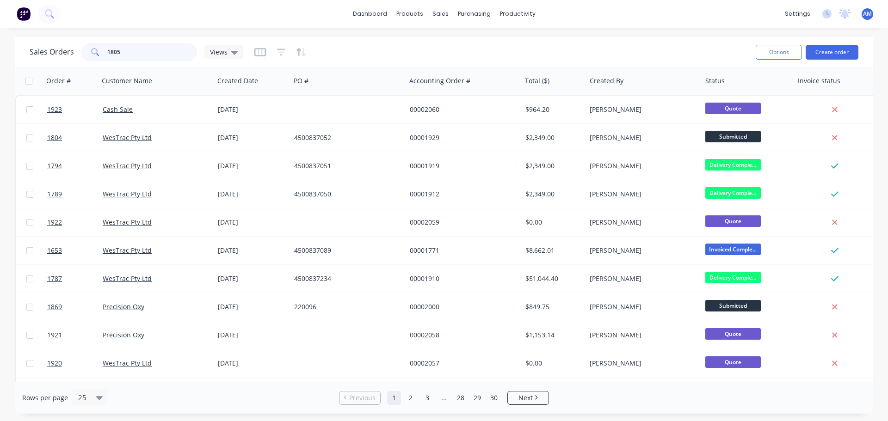
type input "1805"
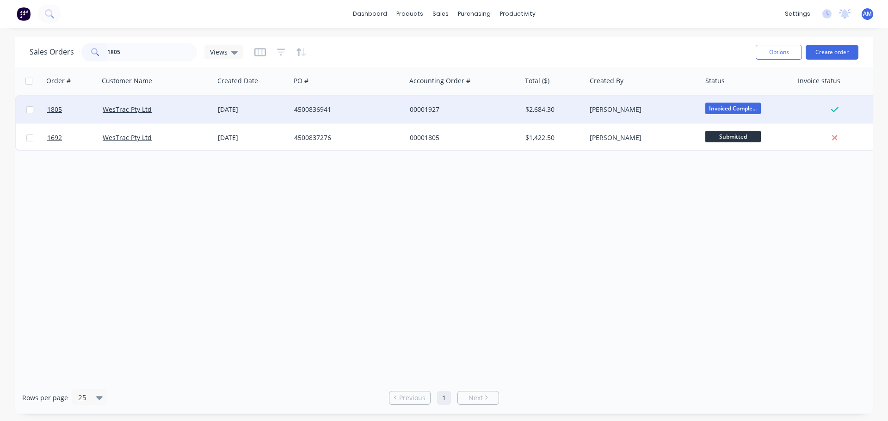
click at [319, 106] on div "4500836941" at bounding box center [345, 109] width 103 height 9
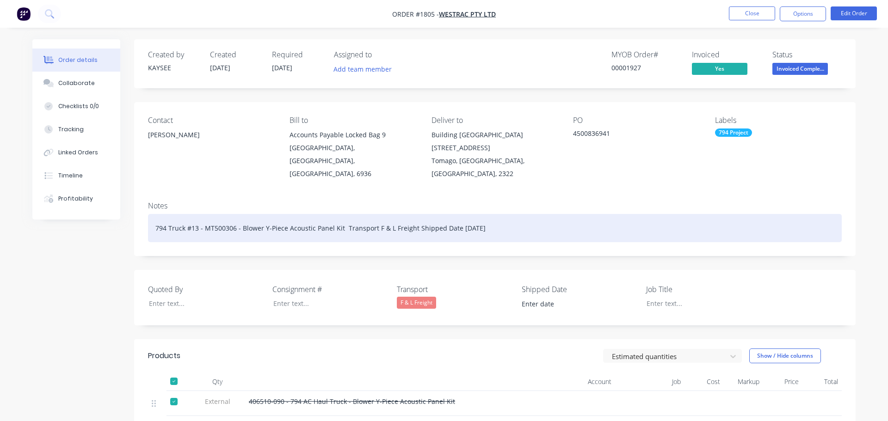
type input "[DATE]"
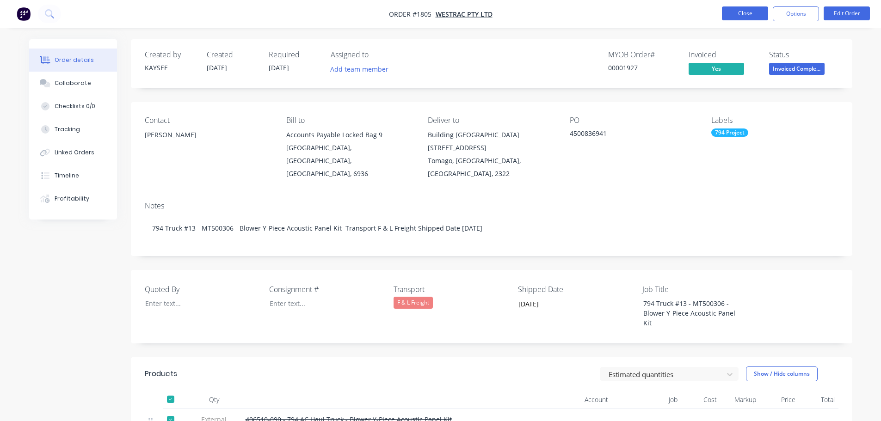
click at [734, 14] on button "Close" at bounding box center [745, 13] width 46 height 14
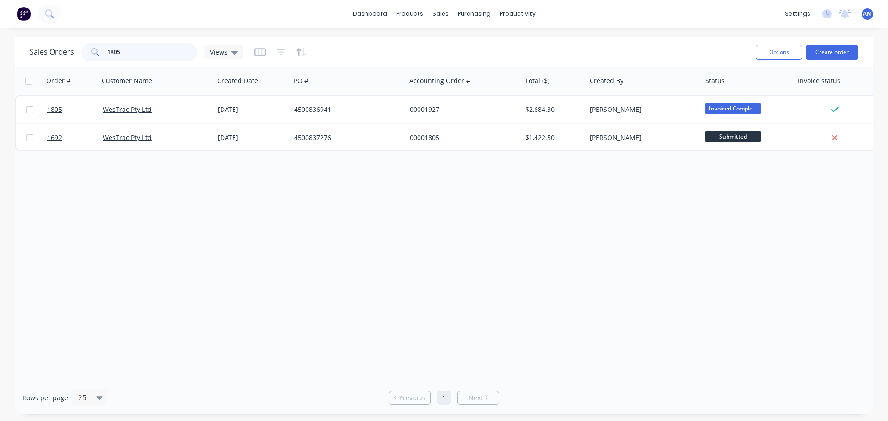
drag, startPoint x: 146, startPoint y: 55, endPoint x: 91, endPoint y: 43, distance: 56.1
click at [91, 43] on div "1805" at bounding box center [139, 52] width 116 height 18
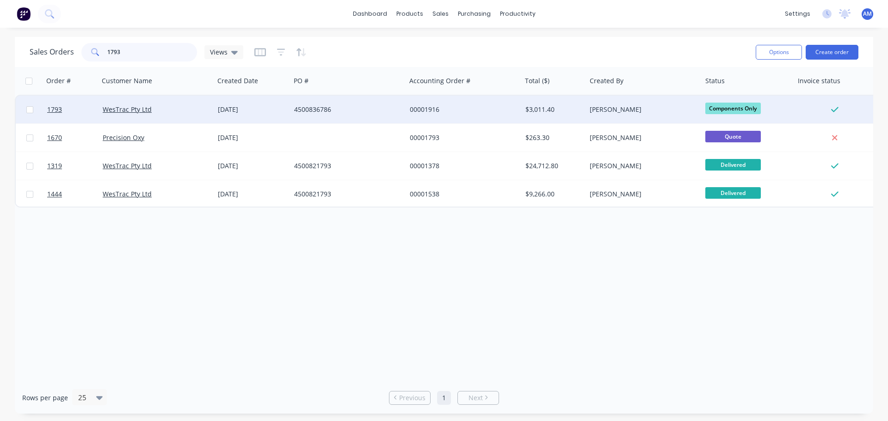
type input "1793"
click at [435, 109] on div "00001916" at bounding box center [461, 109] width 103 height 9
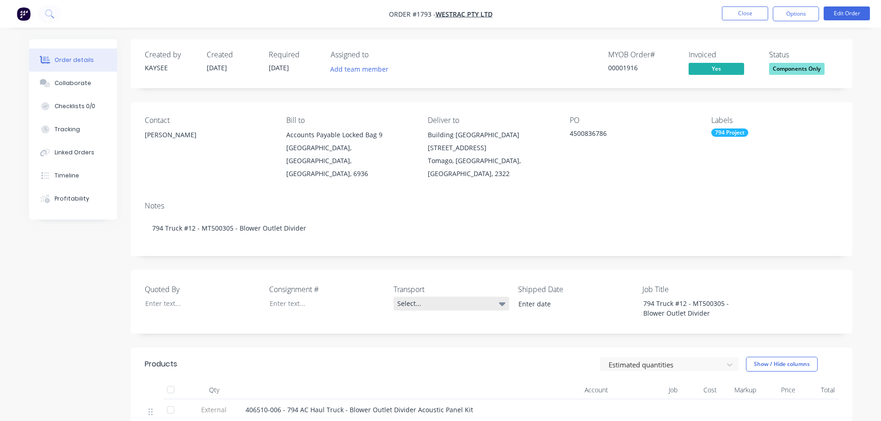
click at [418, 297] on div "Select..." at bounding box center [451, 304] width 116 height 14
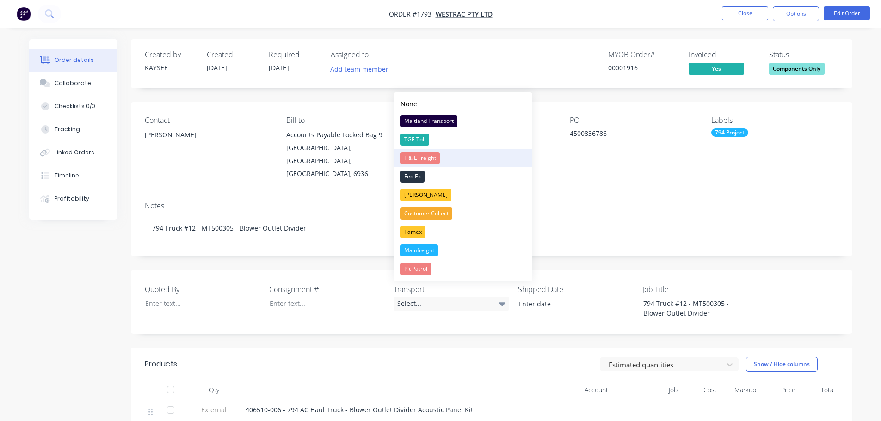
click at [431, 160] on div "F & L Freight" at bounding box center [419, 158] width 39 height 12
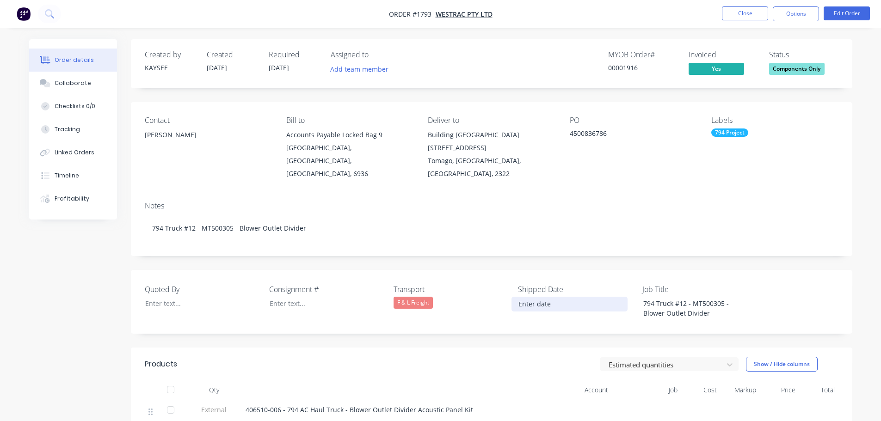
click at [540, 297] on input at bounding box center [569, 304] width 115 height 14
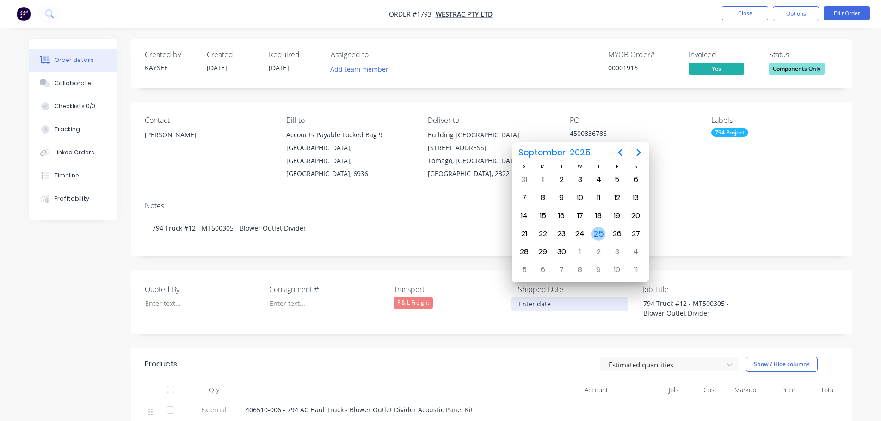
click at [600, 238] on div "25" at bounding box center [598, 234] width 14 height 14
type input "[DATE]"
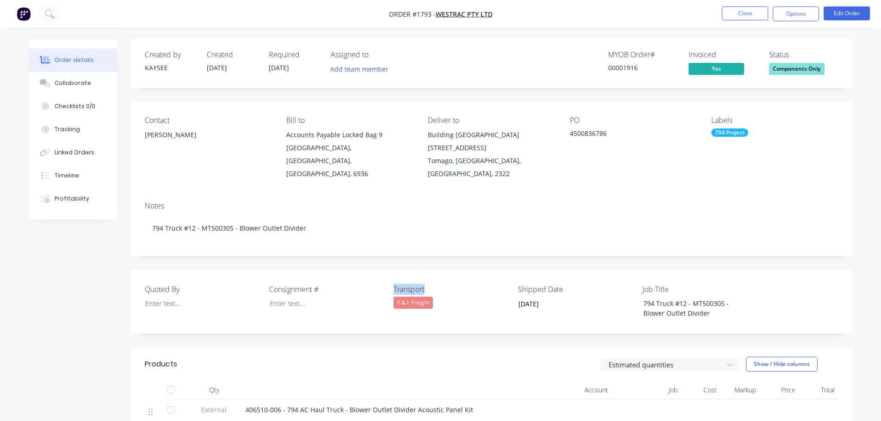
drag, startPoint x: 427, startPoint y: 277, endPoint x: 393, endPoint y: 274, distance: 34.3
click at [393, 274] on div "Quoted By Consignment # Transport F & L Freight Shipped Date 25/09/2025 Job Tit…" at bounding box center [491, 302] width 721 height 64
copy label "Transport"
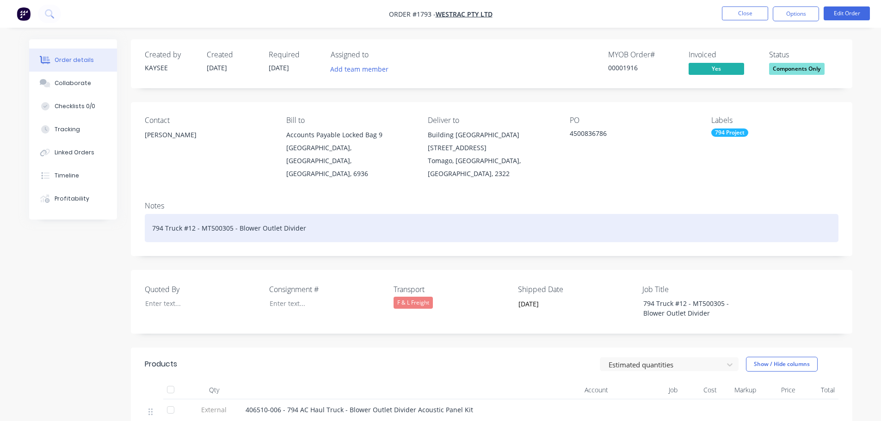
click at [333, 218] on div "794 Truck #12 - MT500305 - Blower Outlet Divider" at bounding box center [492, 228] width 694 height 28
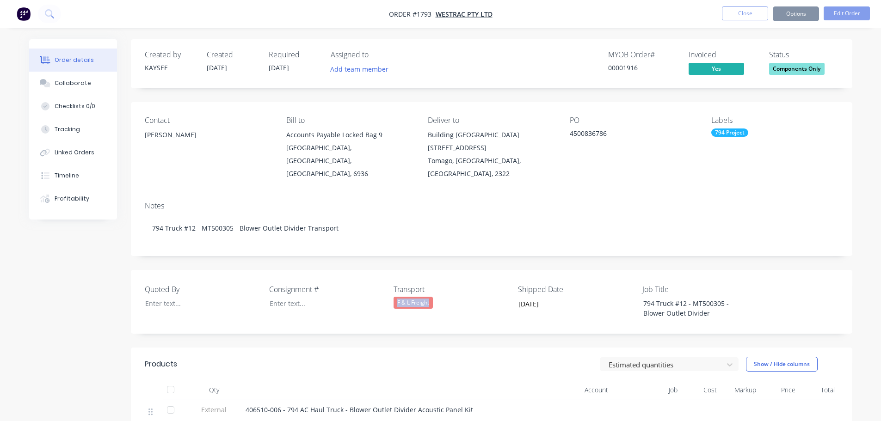
drag, startPoint x: 427, startPoint y: 289, endPoint x: 395, endPoint y: 289, distance: 31.4
click at [395, 297] on div "F & L Freight" at bounding box center [451, 303] width 116 height 12
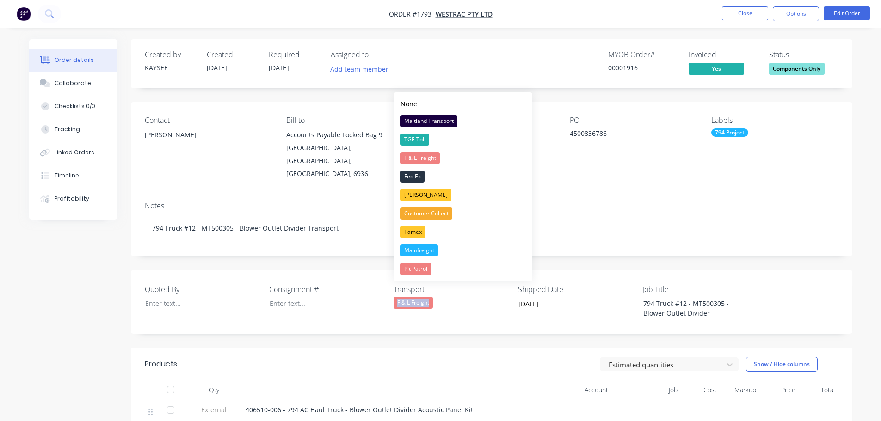
copy div "F & L Freight"
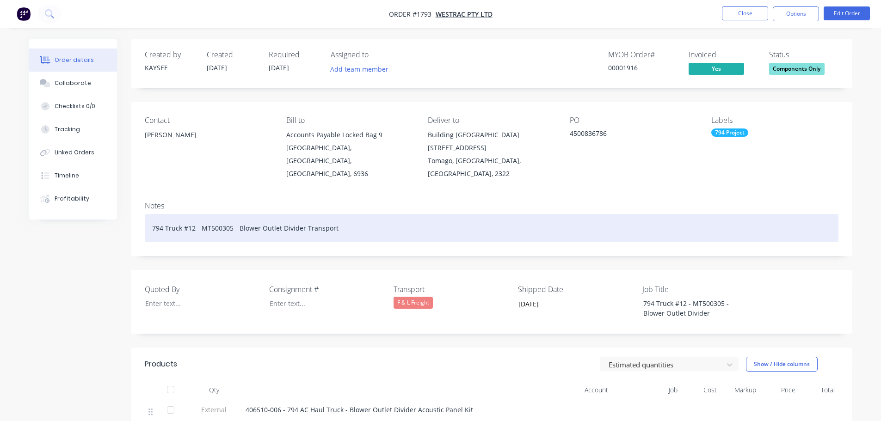
click at [350, 215] on div "794 Truck #12 - MT500305 - Blower Outlet Divider Transport" at bounding box center [492, 228] width 694 height 28
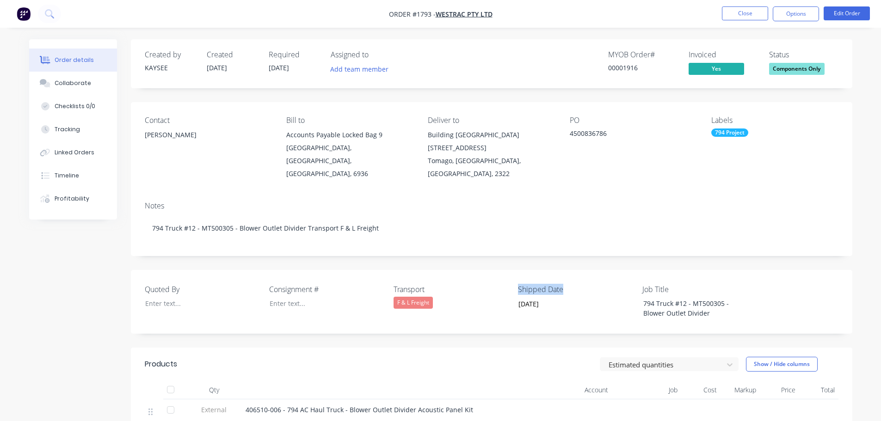
drag, startPoint x: 563, startPoint y: 273, endPoint x: 518, endPoint y: 271, distance: 44.9
click at [518, 284] on label "Shipped Date" at bounding box center [576, 289] width 116 height 11
copy label "Shipped Date"
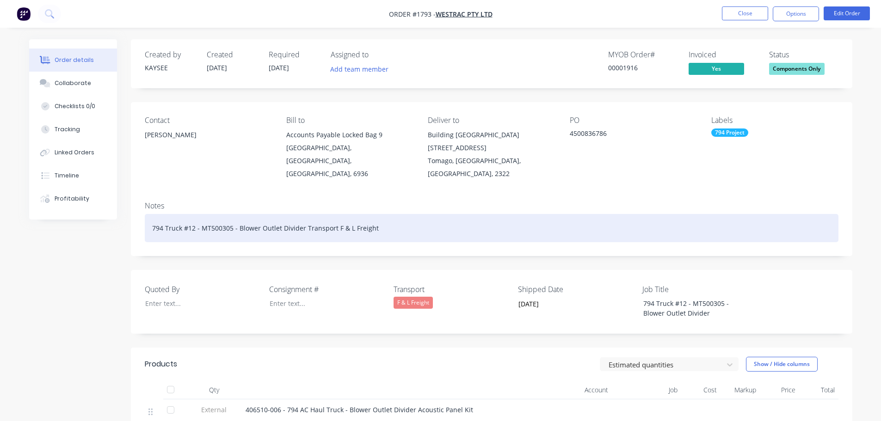
drag, startPoint x: 405, startPoint y: 220, endPoint x: 403, endPoint y: 214, distance: 6.0
click at [404, 216] on div "794 Truck #12 - MT500305 - Blower Outlet Divider Transport F & L Freight" at bounding box center [492, 228] width 694 height 28
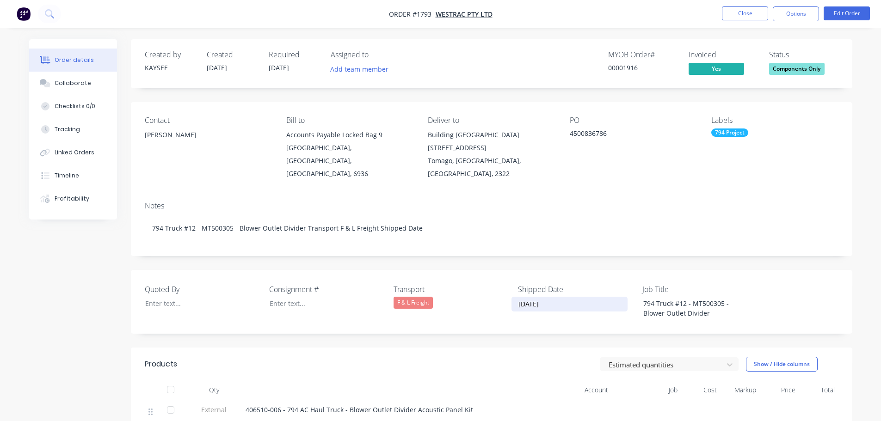
drag, startPoint x: 556, startPoint y: 289, endPoint x: 516, endPoint y: 289, distance: 39.8
click at [518, 297] on input "[DATE]" at bounding box center [569, 304] width 115 height 14
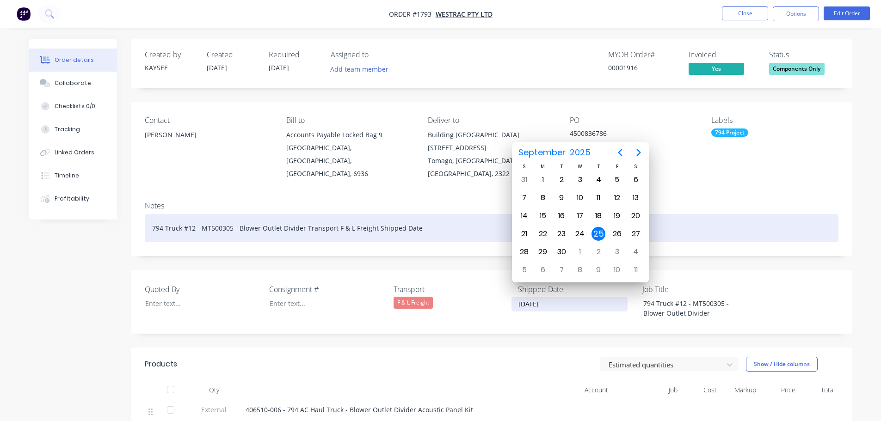
click at [452, 215] on div "794 Truck #12 - MT500305 - Blower Outlet Divider Transport F & L Freight Shippe…" at bounding box center [492, 228] width 694 height 28
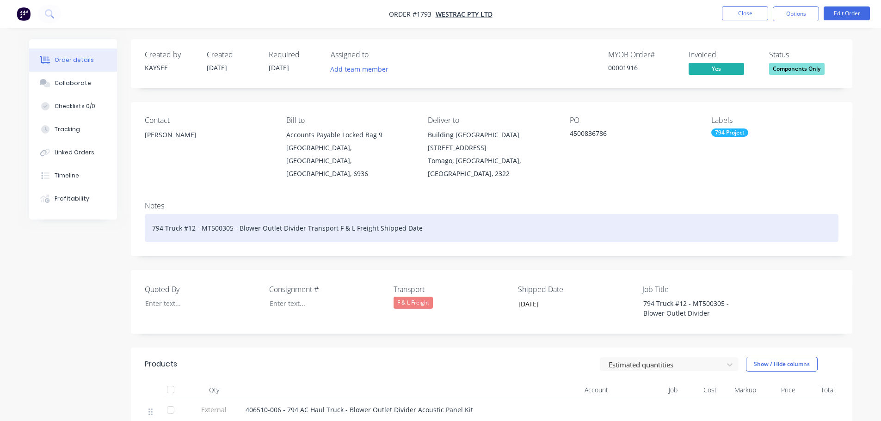
click at [452, 214] on div "794 Truck #12 - MT500305 - Blower Outlet Divider Transport F & L Freight Shippe…" at bounding box center [492, 228] width 694 height 28
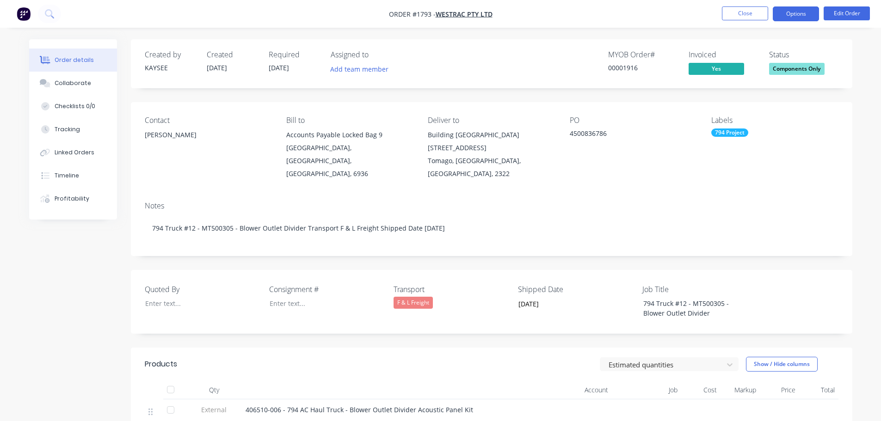
click at [790, 16] on button "Options" at bounding box center [796, 13] width 46 height 15
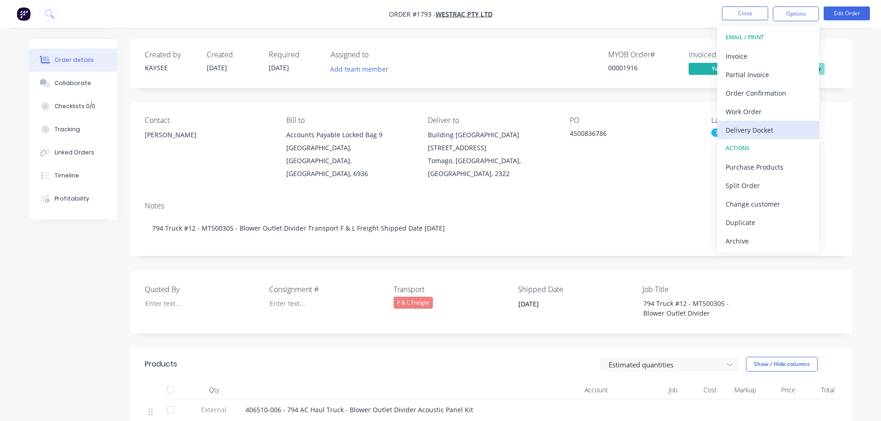
click at [739, 125] on div "Delivery Docket" at bounding box center [767, 129] width 85 height 13
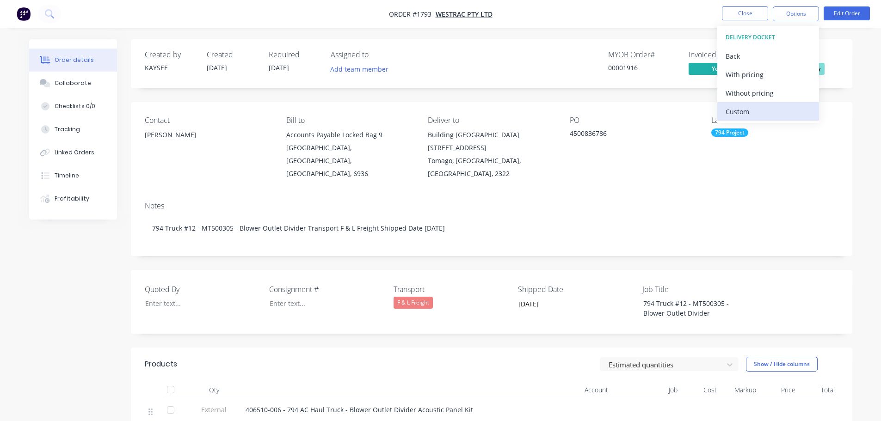
click at [740, 109] on div "Custom" at bounding box center [767, 111] width 85 height 13
click at [739, 94] on div "Without pricing" at bounding box center [767, 92] width 85 height 13
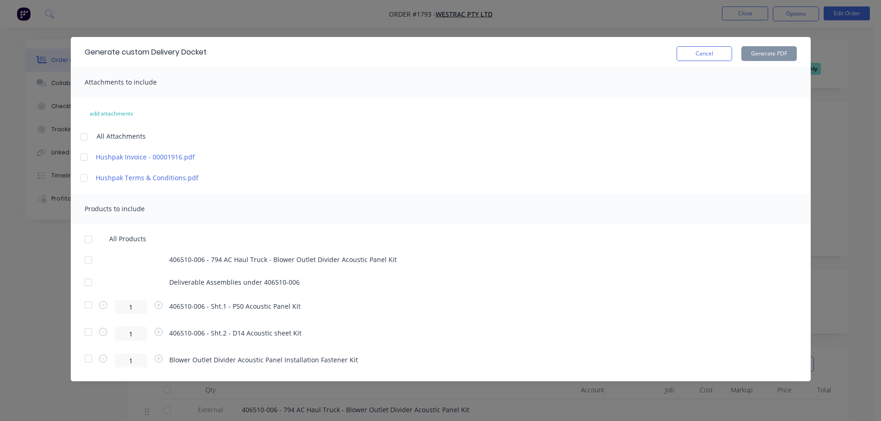
click at [88, 239] on div at bounding box center [88, 239] width 18 height 18
click at [764, 54] on button "Generate PDF" at bounding box center [768, 53] width 55 height 15
